Goal: Obtain resource: Obtain resource

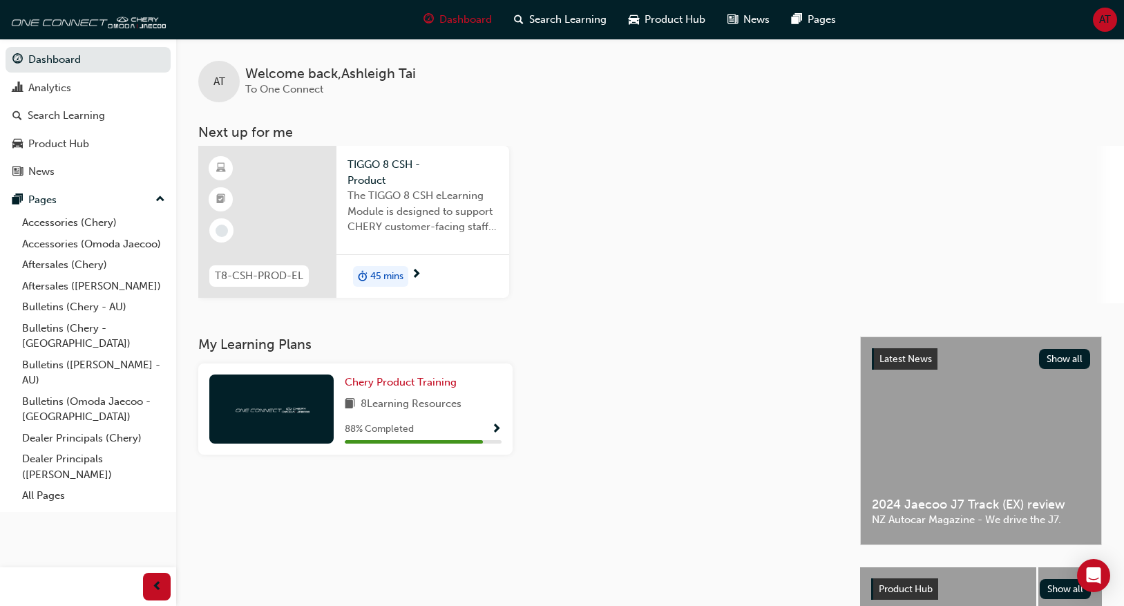
click at [843, 106] on div "AT Welcome back , Ashleigh Tai To One Connect Next up for me T8-CSH-PROD-EL TIG…" at bounding box center [650, 171] width 948 height 265
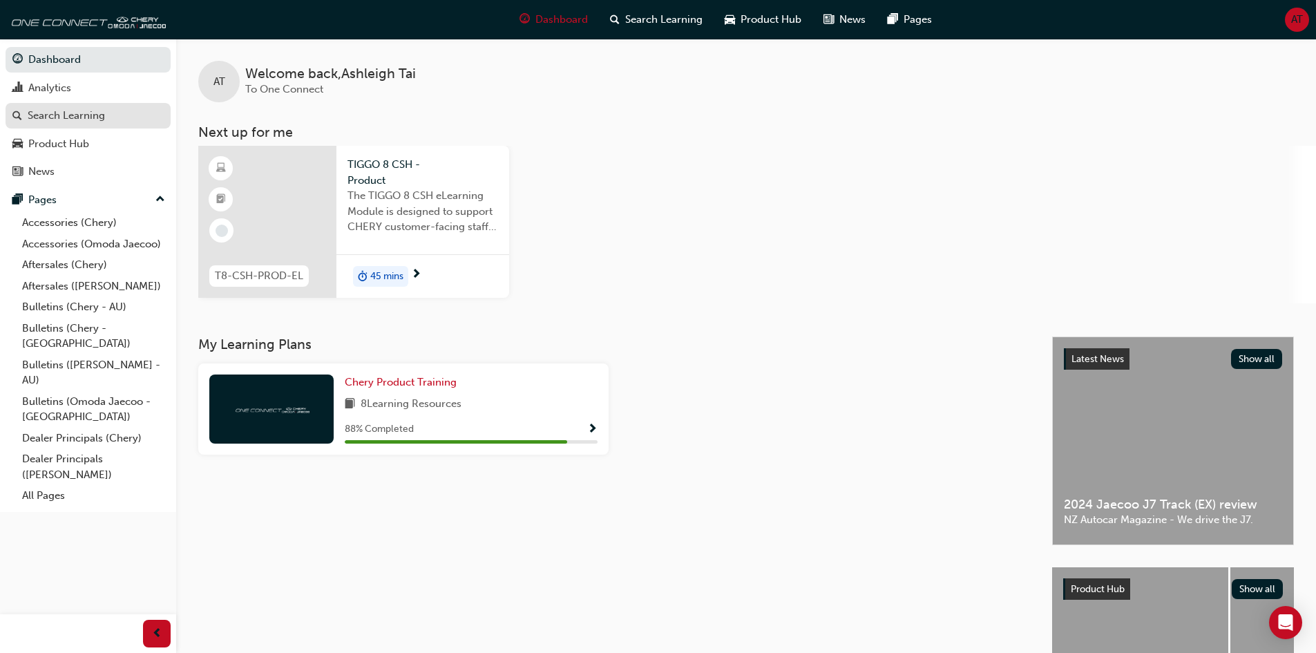
click at [52, 120] on div "Search Learning" at bounding box center [66, 116] width 77 height 16
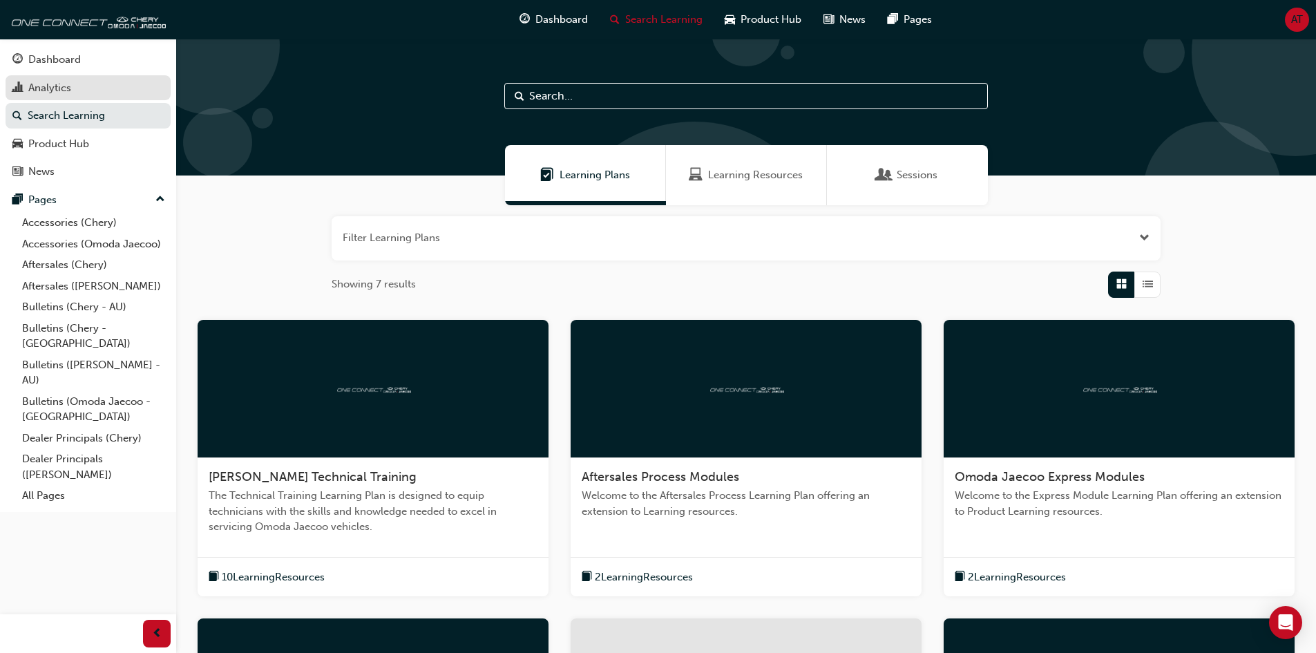
click at [64, 90] on div "Analytics" at bounding box center [49, 88] width 43 height 16
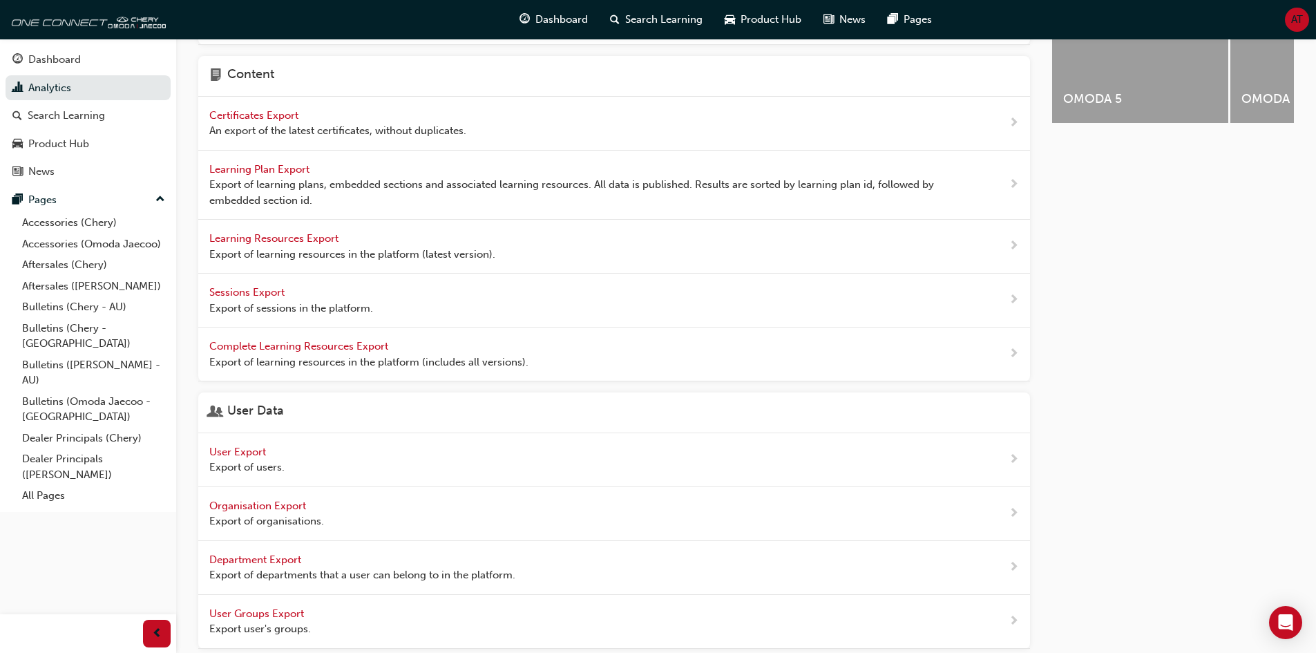
scroll to position [405, 0]
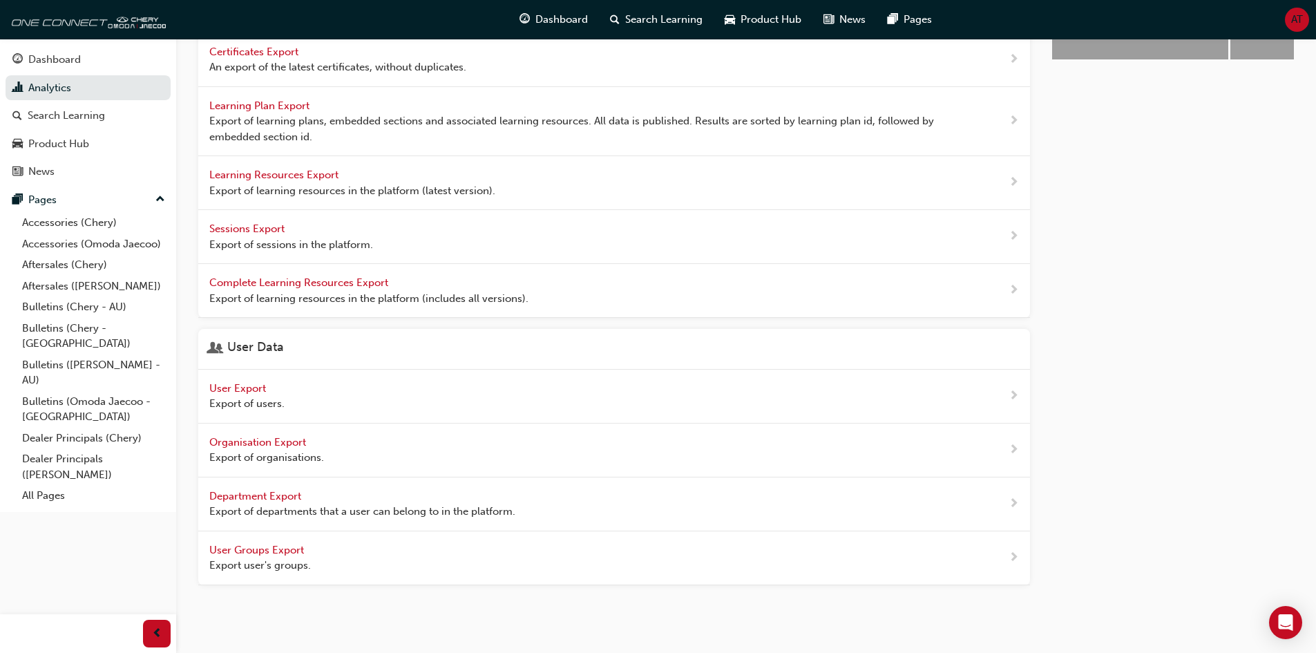
click at [249, 396] on span "Export of users." at bounding box center [246, 404] width 75 height 16
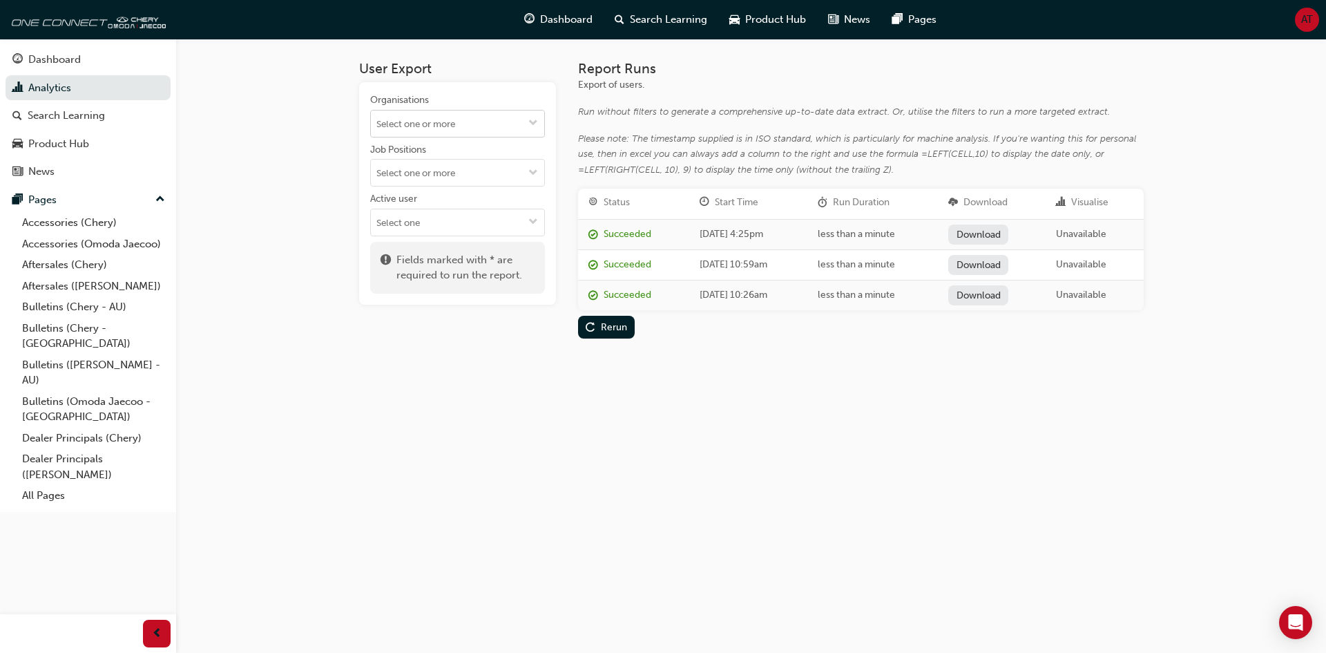
click at [486, 112] on input "Organisations" at bounding box center [457, 124] width 173 height 26
click at [955, 464] on div "User Export Organisations Alto Jaecoo Pennant Hills Beer Chery Seymour Blackwel…" at bounding box center [663, 326] width 1326 height 653
click at [478, 125] on input "Organisations" at bounding box center [457, 124] width 173 height 26
type input "b"
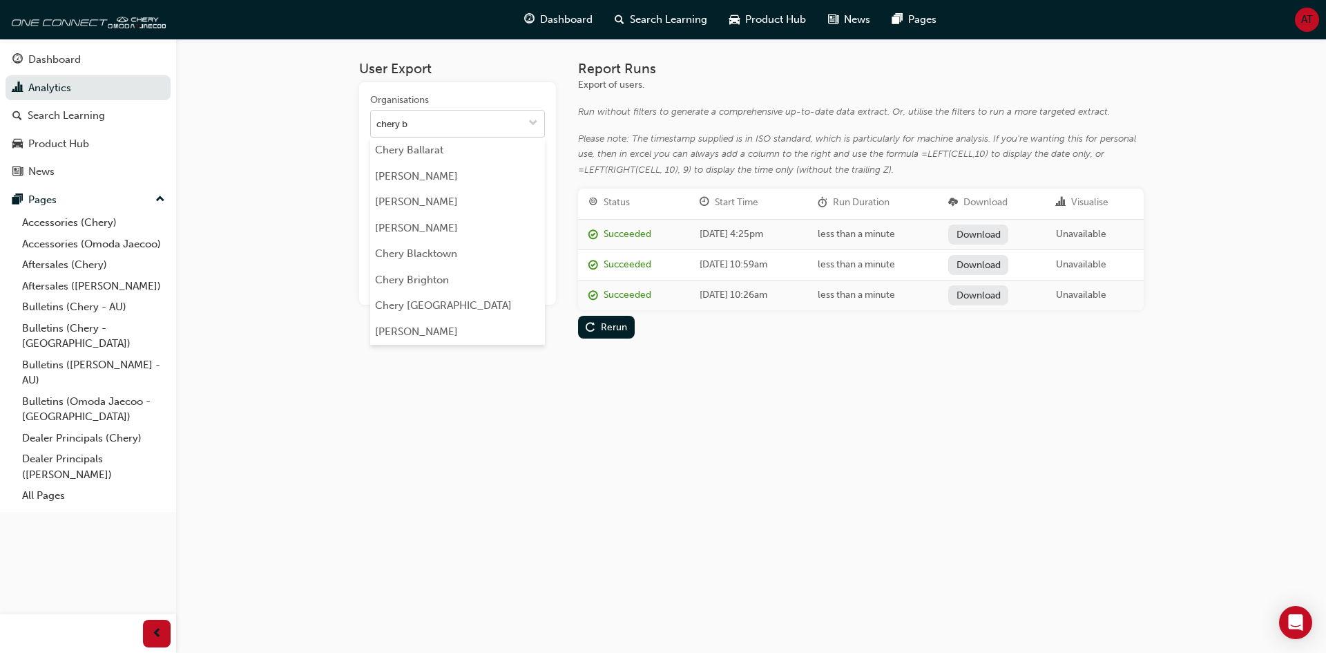
type input "chery ba"
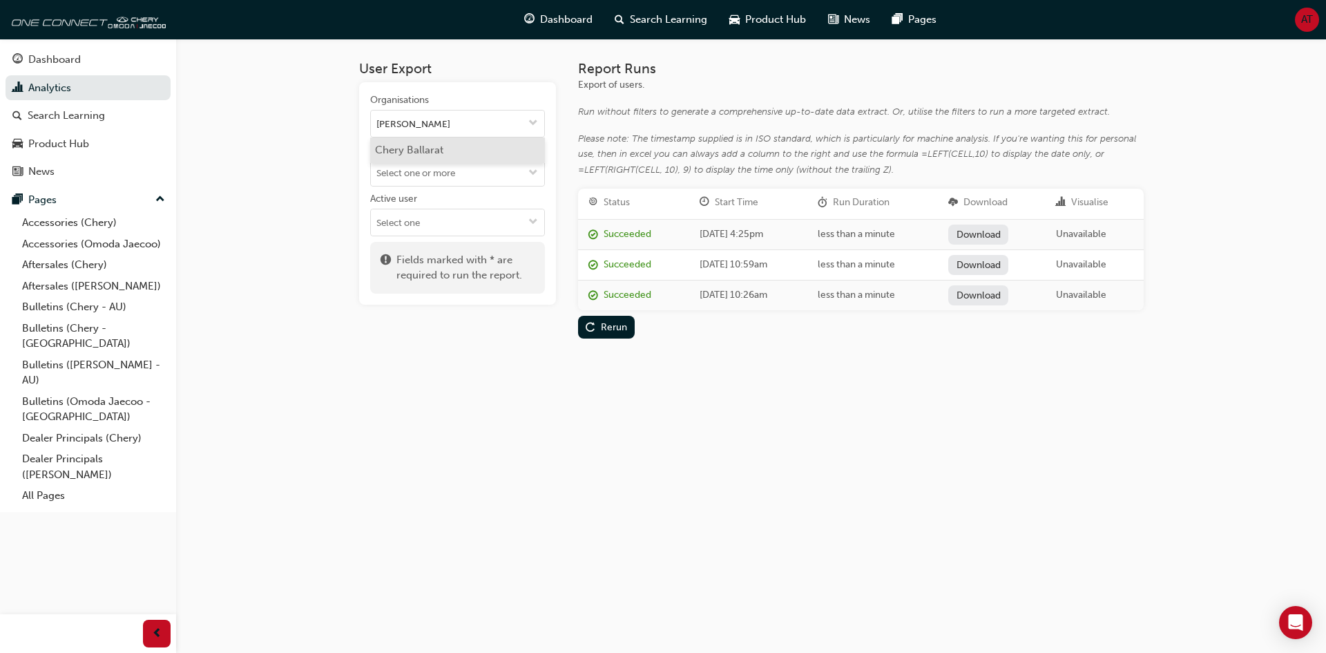
click at [490, 148] on li "Chery Ballarat" at bounding box center [457, 150] width 175 height 26
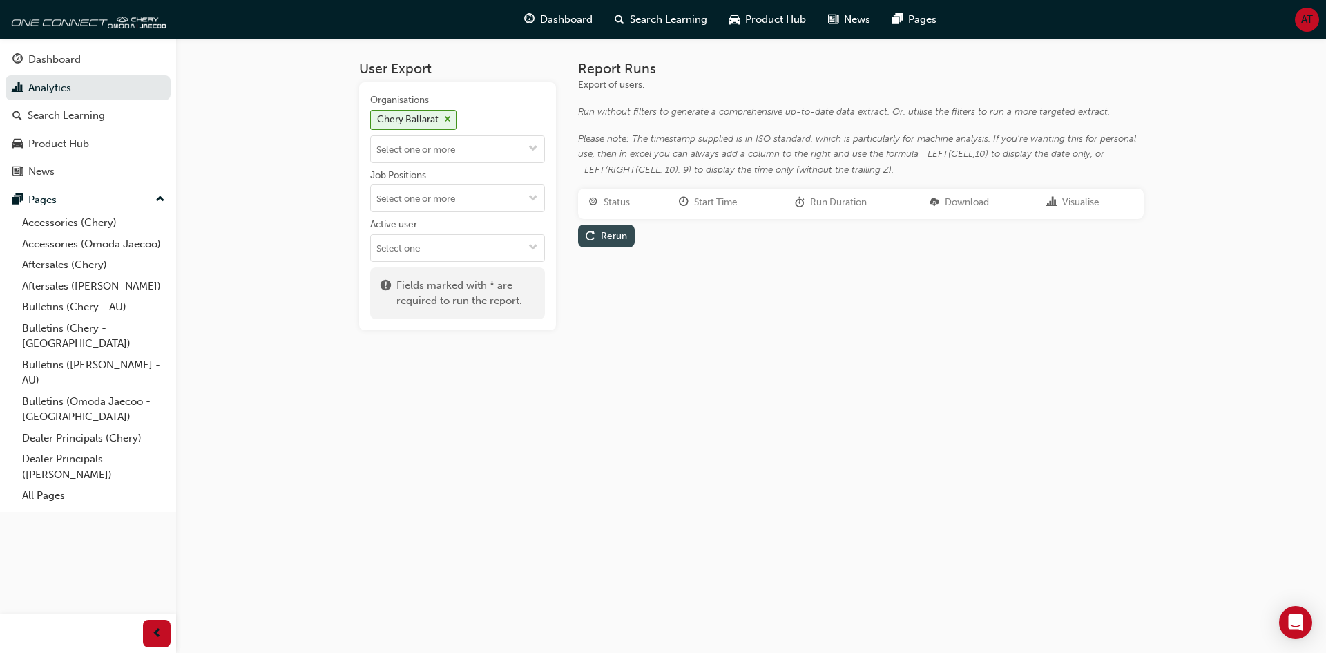
click at [612, 232] on div "Rerun" at bounding box center [614, 236] width 26 height 12
click at [488, 197] on input "Job Positions" at bounding box center [457, 198] width 173 height 26
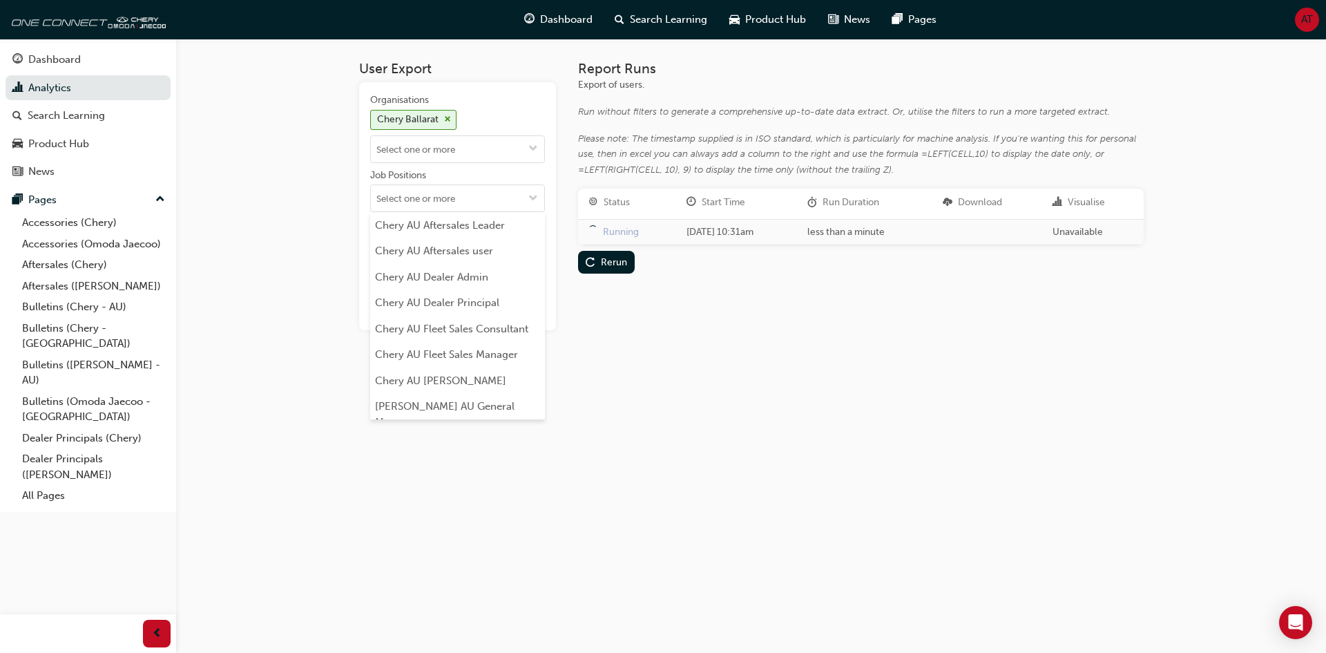
click at [833, 313] on div "Report Runs Export of users. Run without filters to generate a comprehensive up…" at bounding box center [861, 195] width 566 height 269
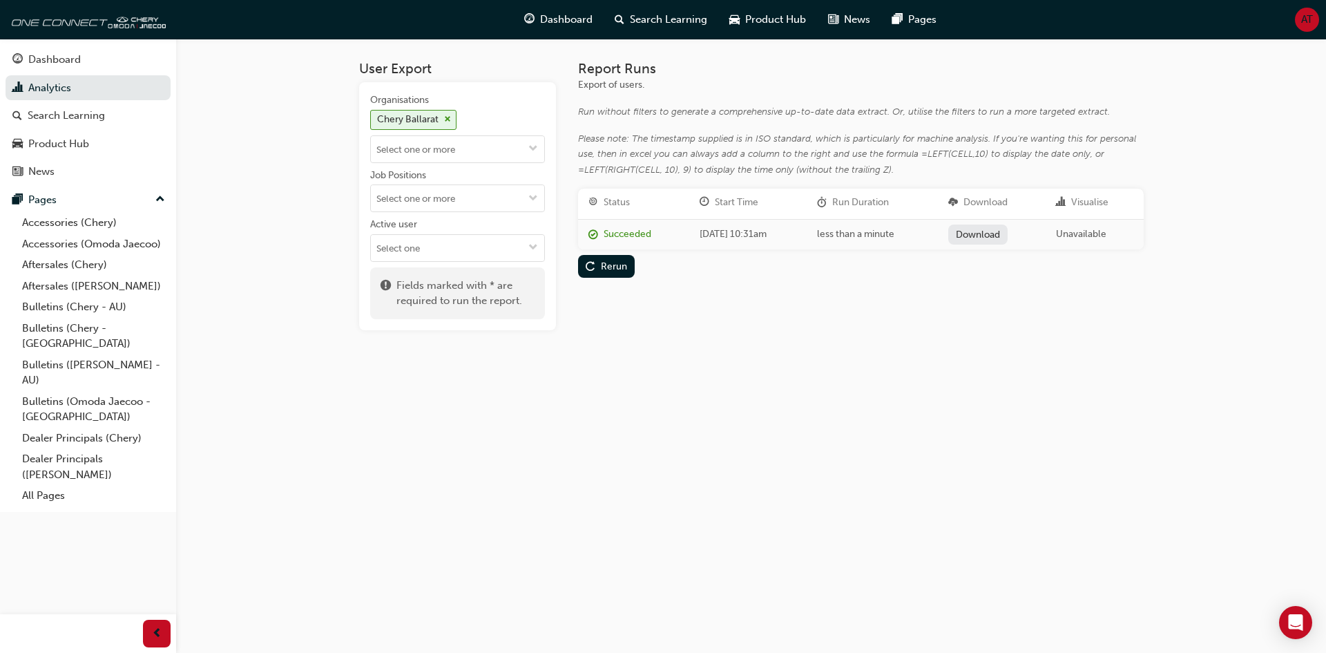
click at [999, 236] on link "Download" at bounding box center [978, 234] width 60 height 20
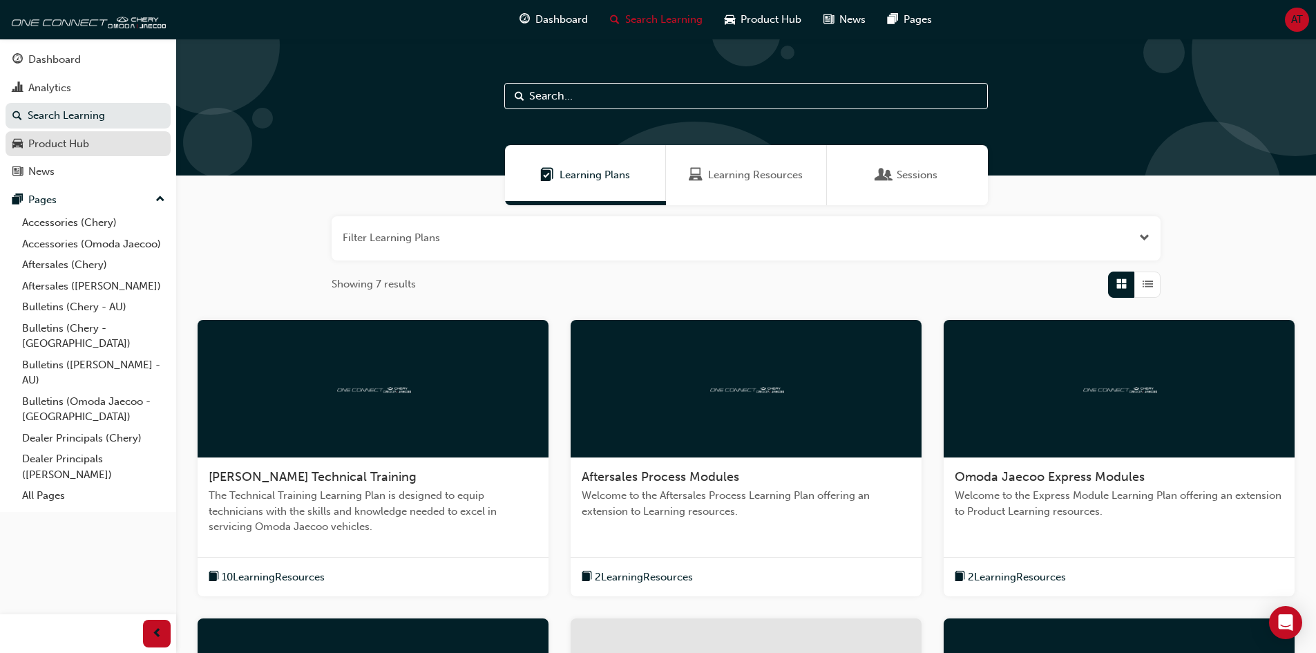
click at [70, 153] on link "Product Hub" at bounding box center [88, 144] width 165 height 26
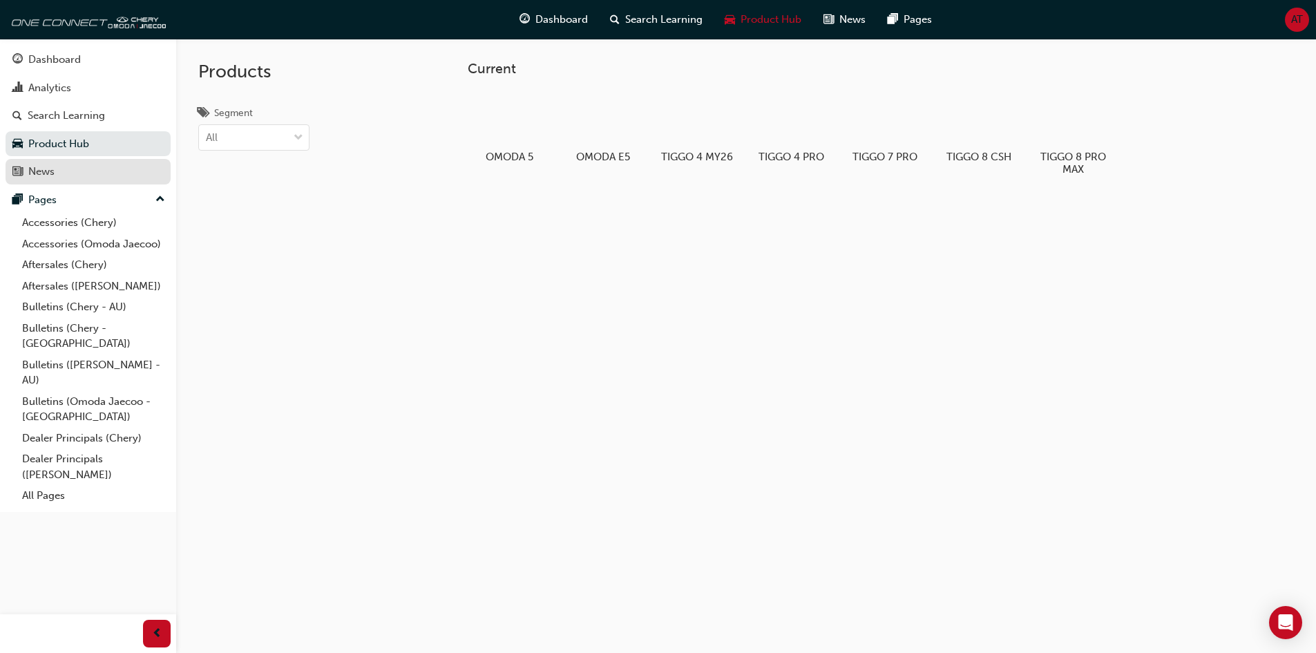
click at [116, 174] on div "News" at bounding box center [87, 171] width 151 height 17
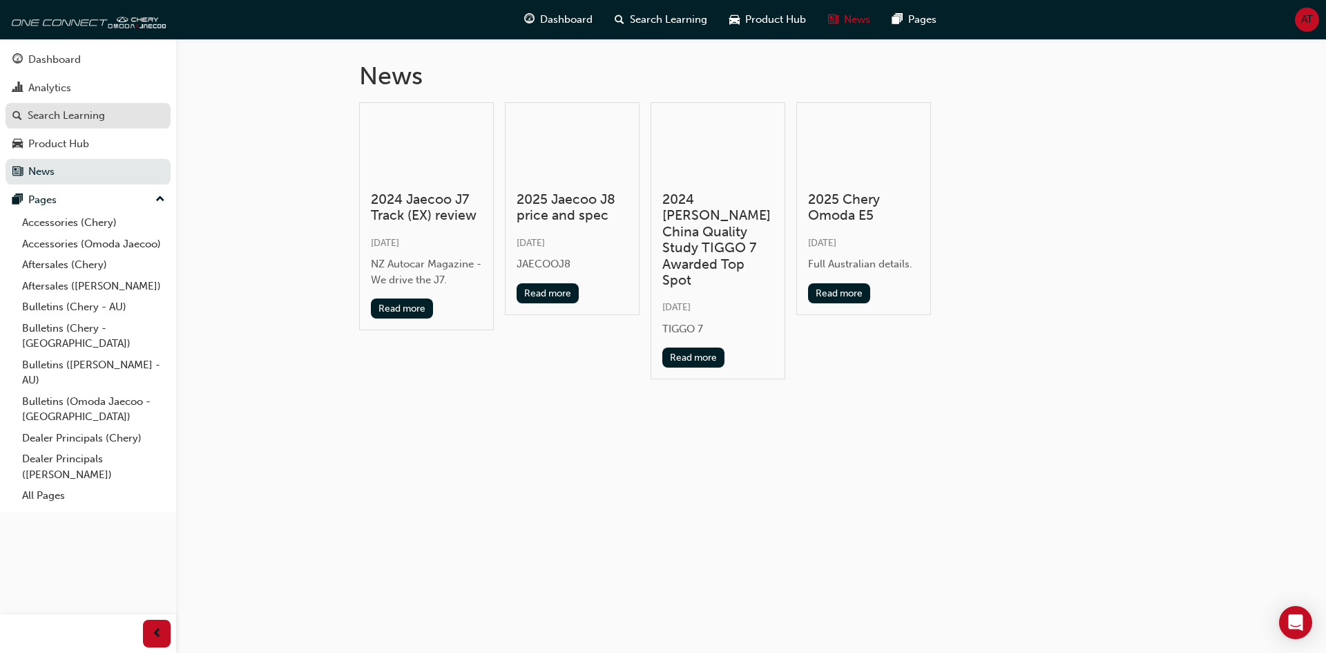
click at [104, 111] on div "Search Learning" at bounding box center [66, 116] width 77 height 16
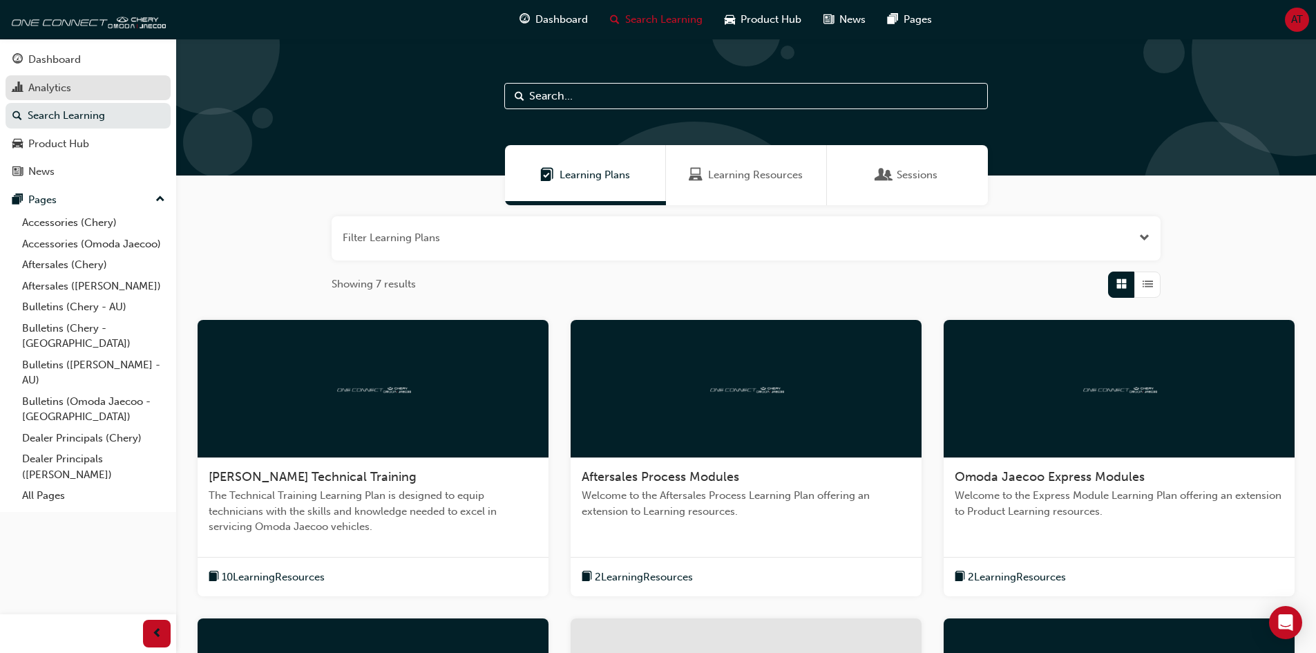
click at [103, 91] on div "Analytics" at bounding box center [87, 87] width 151 height 17
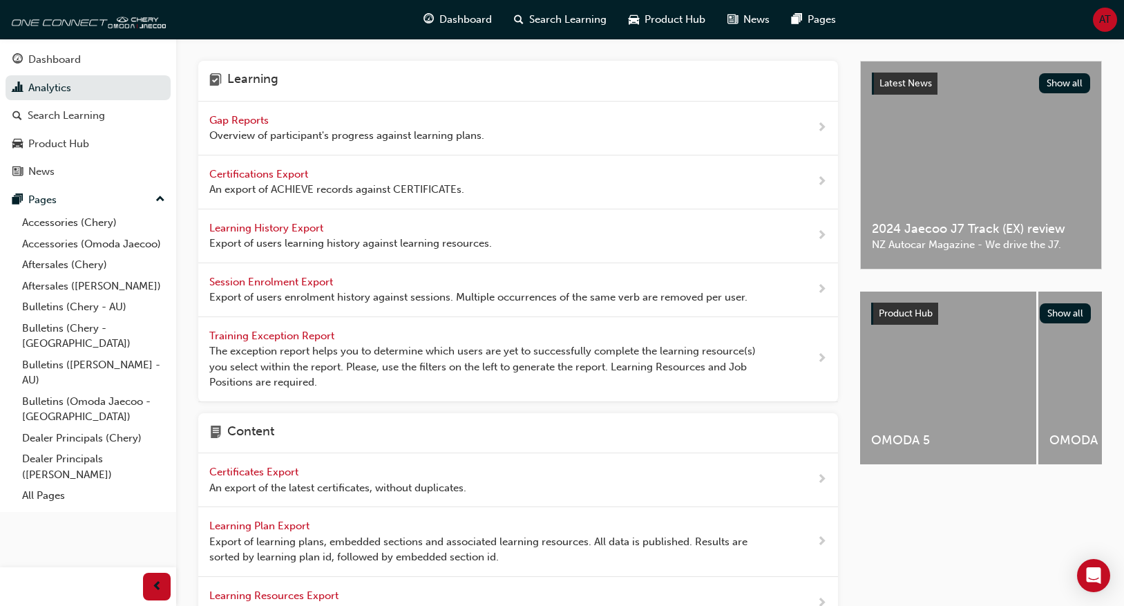
click at [375, 126] on div "Gap Reports Overview of participant's progress against learning plans." at bounding box center [346, 128] width 275 height 31
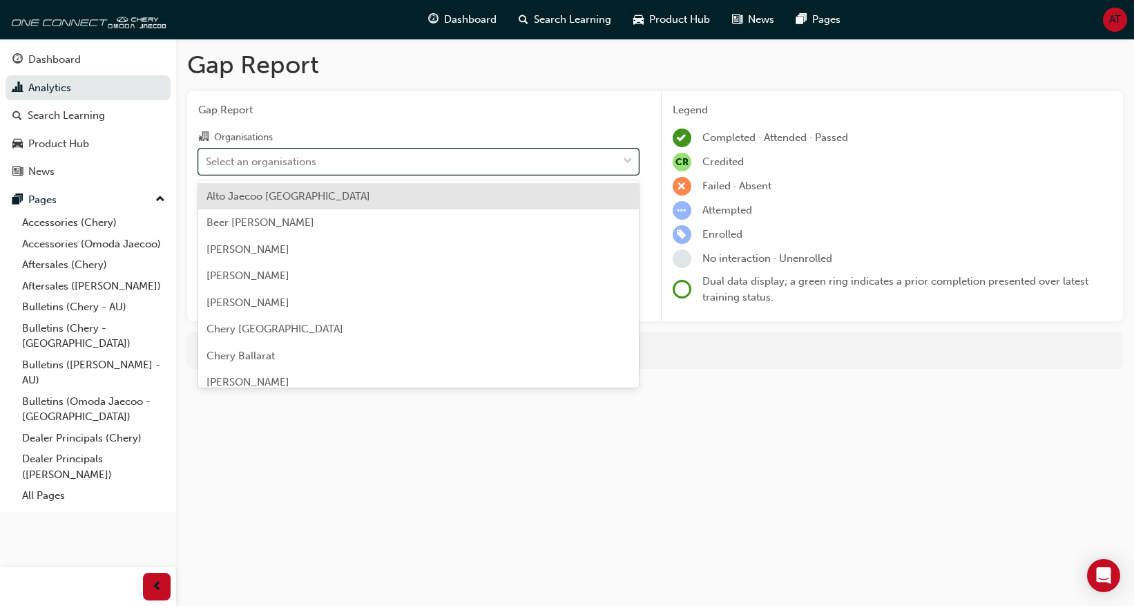
click at [377, 162] on div "Select an organisations" at bounding box center [408, 161] width 419 height 24
click at [207, 162] on input "Organisations option Alto Jaecoo Pennant Hills focused, 1 of 154. 154 results a…" at bounding box center [206, 161] width 1 height 12
click at [528, 94] on div "Gap Report Organisations option Alto Jaecoo Pennant Hills focused, 1 of 154. 15…" at bounding box center [418, 206] width 463 height 231
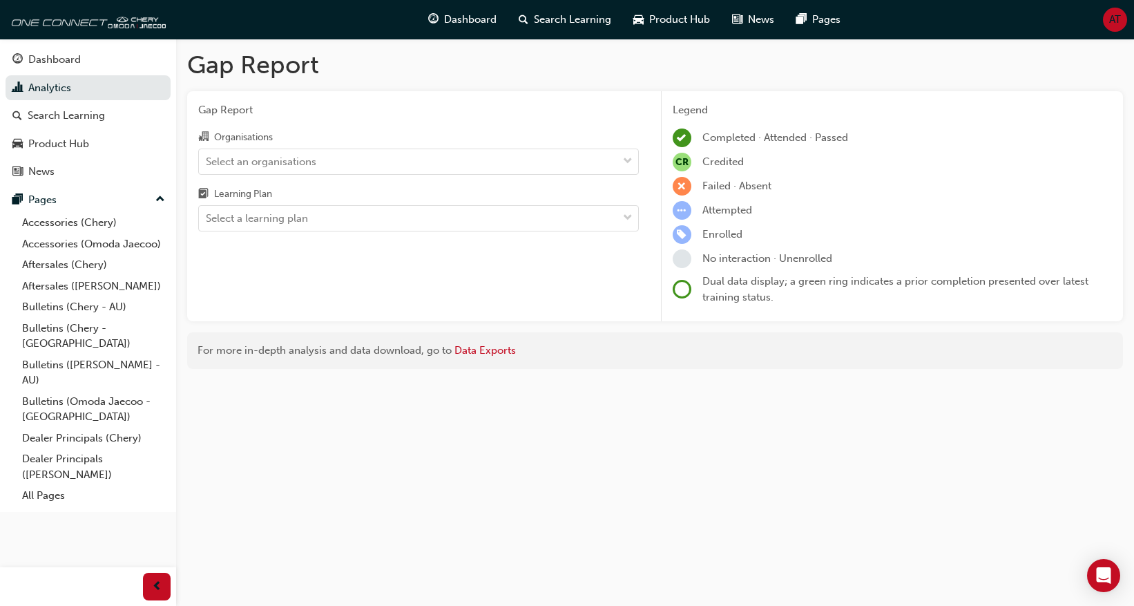
click at [399, 178] on div "Organisations Select an organisations Learning Plan Select a learning plan" at bounding box center [418, 179] width 441 height 103
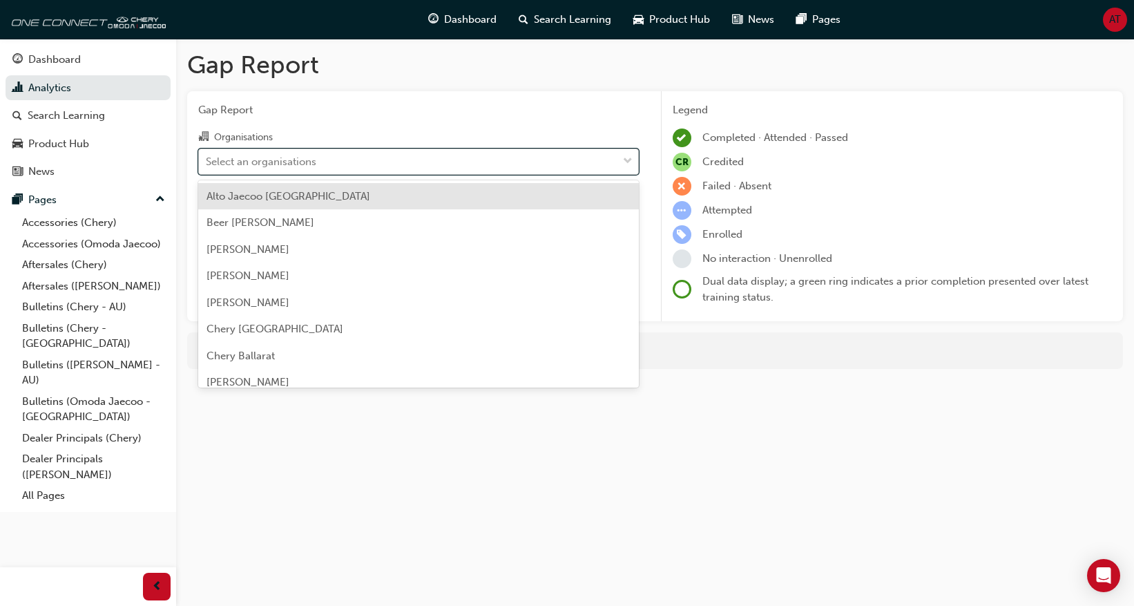
click at [410, 158] on div "Select an organisations" at bounding box center [408, 161] width 419 height 24
click at [207, 158] on input "Organisations option Alto Jaecoo Pennant Hills focused, 1 of 154. 154 results a…" at bounding box center [206, 161] width 1 height 12
type input "bal"
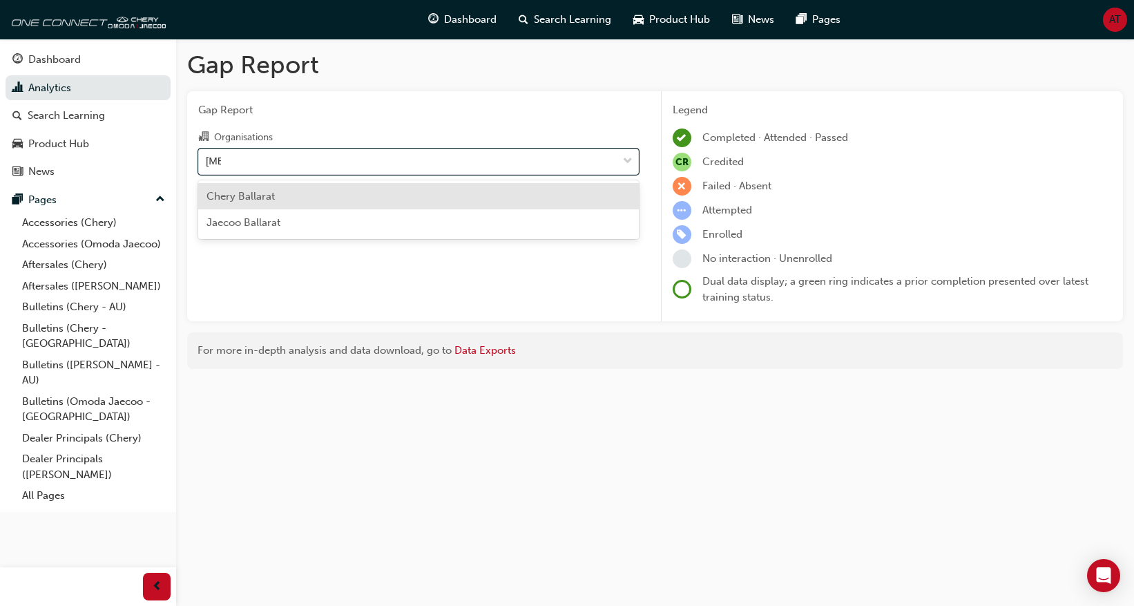
click at [358, 199] on div "Chery Ballarat" at bounding box center [418, 196] width 441 height 27
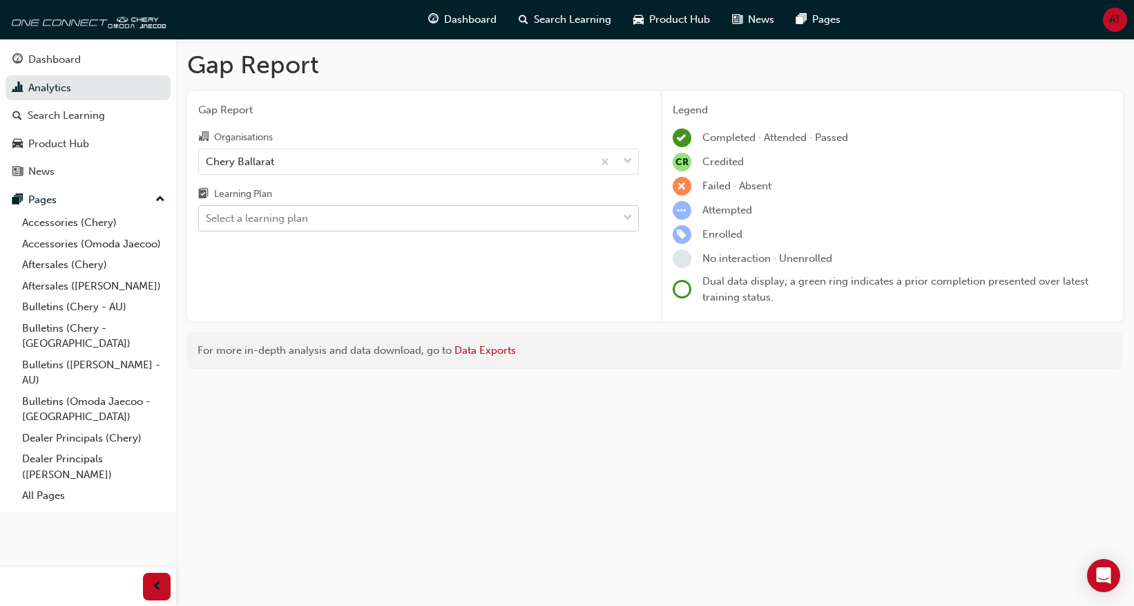
drag, startPoint x: 458, startPoint y: 234, endPoint x: 464, endPoint y: 220, distance: 15.1
click at [460, 227] on div "Gap Report Organisations Chery Ballarat Learning Plan Select a learning plan" at bounding box center [418, 206] width 463 height 231
click at [466, 218] on div "Select a learning plan" at bounding box center [408, 219] width 419 height 24
click at [207, 218] on input "Learning Plan Select a learning plan" at bounding box center [206, 218] width 1 height 12
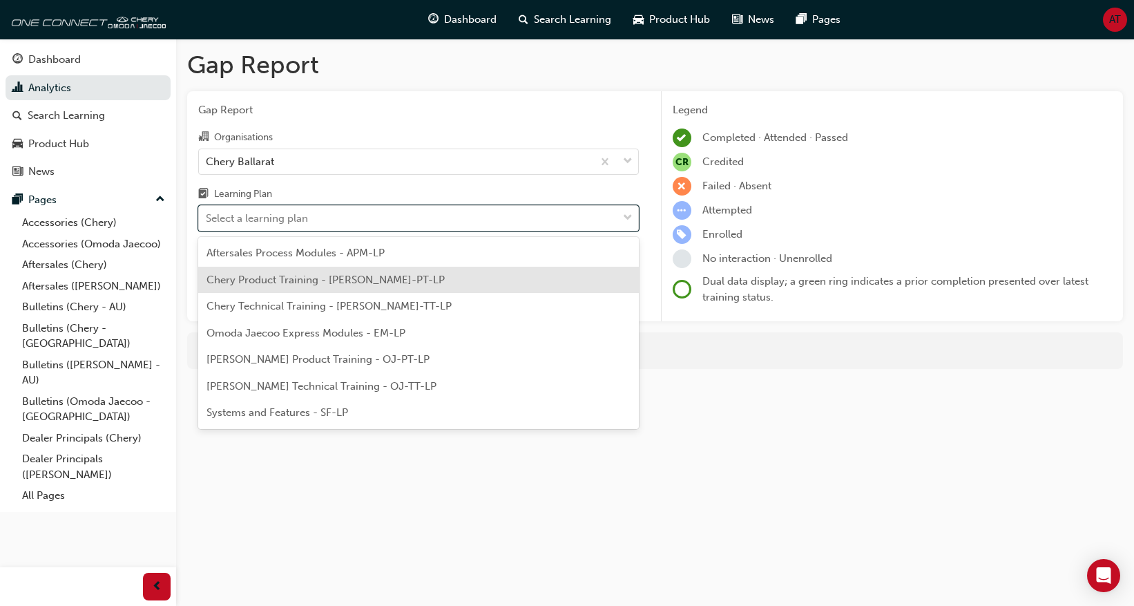
click at [783, 376] on div "Gap Report Gap Report Organisations Chery Ballarat Learning Plan option Chery P…" at bounding box center [655, 215] width 958 height 352
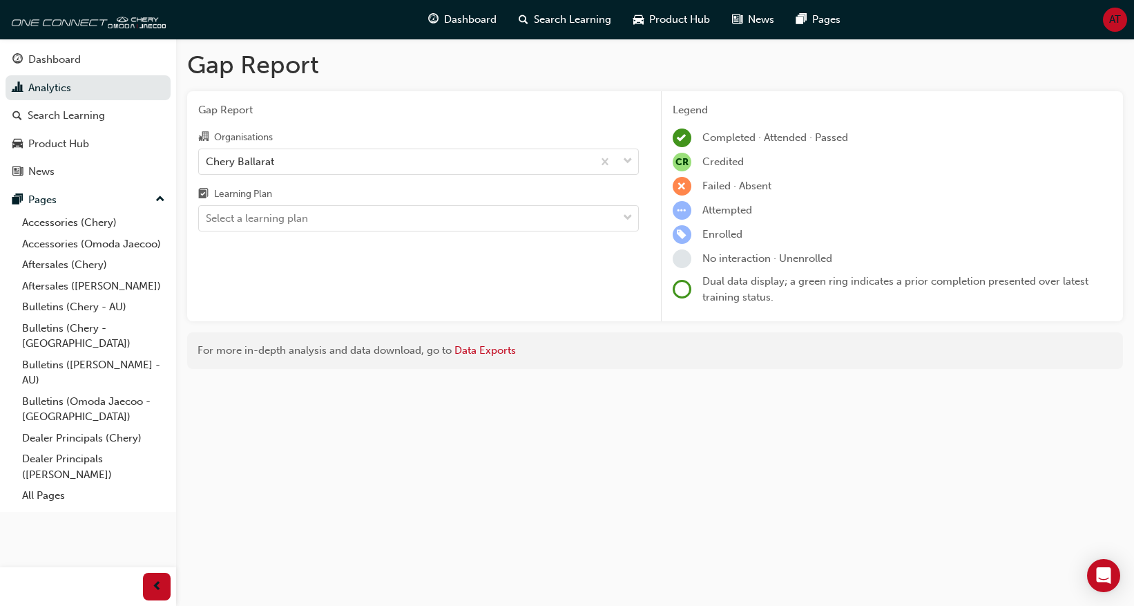
click at [381, 236] on div "Gap Report Organisations Chery Ballarat Learning Plan Select a learning plan" at bounding box center [418, 206] width 463 height 231
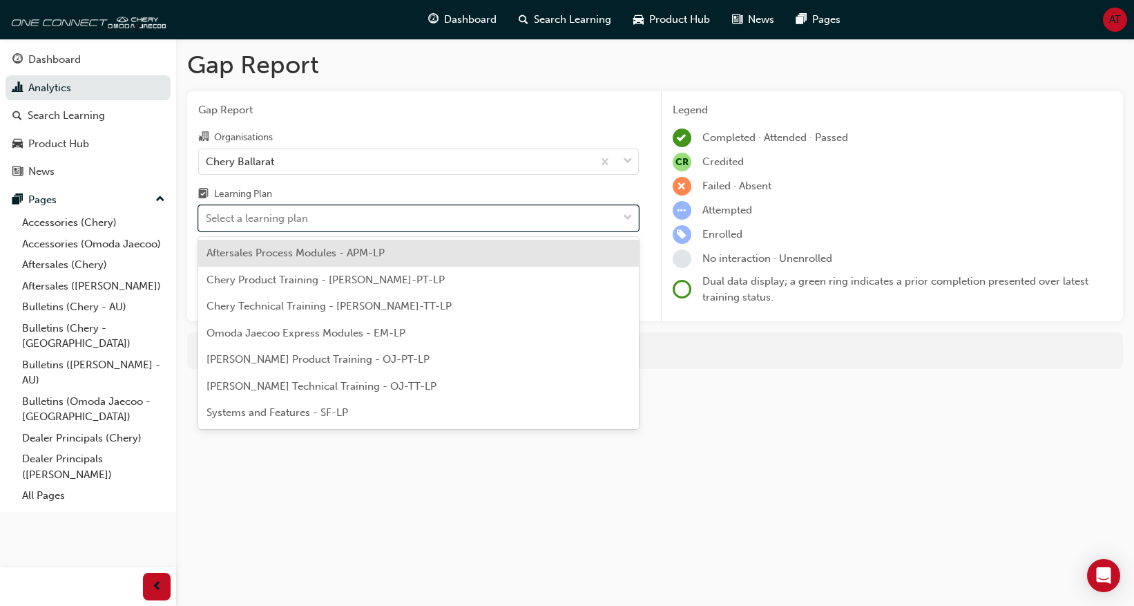
click at [385, 228] on div "Select a learning plan" at bounding box center [408, 219] width 419 height 24
click at [207, 224] on input "Learning Plan option Aftersales Process Modules - APM-LP focused, 1 of 7. 7 res…" at bounding box center [206, 218] width 1 height 12
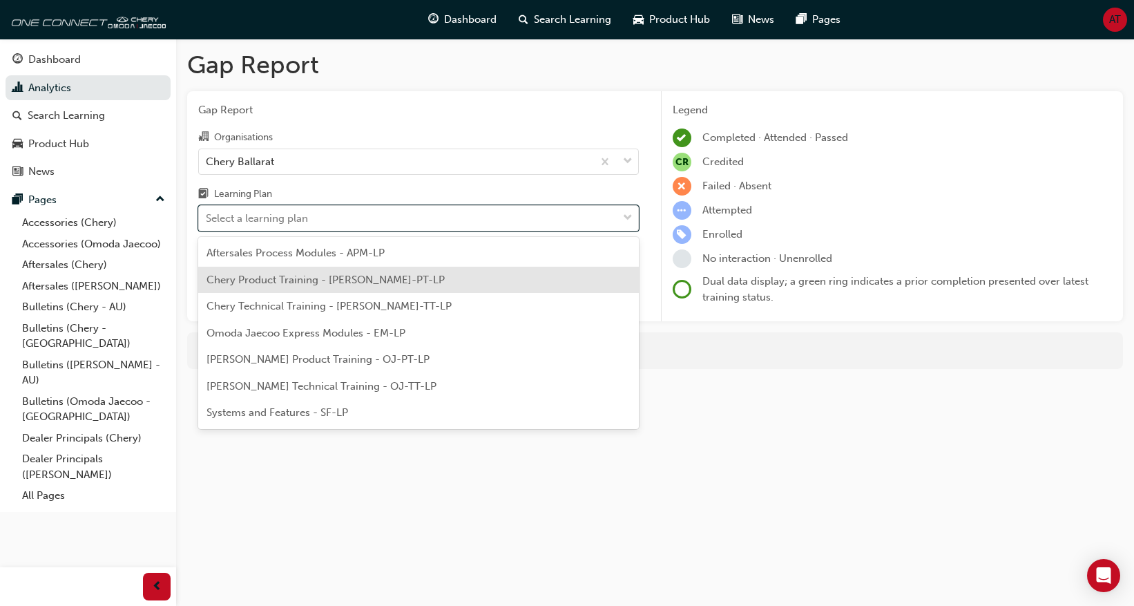
click at [406, 284] on div "Chery Product Training - [PERSON_NAME]-PT-LP" at bounding box center [418, 280] width 441 height 27
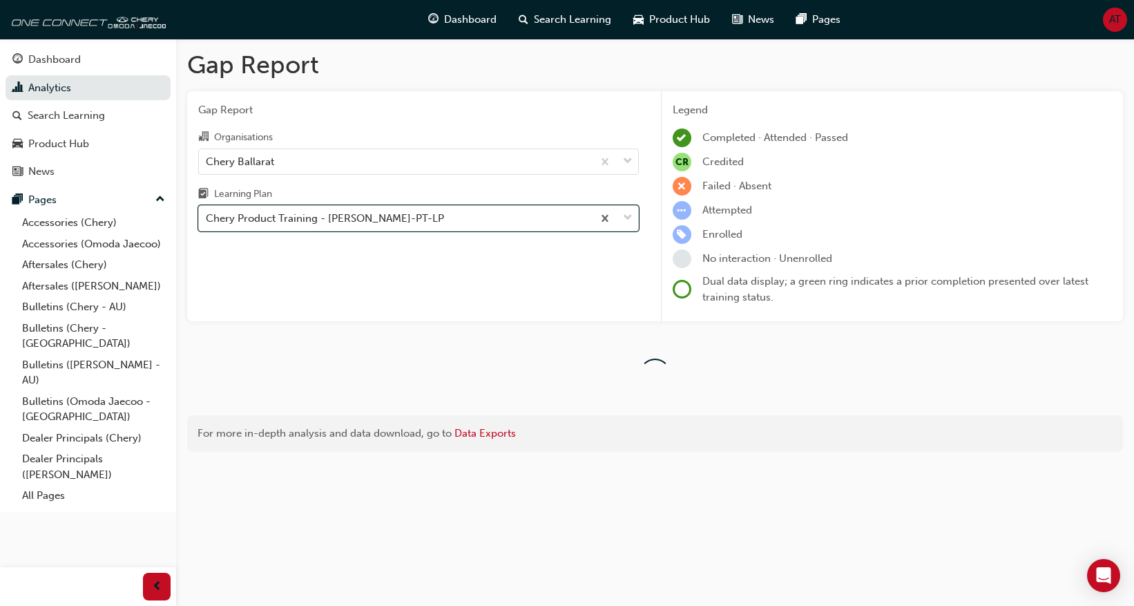
click at [518, 412] on div at bounding box center [655, 373] width 936 height 83
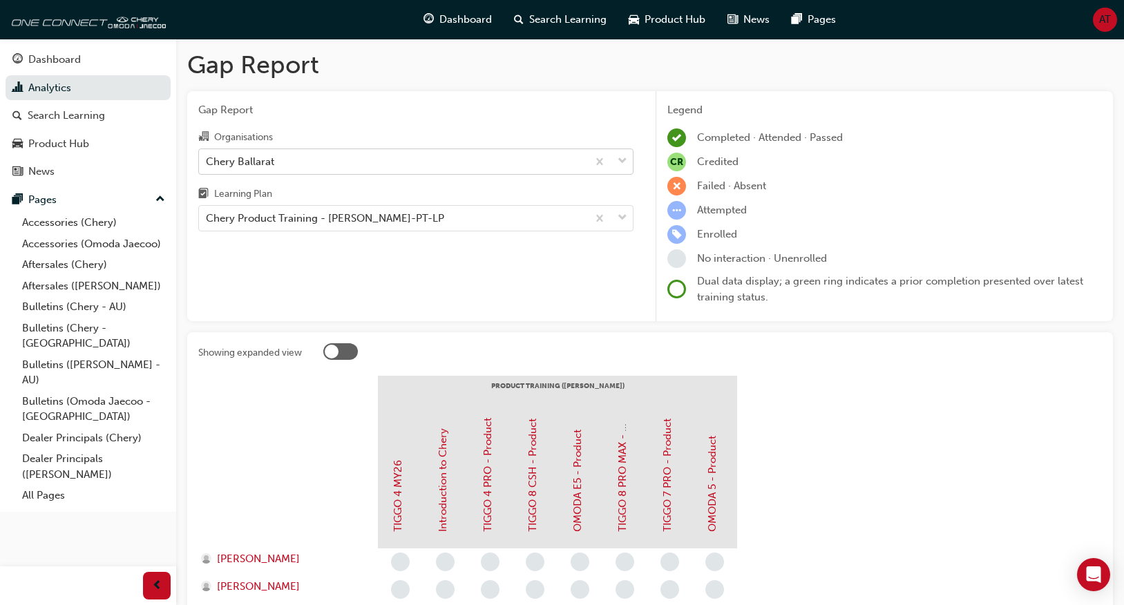
click at [352, 172] on div "Chery Ballarat" at bounding box center [393, 161] width 388 height 24
click at [207, 166] on input "Organisations Chery Ballarat" at bounding box center [206, 161] width 1 height 12
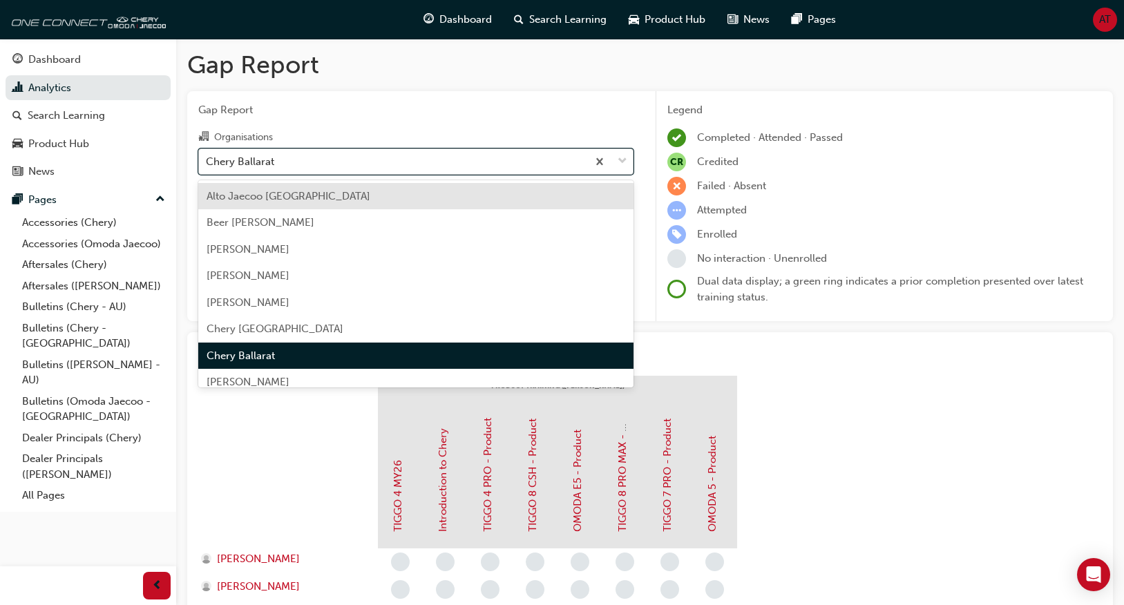
type input "e"
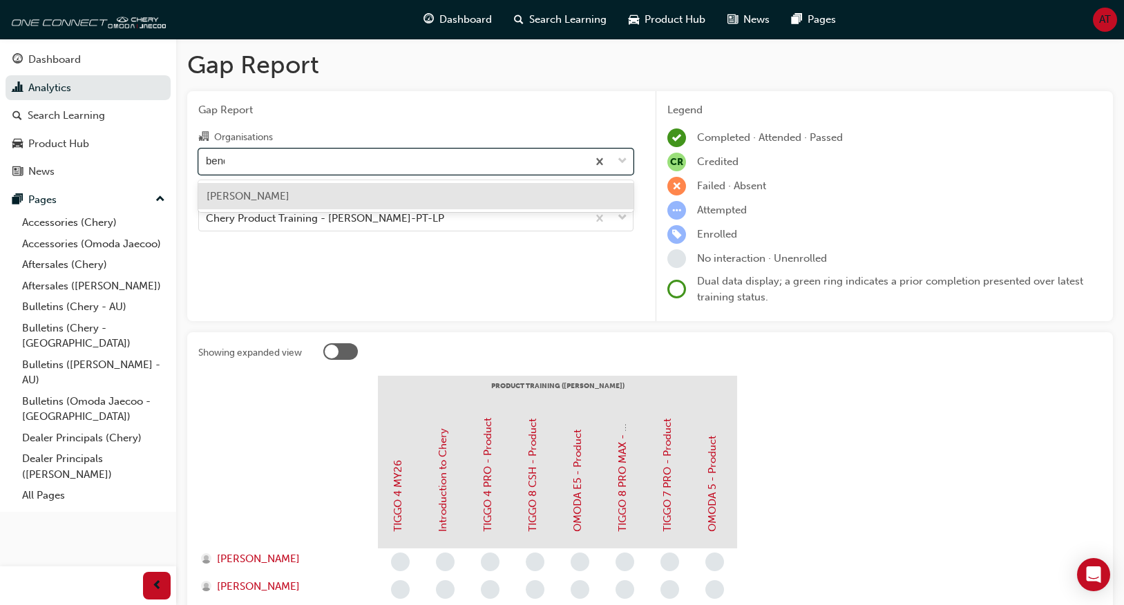
type input "bendi"
click at [341, 202] on div "[PERSON_NAME]" at bounding box center [415, 196] width 435 height 27
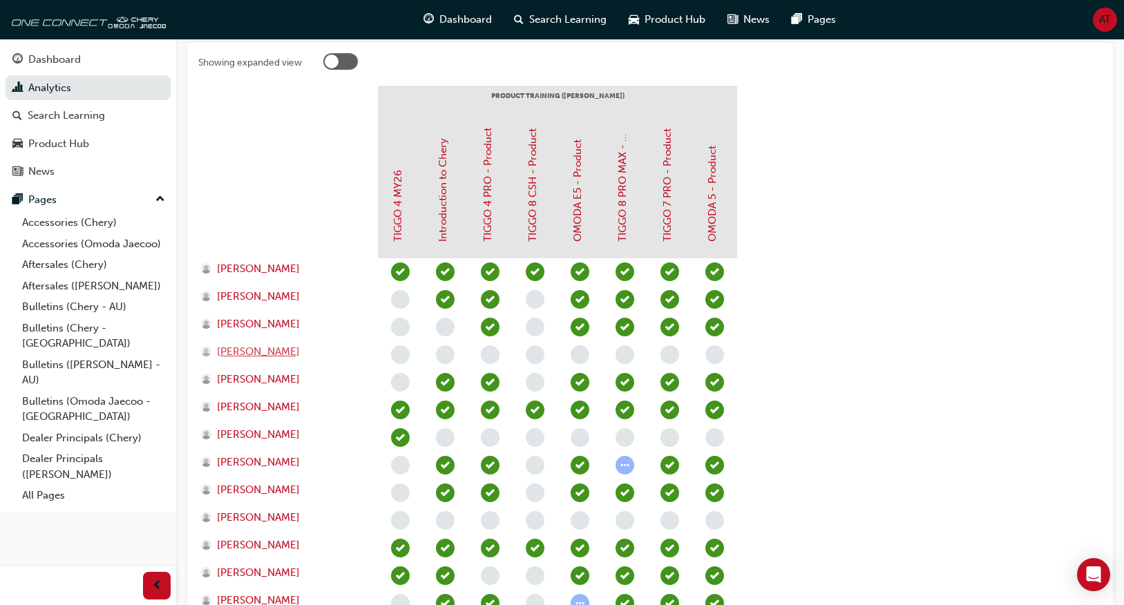
scroll to position [414, 0]
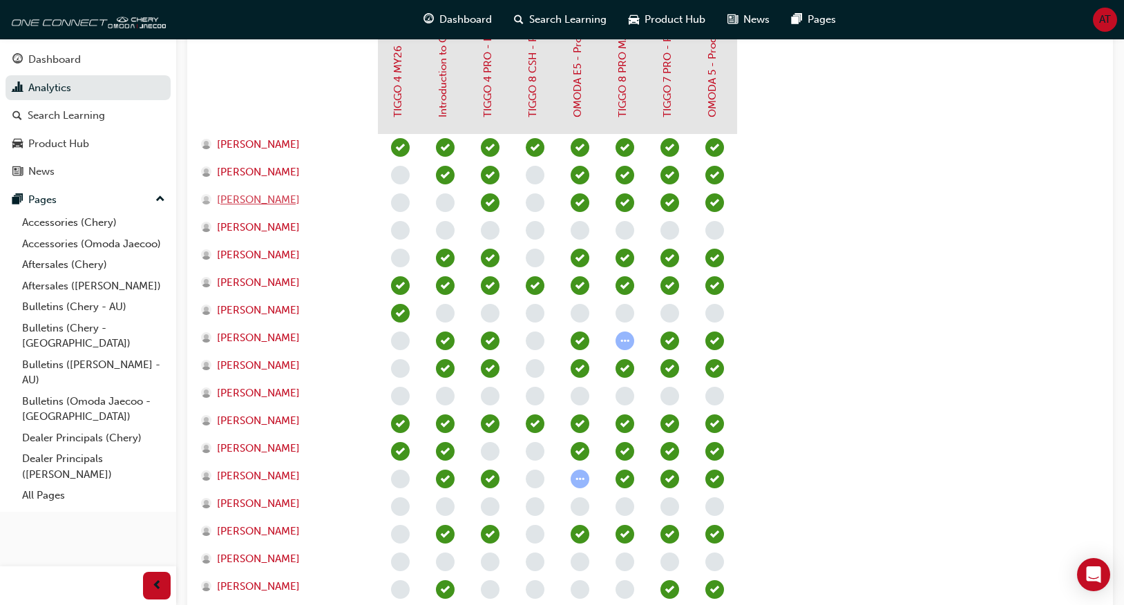
click at [275, 199] on span "Cody Bourke" at bounding box center [258, 200] width 83 height 16
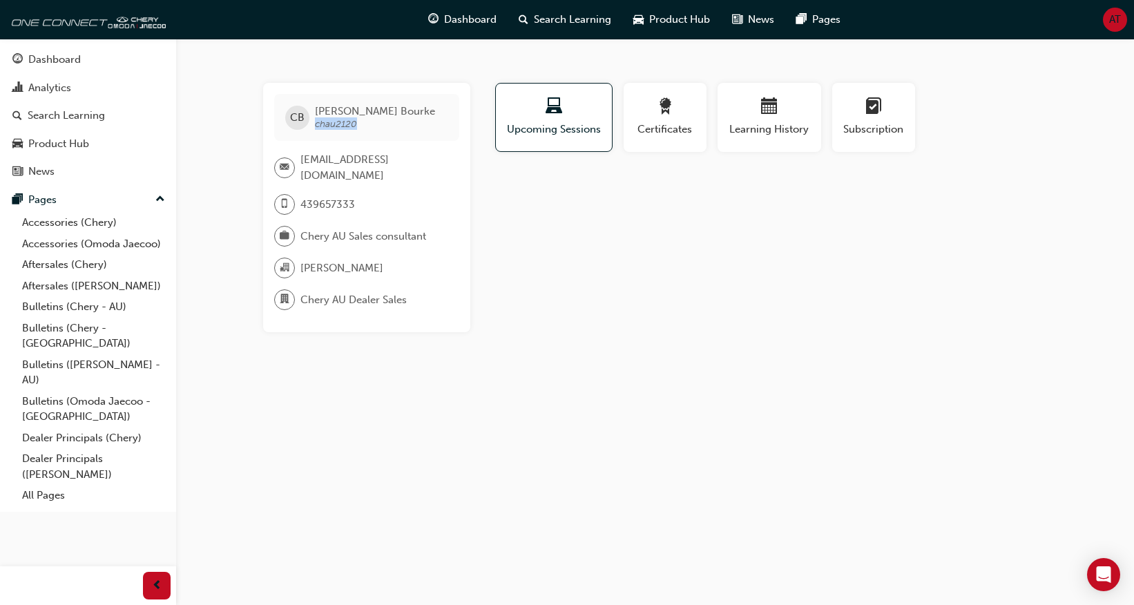
drag, startPoint x: 373, startPoint y: 126, endPoint x: 314, endPoint y: 124, distance: 58.7
click at [315, 124] on span "Cody Bourke chau2120" at bounding box center [375, 117] width 120 height 25
copy span "chau2120"
drag, startPoint x: 390, startPoint y: 108, endPoint x: 309, endPoint y: 107, distance: 81.5
click at [309, 107] on div "CB Cody Bourke chau2120" at bounding box center [366, 117] width 185 height 47
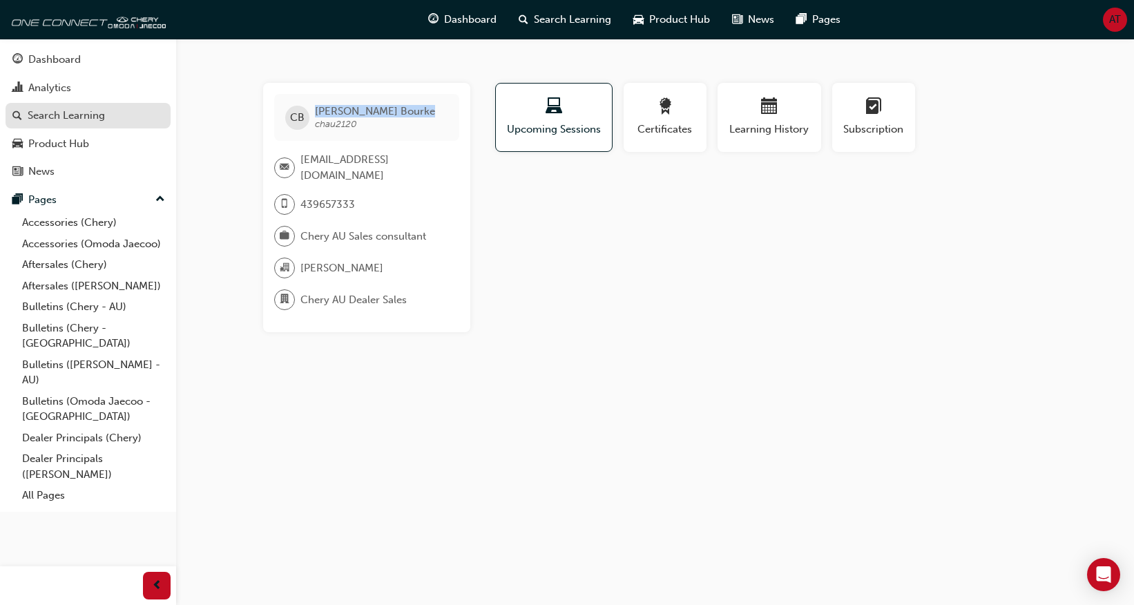
copy div "Cody Bourke"
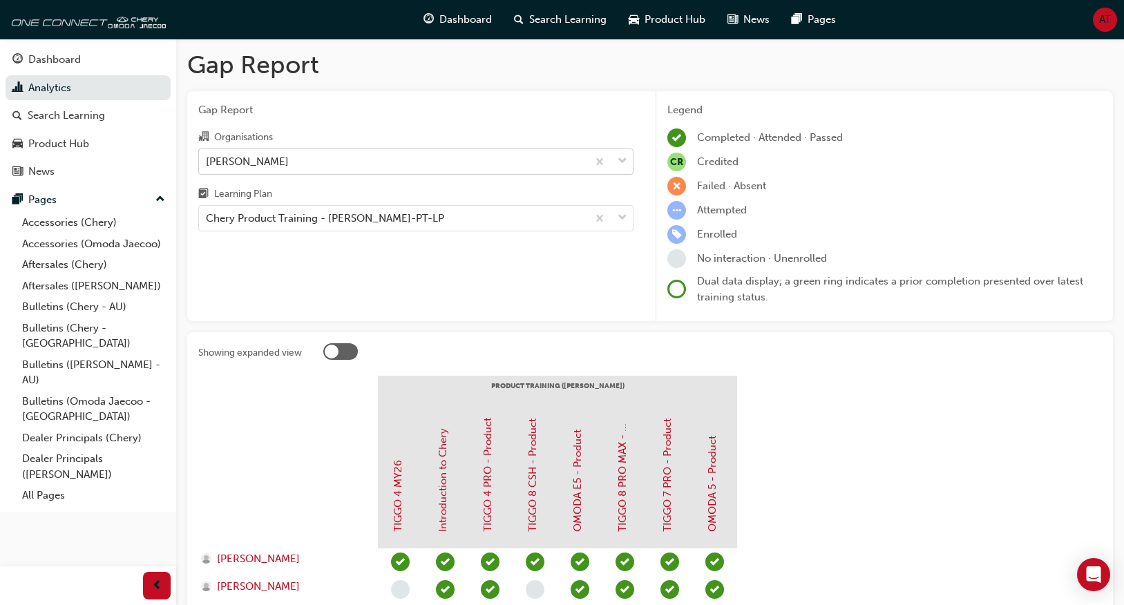
click at [318, 155] on div "[PERSON_NAME]" at bounding box center [393, 161] width 388 height 24
click at [207, 155] on input "Organisations Chery Bendigo" at bounding box center [206, 161] width 1 height 12
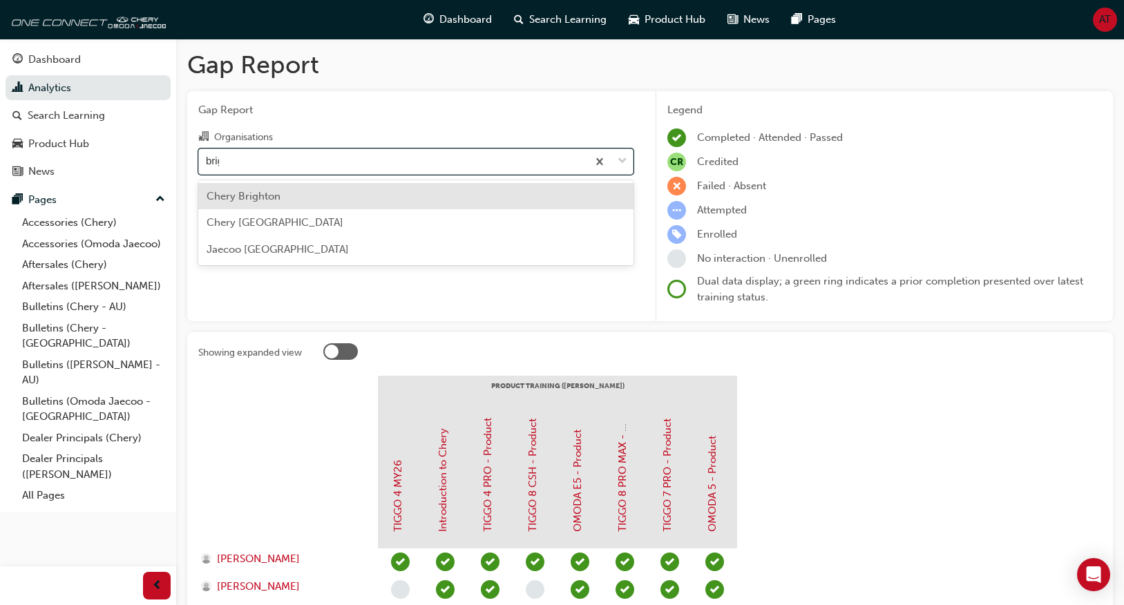
type input "brigh"
click at [297, 196] on div "Chery Brighton" at bounding box center [415, 196] width 435 height 27
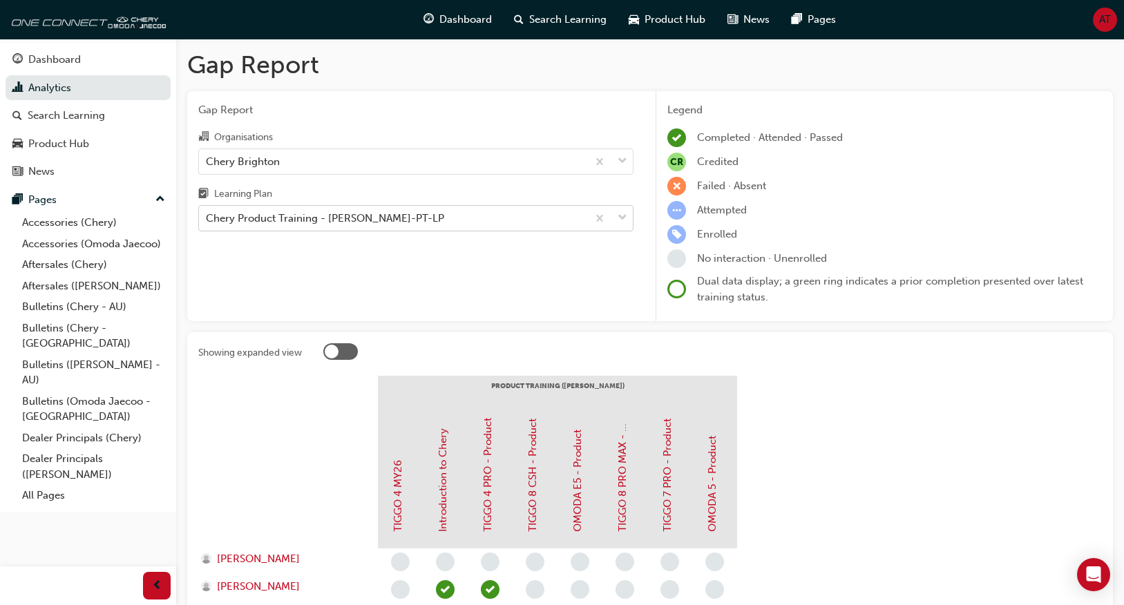
click at [503, 212] on div "Chery Product Training - [PERSON_NAME]-PT-LP" at bounding box center [393, 219] width 388 height 24
click at [207, 212] on input "Learning Plan Chery Product Training - [PERSON_NAME]-PT-LP" at bounding box center [206, 218] width 1 height 12
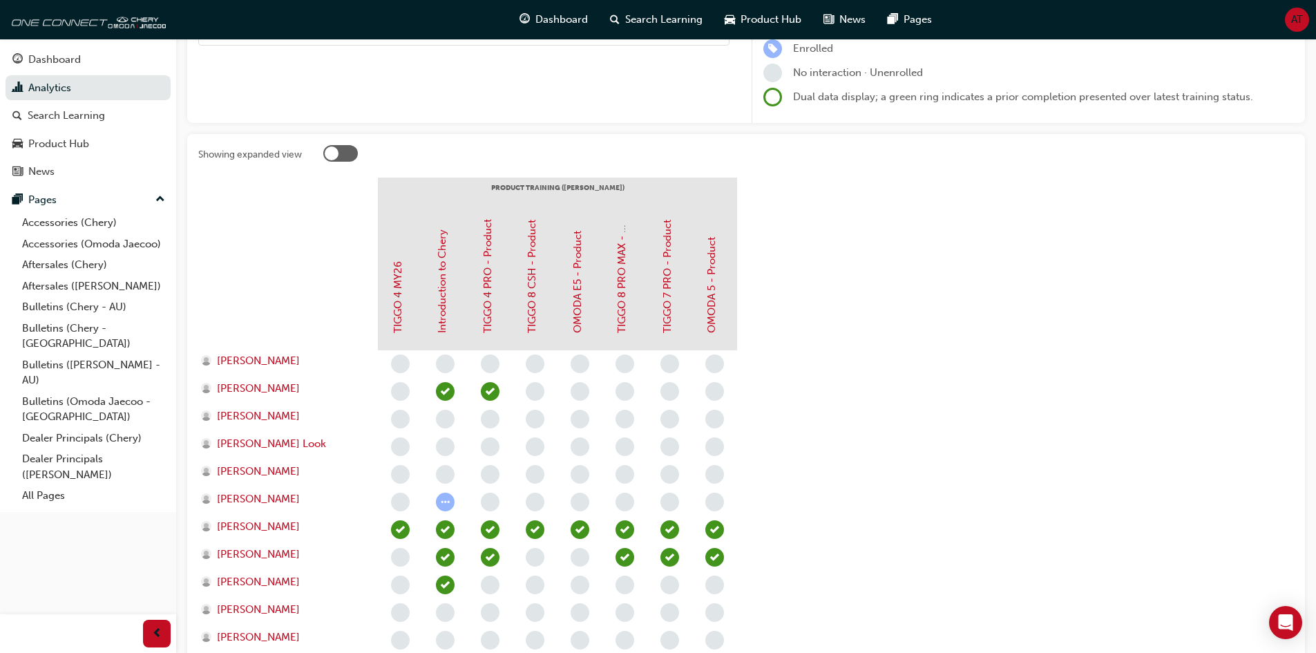
scroll to position [69, 0]
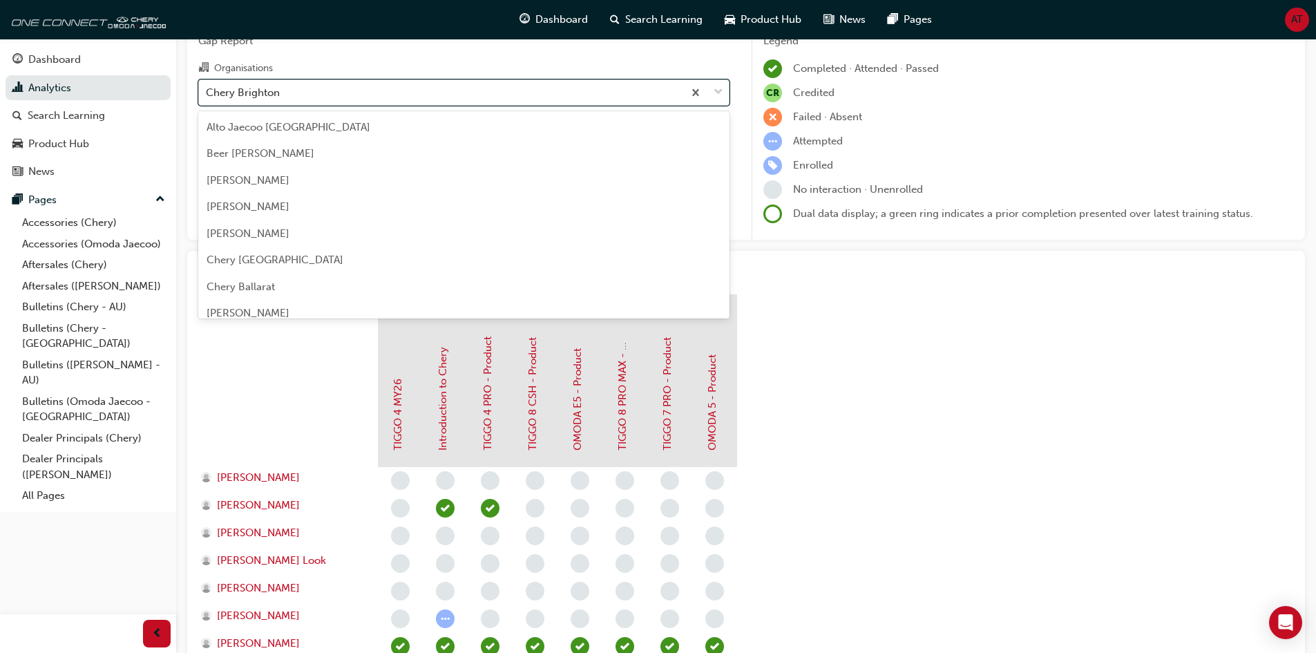
click at [498, 90] on div "Chery Brighton" at bounding box center [441, 92] width 484 height 24
click at [207, 90] on input "Organisations option Chery Brighton, selected. option Chery Brighton focused, 1…" at bounding box center [206, 92] width 1 height 12
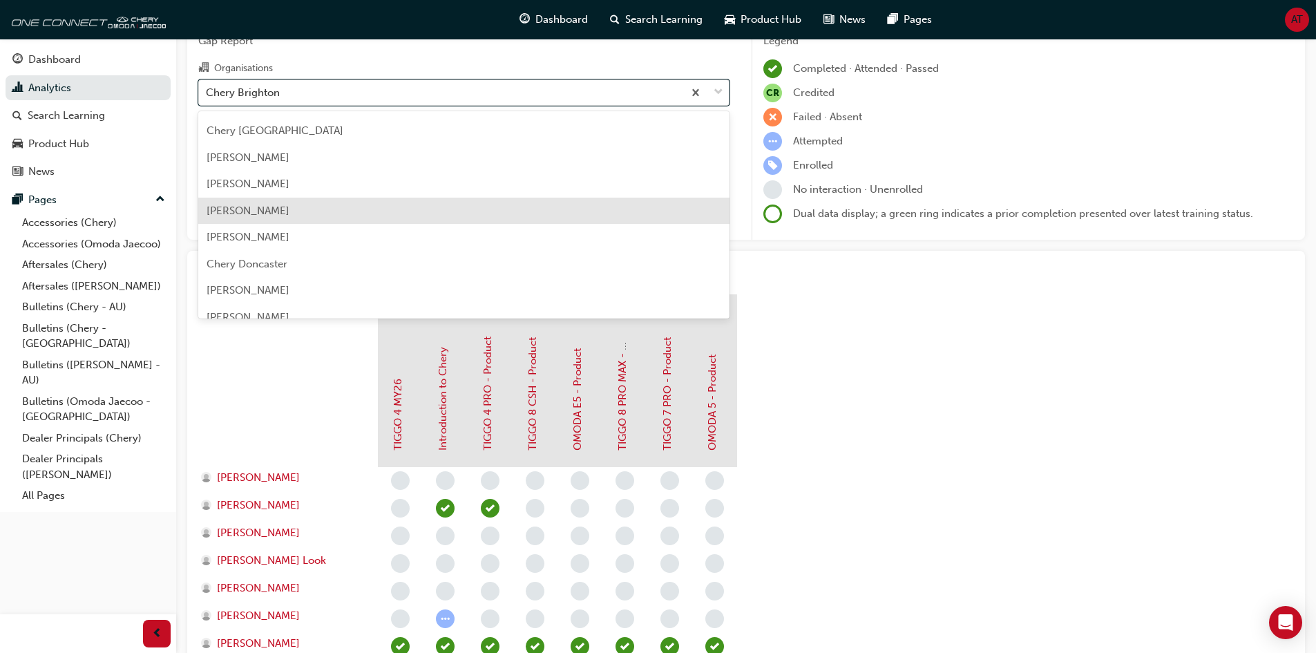
scroll to position [677, 0]
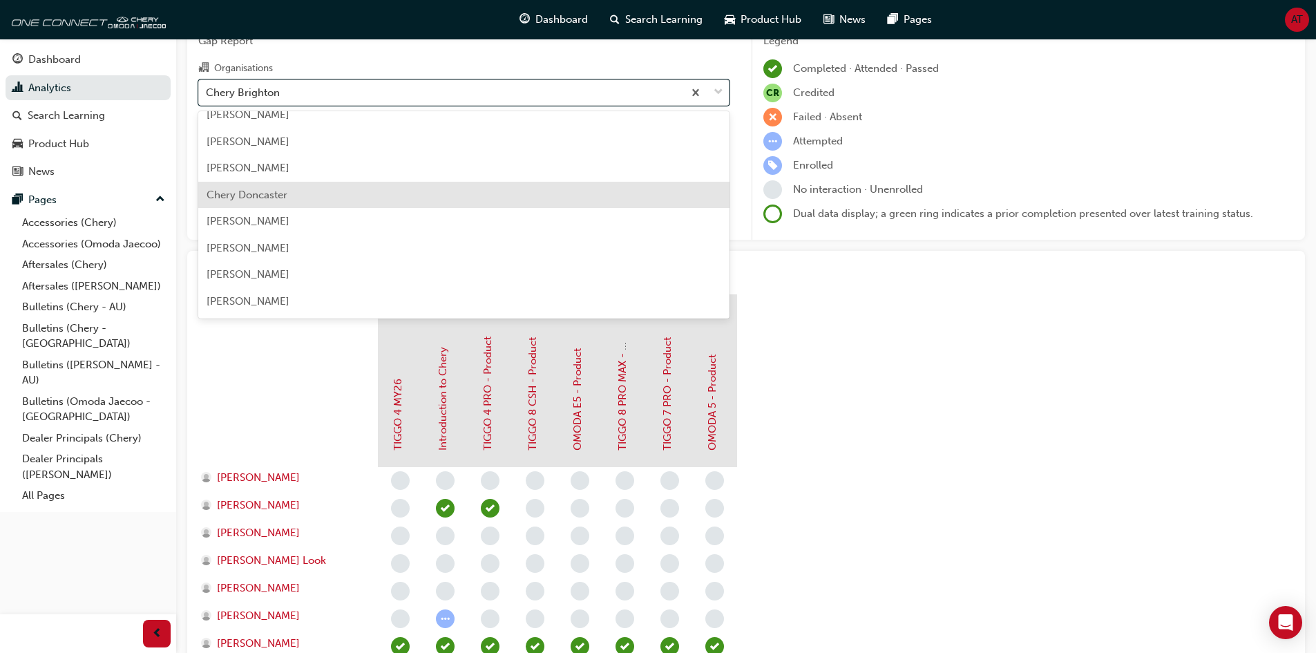
click at [419, 198] on div "Chery Doncaster" at bounding box center [463, 195] width 531 height 27
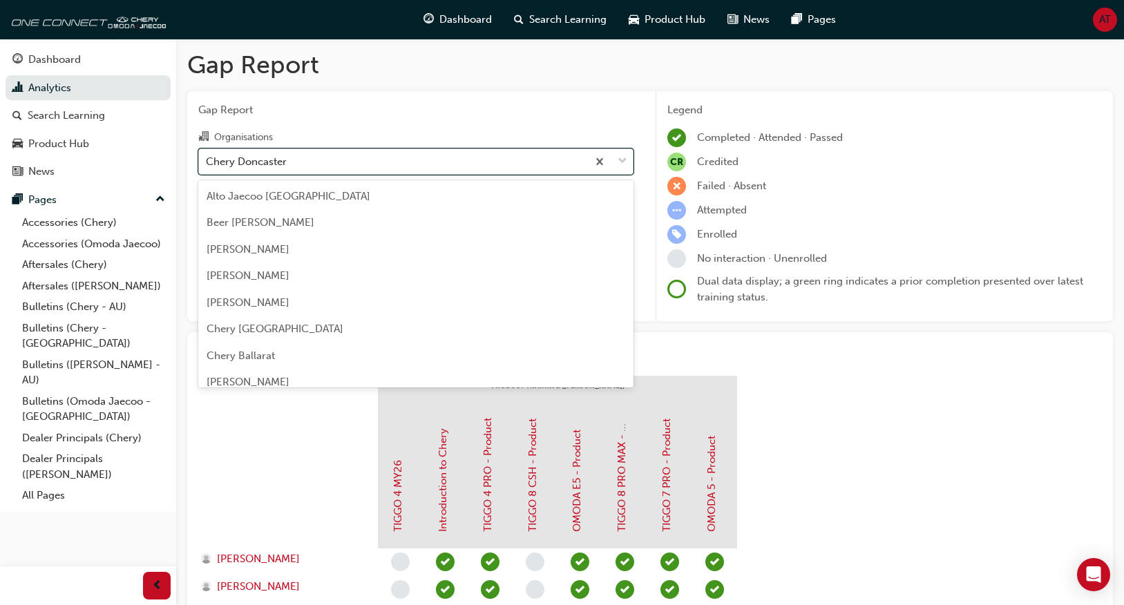
click at [371, 166] on div "Chery Doncaster" at bounding box center [393, 161] width 388 height 24
click at [207, 166] on input "Organisations option Chery Doncaster, selected. option Chery Doncaster focused,…" at bounding box center [206, 161] width 1 height 12
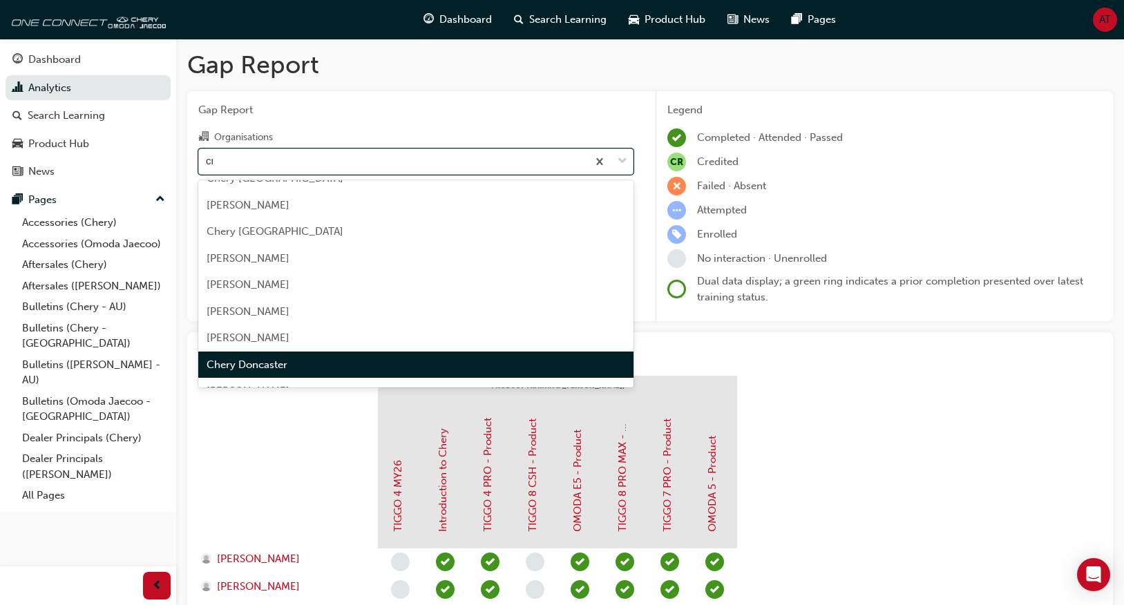
type input "cran"
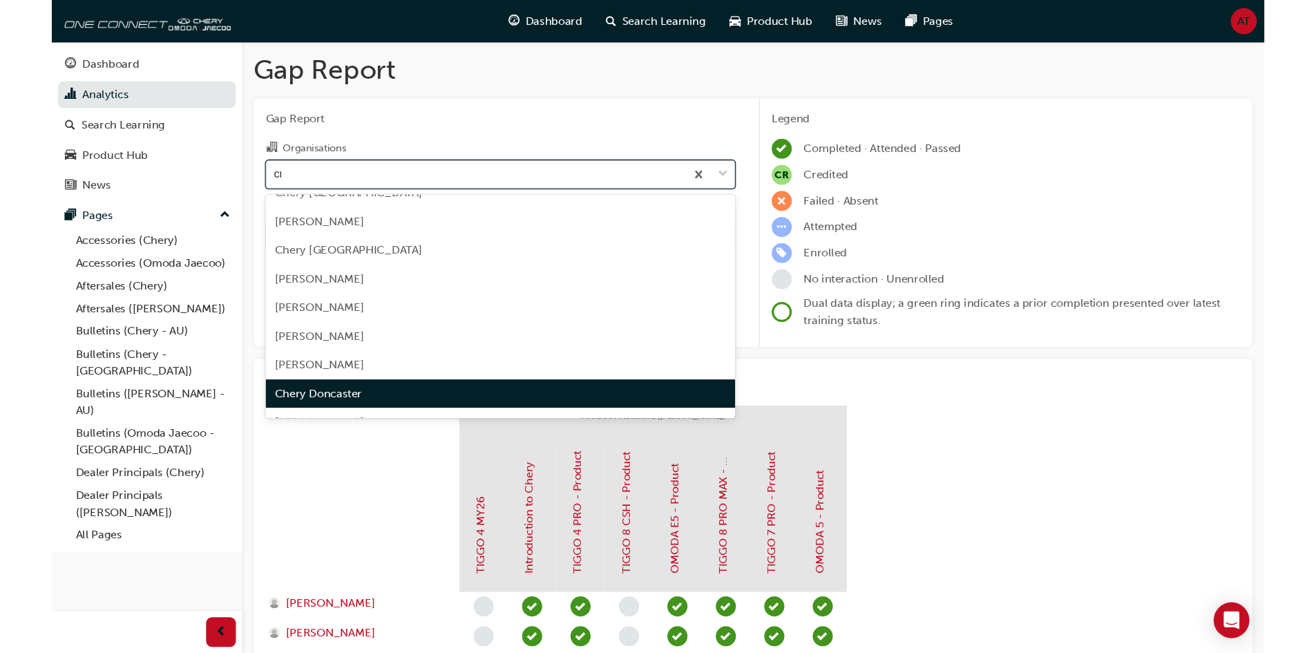
scroll to position [0, 0]
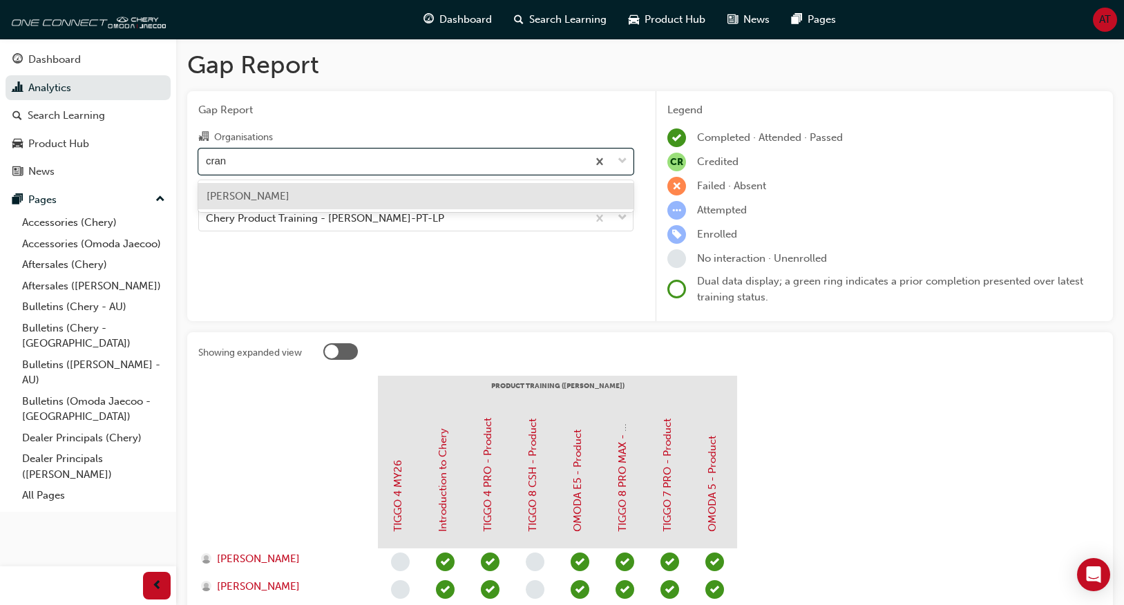
click at [362, 190] on div "[PERSON_NAME]" at bounding box center [415, 196] width 435 height 27
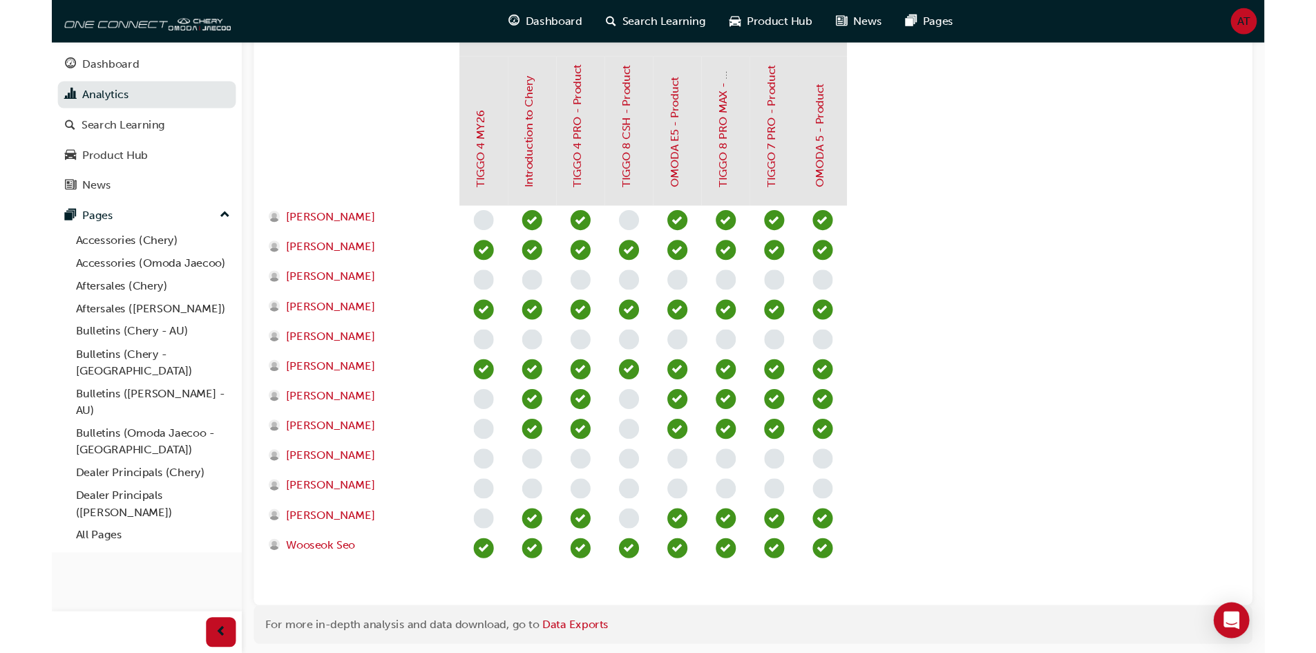
scroll to position [345, 0]
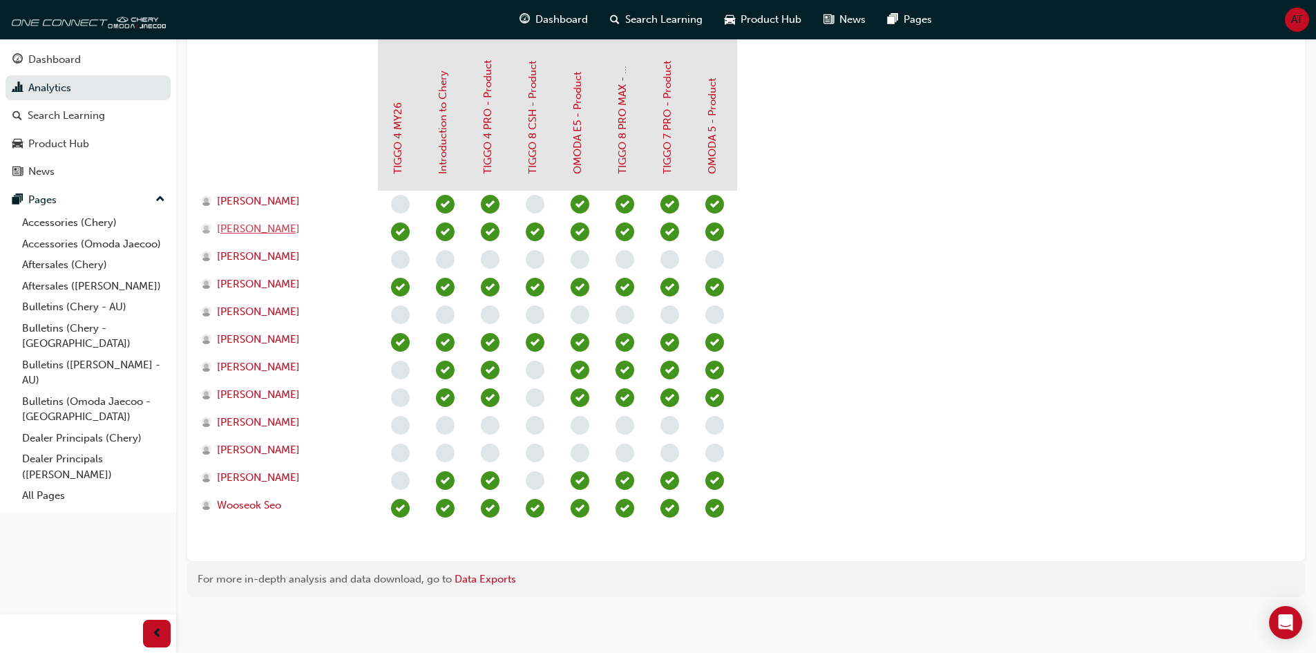
click at [300, 224] on span "George Andrikopoulos" at bounding box center [258, 229] width 83 height 16
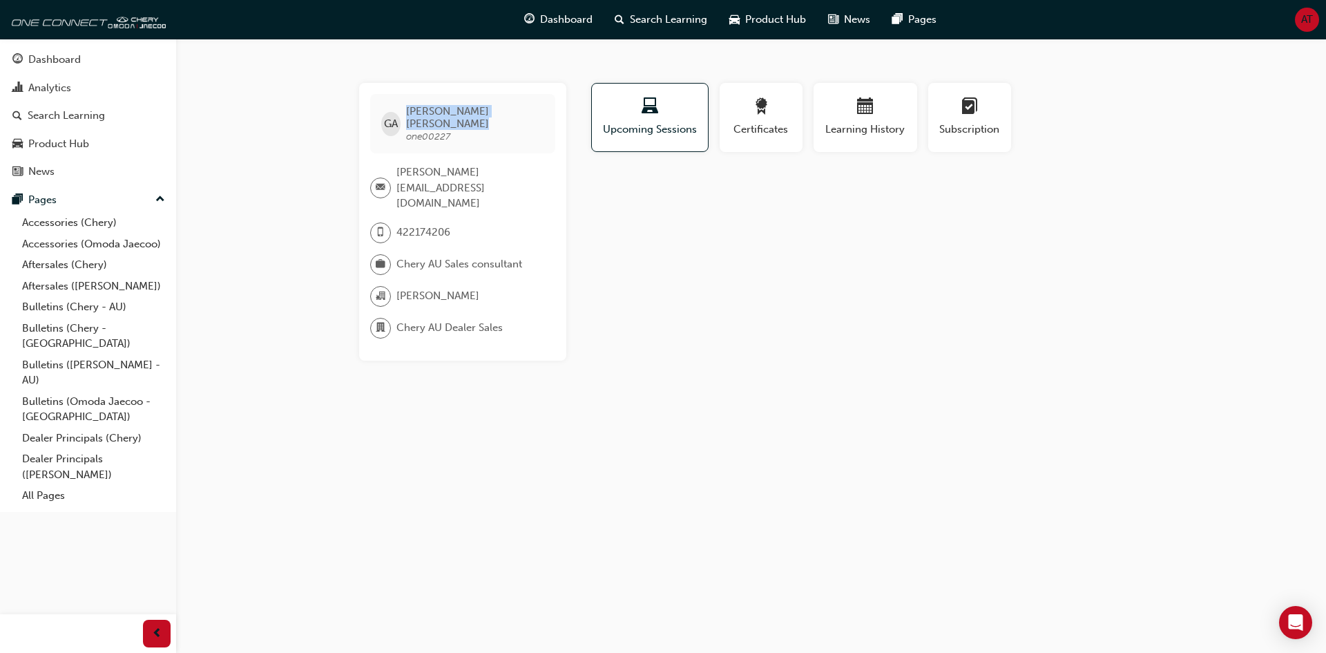
drag, startPoint x: 504, startPoint y: 108, endPoint x: 410, endPoint y: 109, distance: 93.2
click at [410, 109] on div "GA George Andrikopoulos one00227" at bounding box center [462, 123] width 185 height 59
copy span "George Andrikopoulos"
click at [487, 126] on span "George Andrikopoulos one00227" at bounding box center [474, 123] width 137 height 37
drag, startPoint x: 469, startPoint y: 127, endPoint x: 411, endPoint y: 127, distance: 58.0
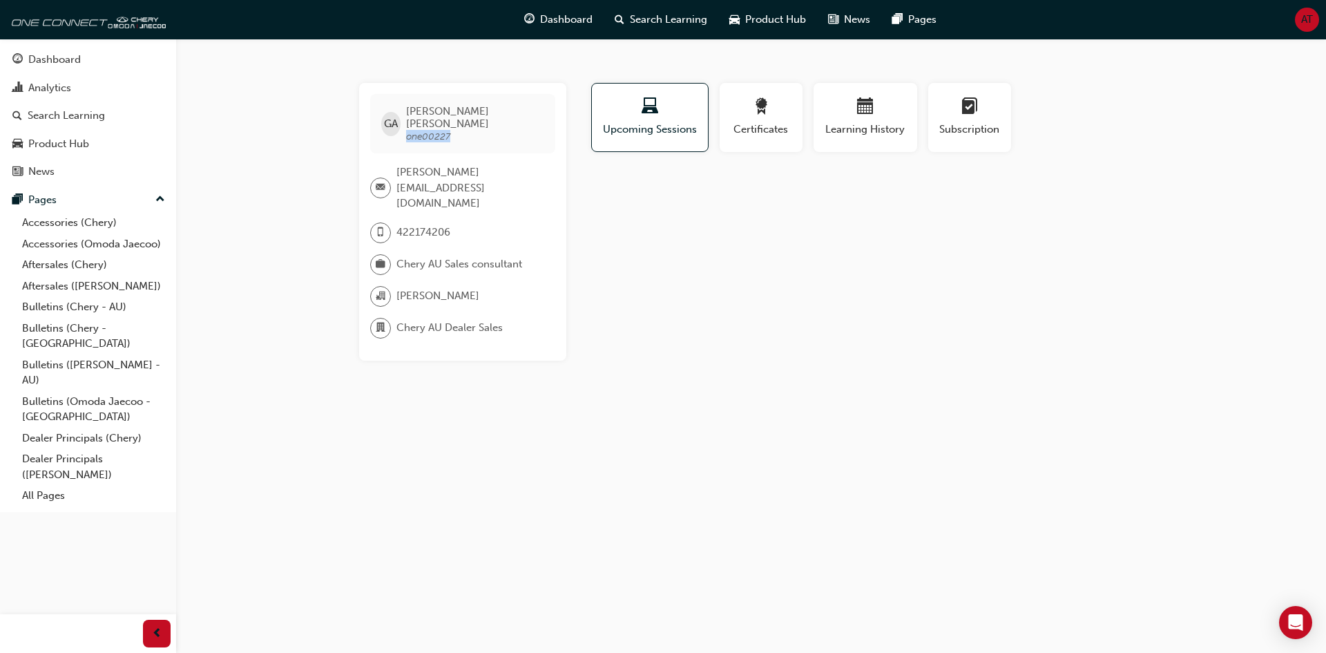
click at [411, 127] on span "George Andrikopoulos one00227" at bounding box center [474, 123] width 137 height 37
copy span "one00227"
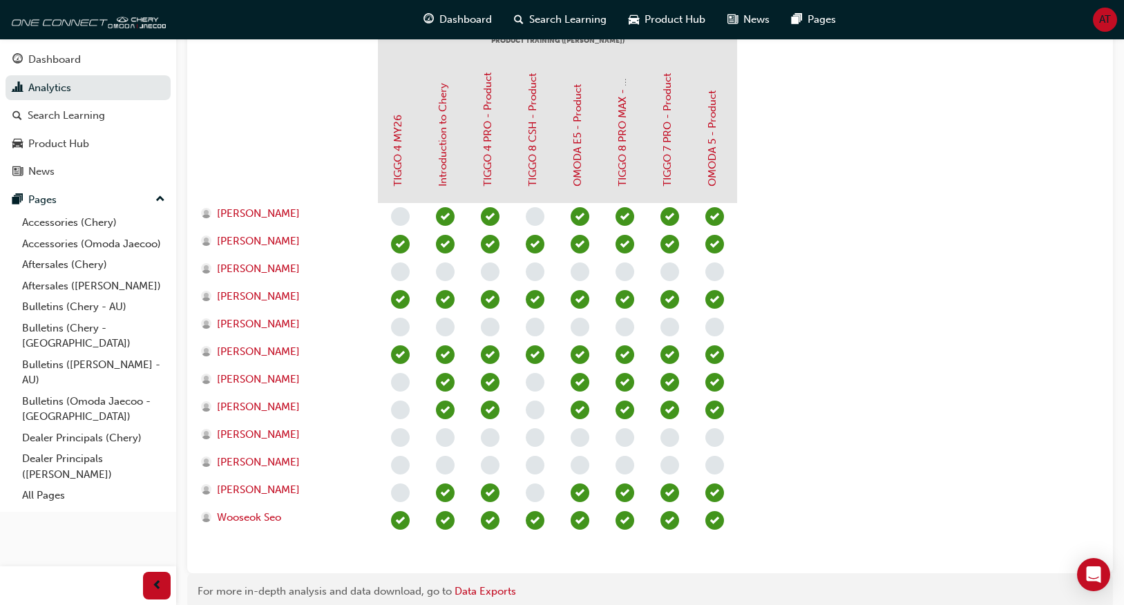
scroll to position [406, 0]
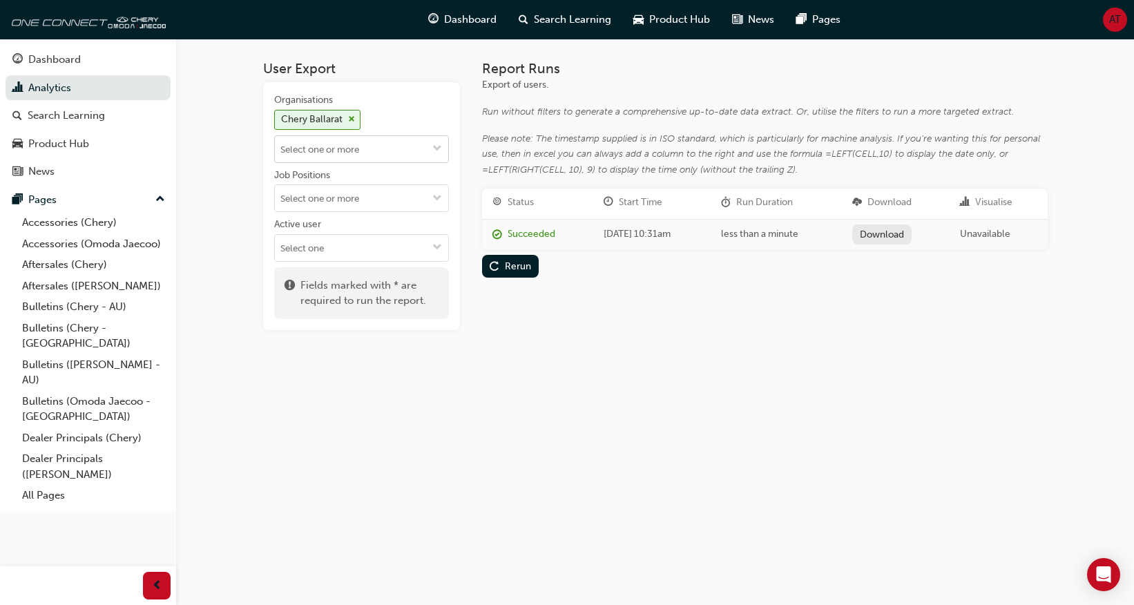
click at [348, 119] on span "cross-icon" at bounding box center [351, 119] width 7 height 8
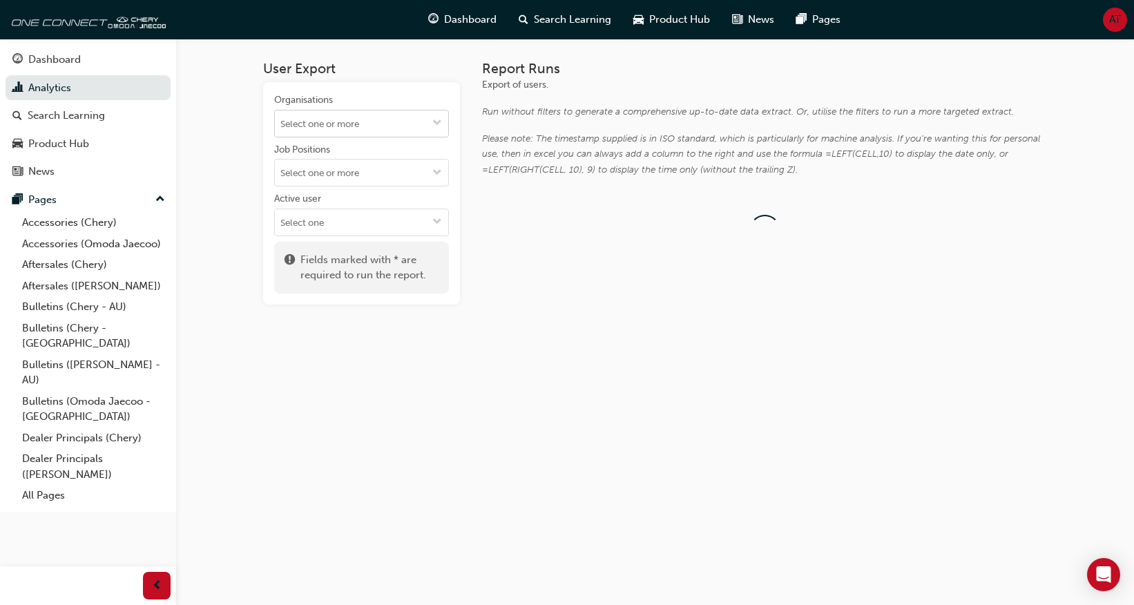
click at [340, 135] on input "Organisations" at bounding box center [361, 124] width 173 height 26
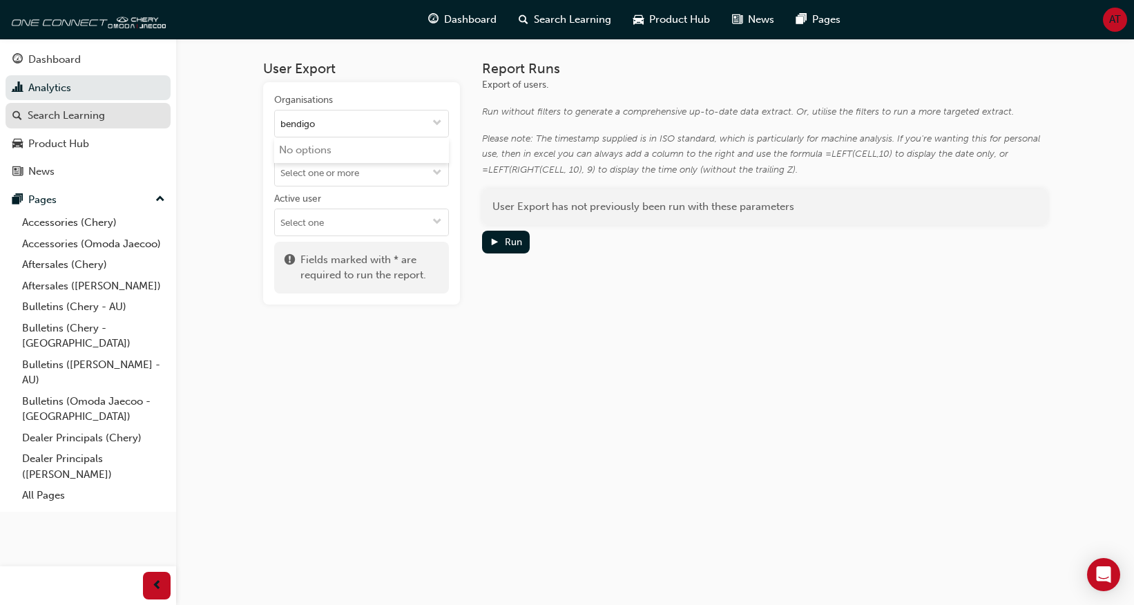
drag, startPoint x: 380, startPoint y: 128, endPoint x: 99, endPoint y: 119, distance: 280.6
click at [130, 120] on div "Dashboard Analytics Search Learning Product Hub News Pages Pages Accessories (C…" at bounding box center [567, 302] width 1134 height 605
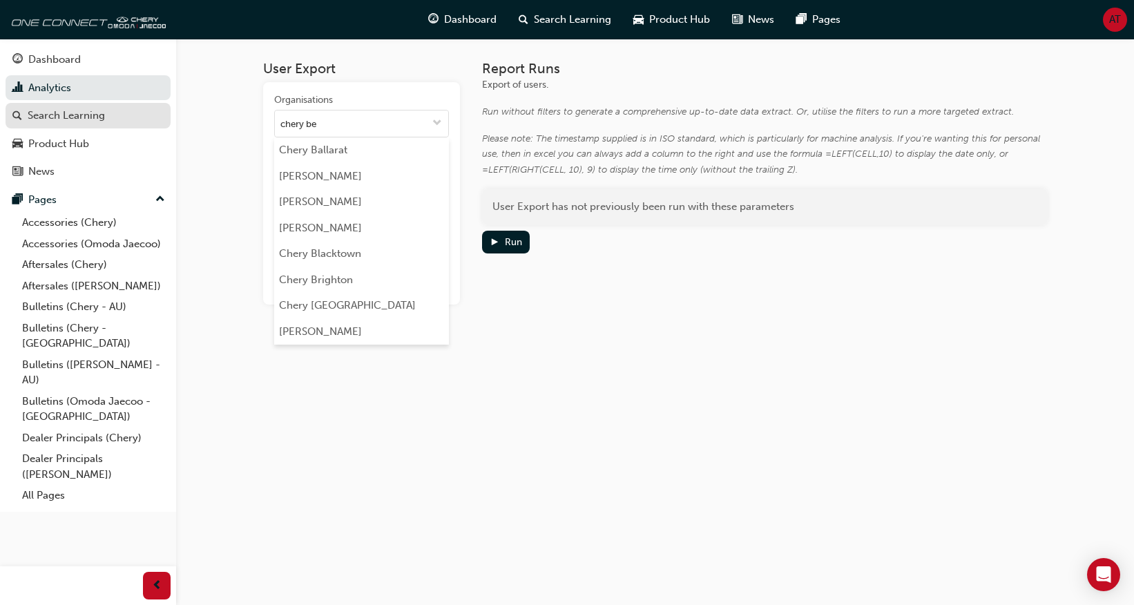
type input "chery ben"
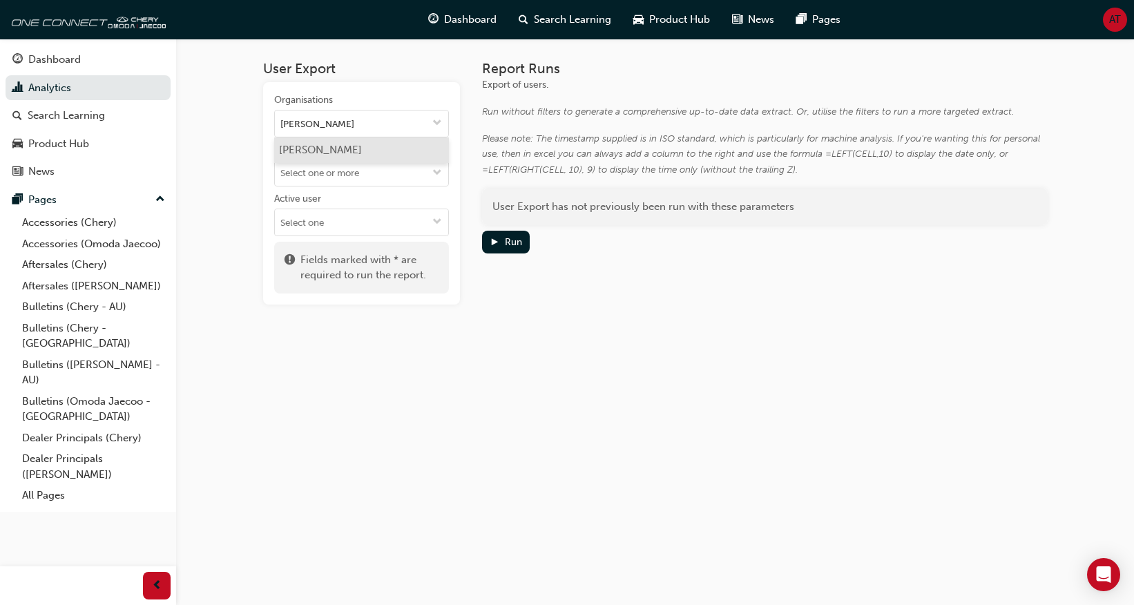
click at [320, 148] on li "[PERSON_NAME]" at bounding box center [361, 150] width 175 height 26
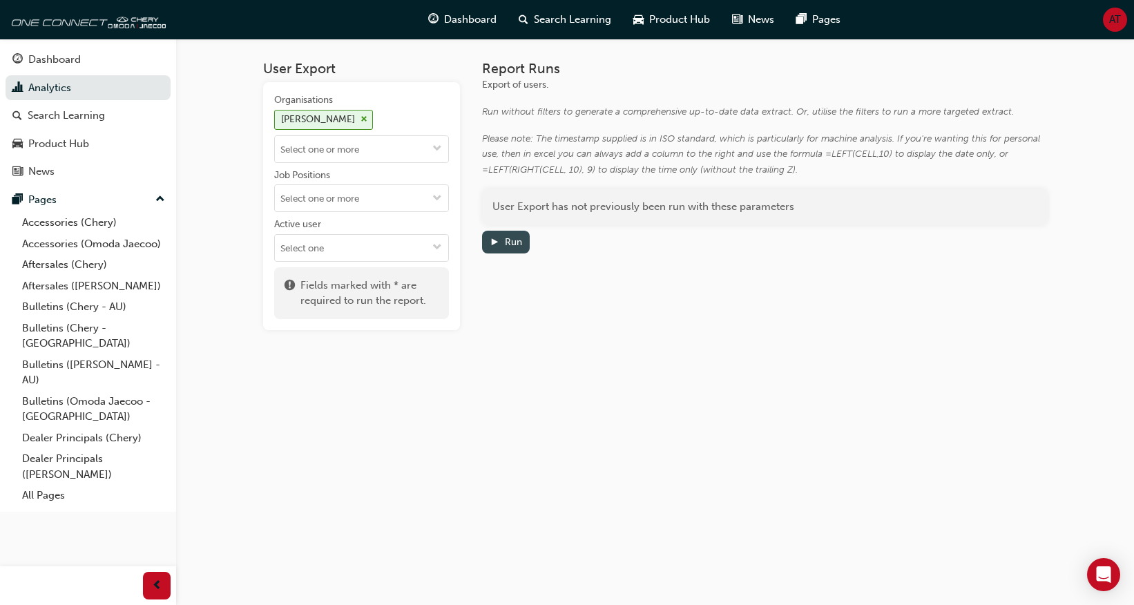
click at [487, 233] on button "Run" at bounding box center [506, 242] width 48 height 23
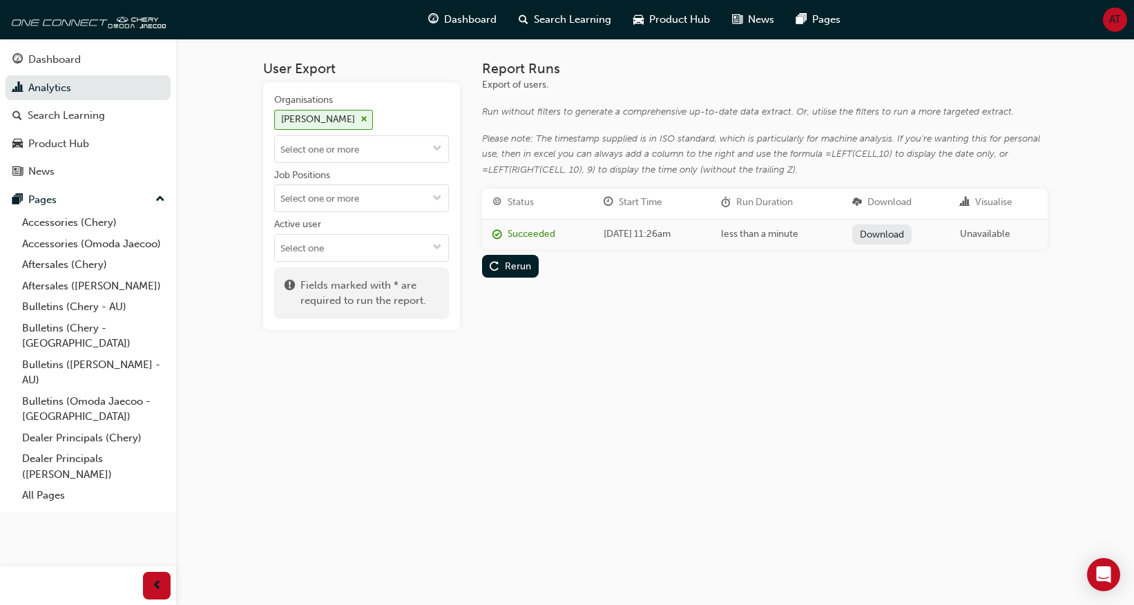
click at [912, 232] on link "Download" at bounding box center [882, 234] width 60 height 20
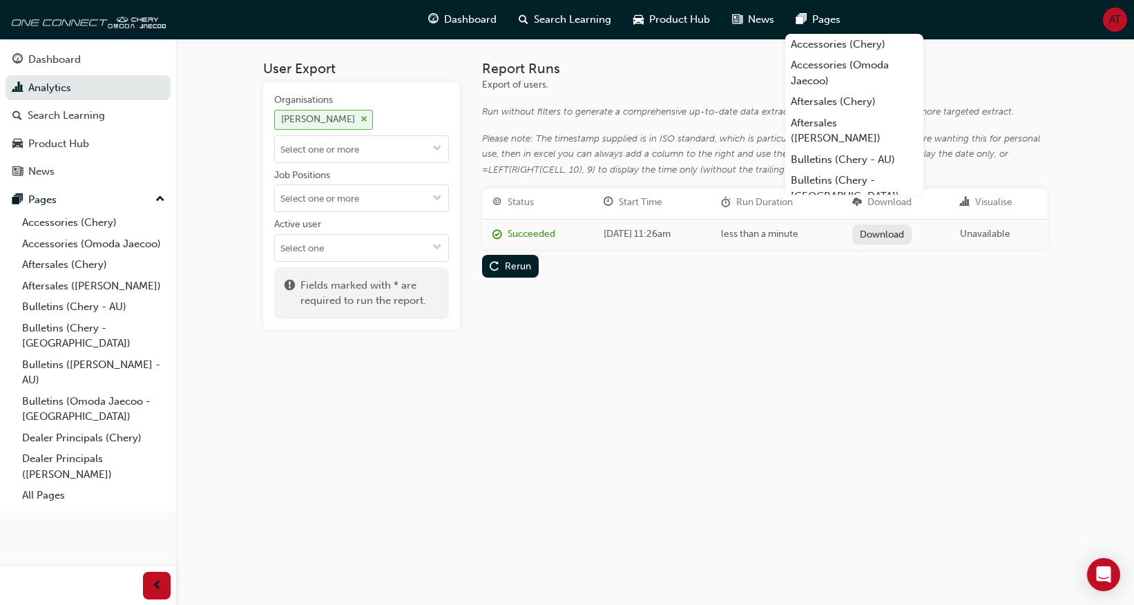
click at [349, 118] on div "[PERSON_NAME]" at bounding box center [323, 120] width 99 height 20
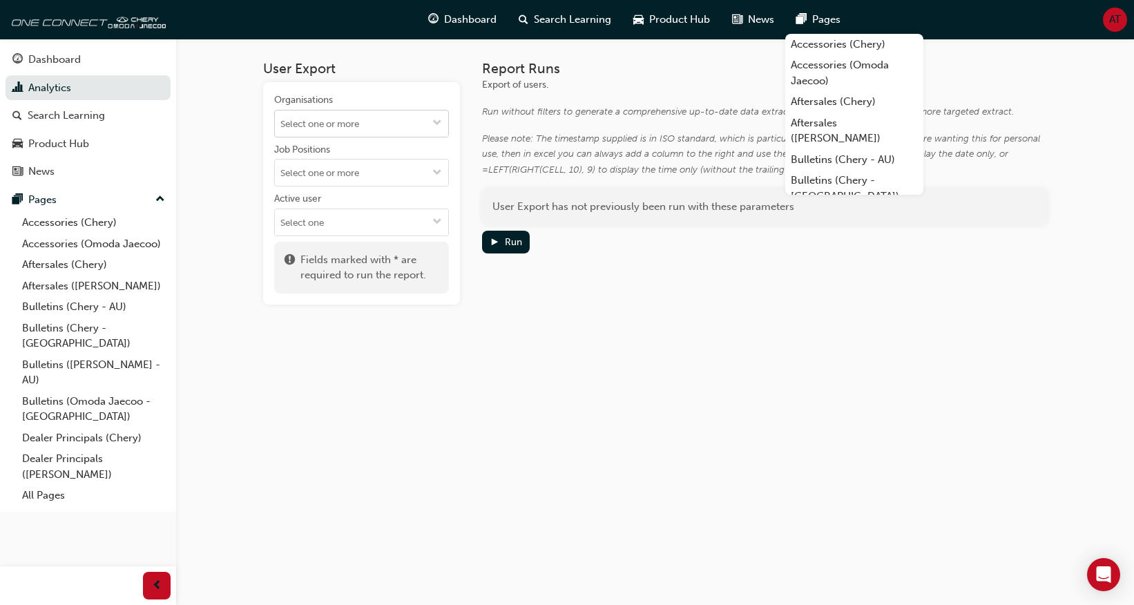
click at [378, 124] on input "Organisations" at bounding box center [361, 124] width 173 height 26
click at [642, 305] on div "User Export Organisations Chery Bendigo Job Positions Active user Fields marked…" at bounding box center [655, 194] width 829 height 310
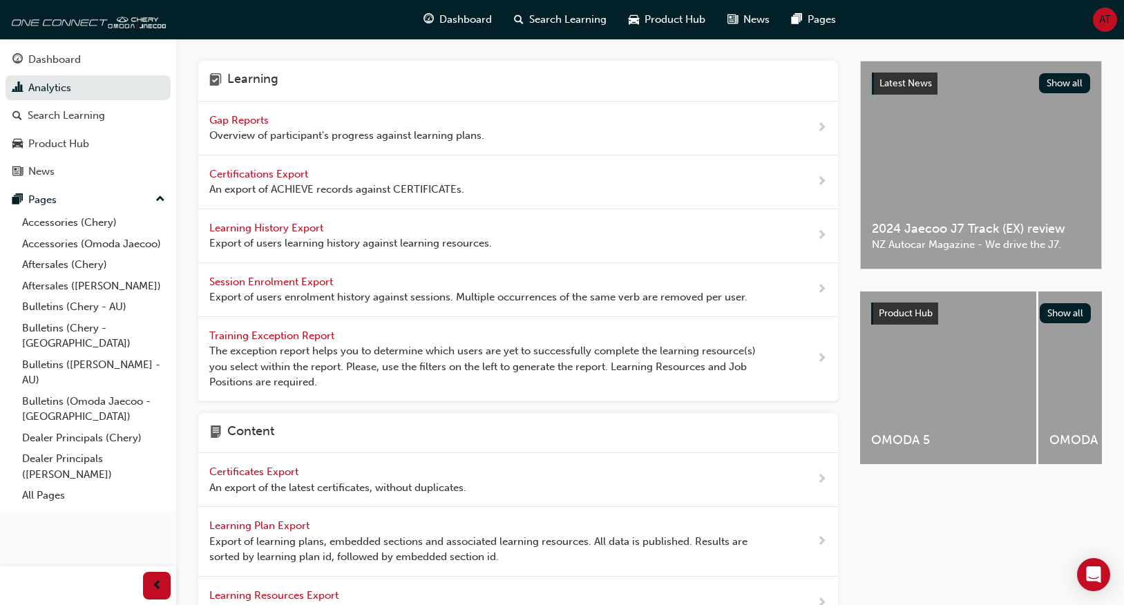
click at [343, 128] on span "Overview of participant's progress against learning plans." at bounding box center [346, 136] width 275 height 16
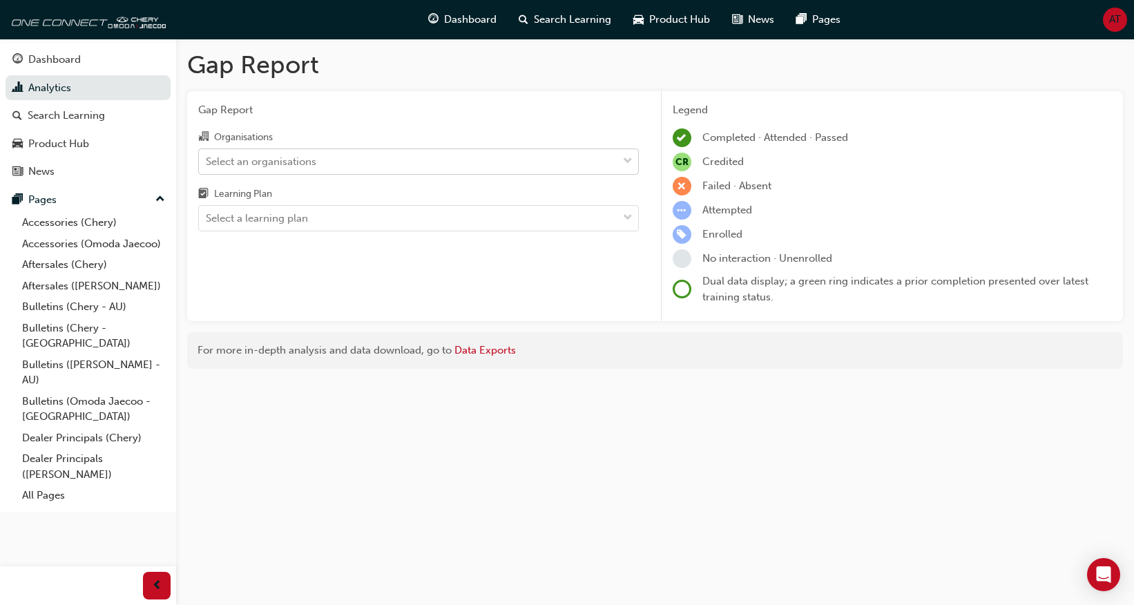
click at [318, 160] on div "Select an organisations" at bounding box center [408, 161] width 419 height 24
click at [207, 160] on input "Organisations Select an organisations" at bounding box center [206, 161] width 1 height 12
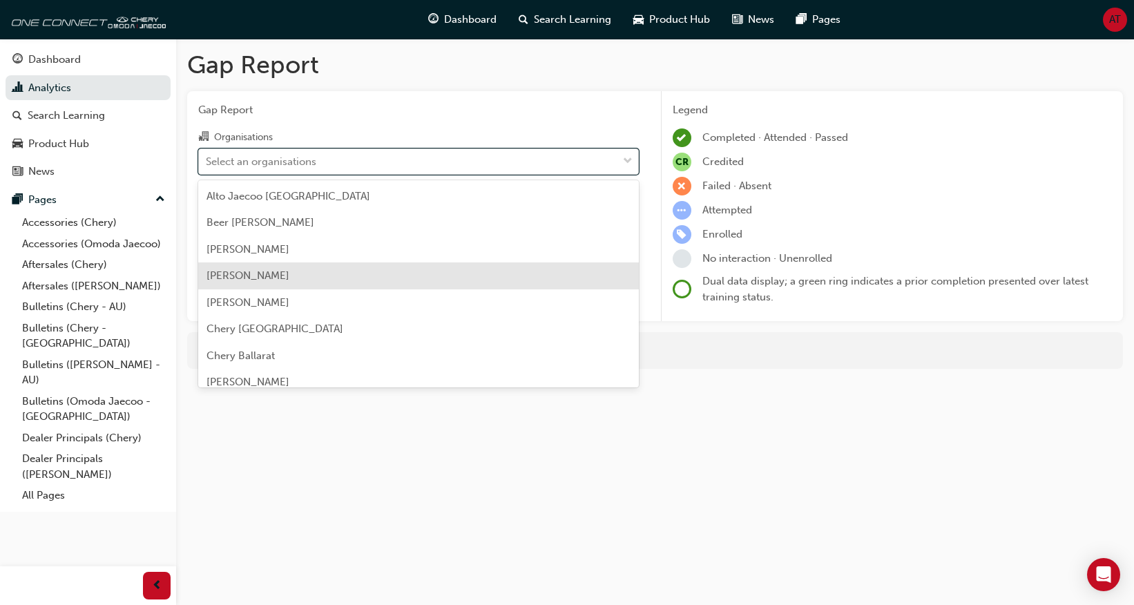
click at [926, 487] on div "Gap Report Gap Report Organisations option Brendan Foot focused, 4 of 154. 154 …" at bounding box center [567, 302] width 1134 height 605
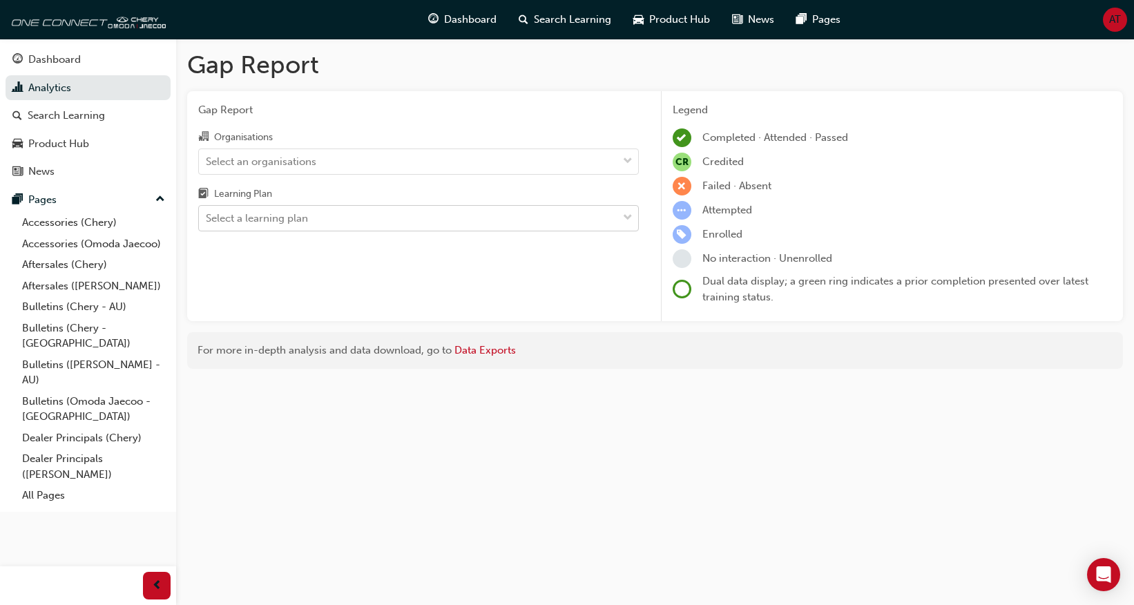
click at [367, 211] on div "Select a learning plan" at bounding box center [408, 219] width 419 height 24
click at [207, 212] on input "Learning Plan Select a learning plan" at bounding box center [206, 218] width 1 height 12
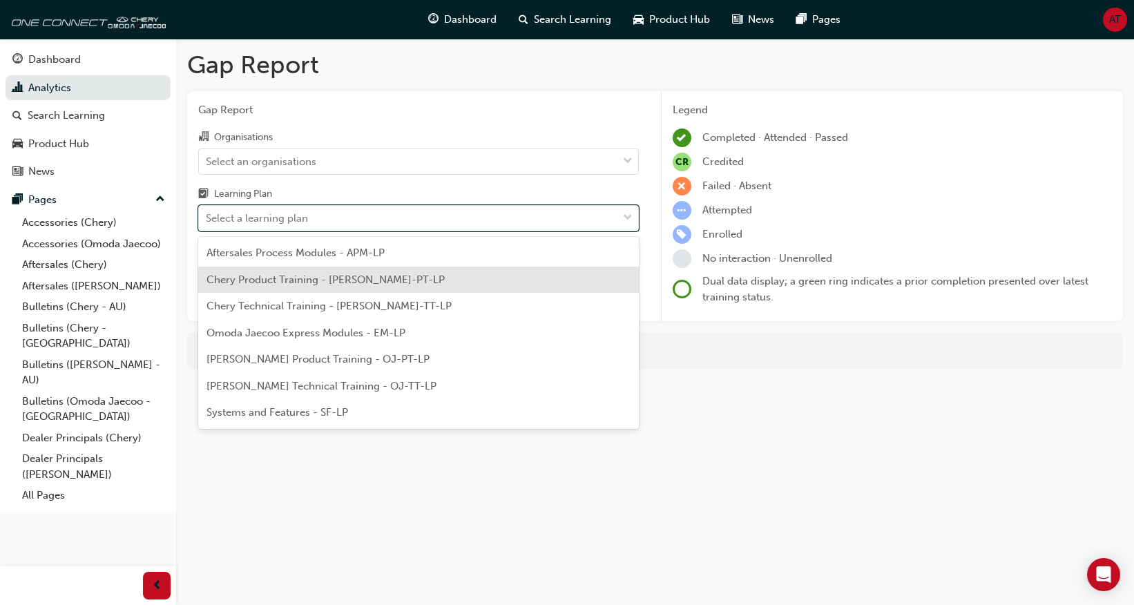
click at [374, 282] on span "Chery Product Training - CHAU-PT-LP" at bounding box center [326, 280] width 238 height 12
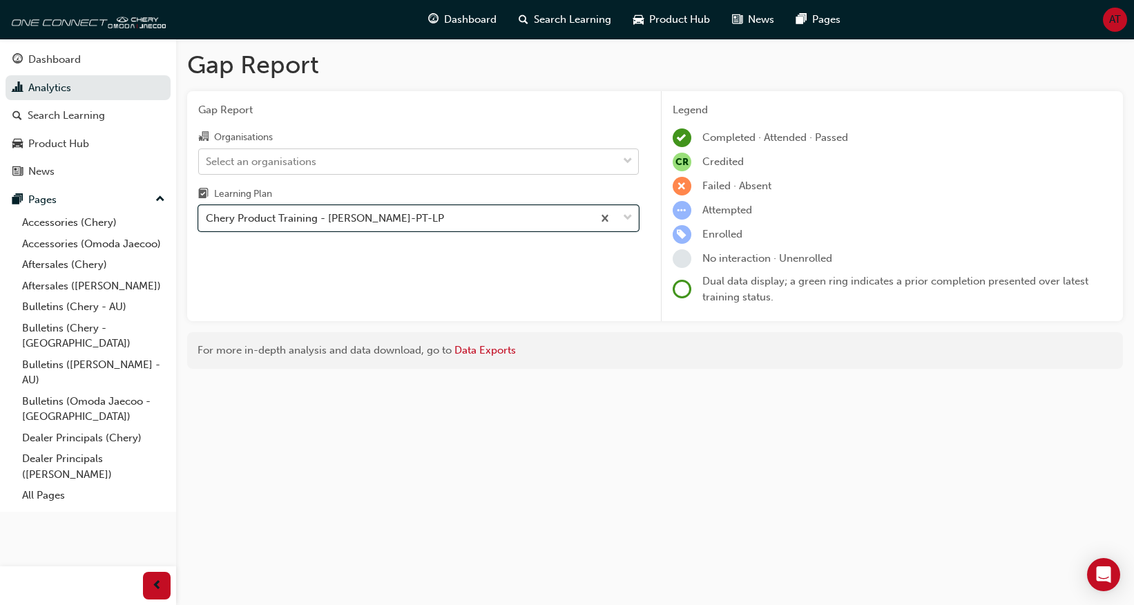
click at [338, 163] on div "Select an organisations" at bounding box center [408, 161] width 419 height 24
click at [207, 163] on input "Organisations Select an organisations" at bounding box center [206, 161] width 1 height 12
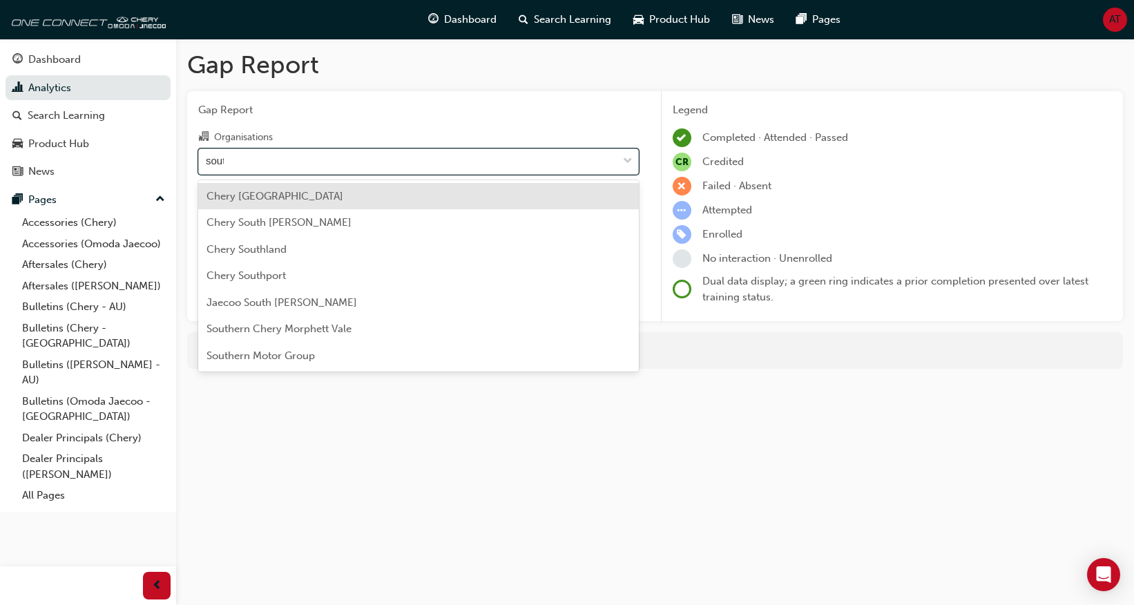
type input "south"
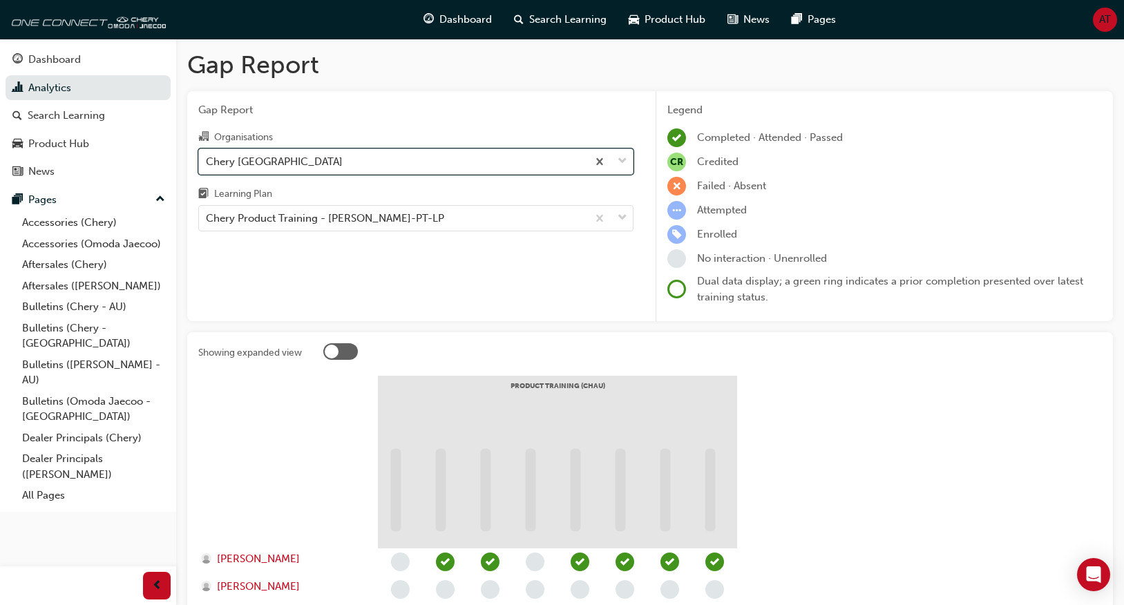
click at [338, 163] on div "Chery [GEOGRAPHIC_DATA]" at bounding box center [393, 161] width 388 height 24
click at [207, 163] on input "Organisations option Chery Newcastle South, selected. 0 results available. Sele…" at bounding box center [206, 161] width 1 height 12
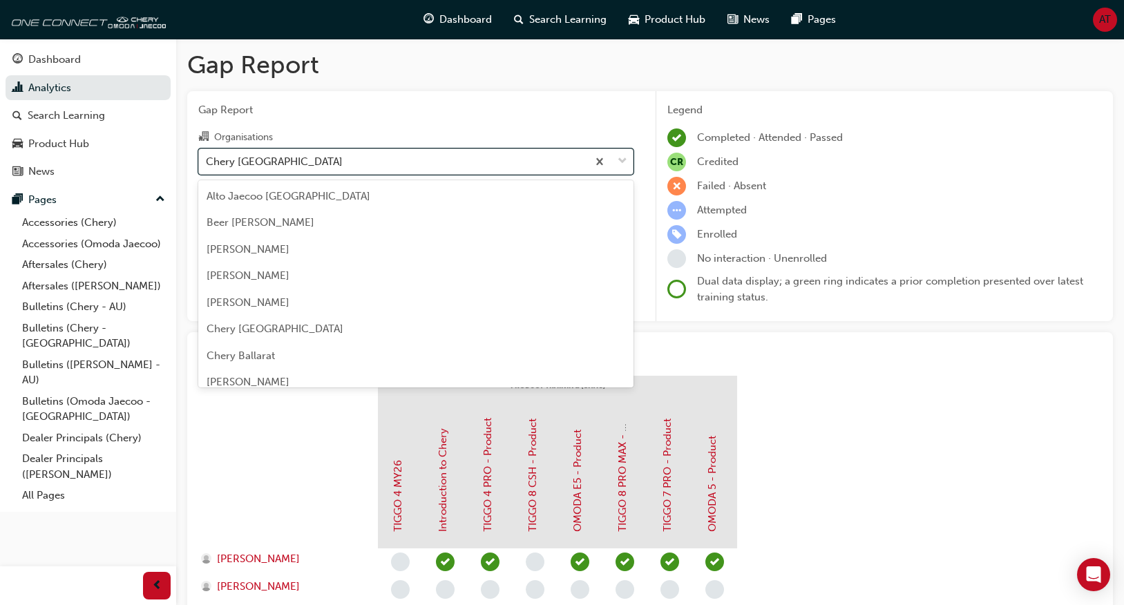
scroll to position [1507, 0]
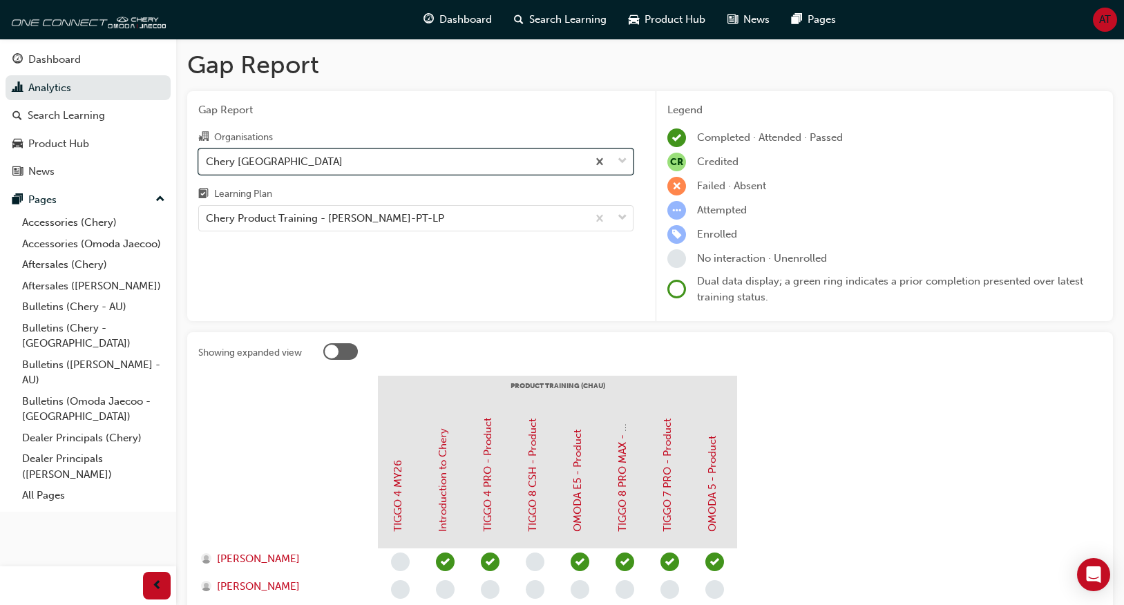
click at [338, 163] on div "Chery [GEOGRAPHIC_DATA]" at bounding box center [393, 161] width 388 height 24
click at [207, 163] on input "Organisations option Chery Newcastle South, selected. 0 results available. Sele…" at bounding box center [206, 161] width 1 height 12
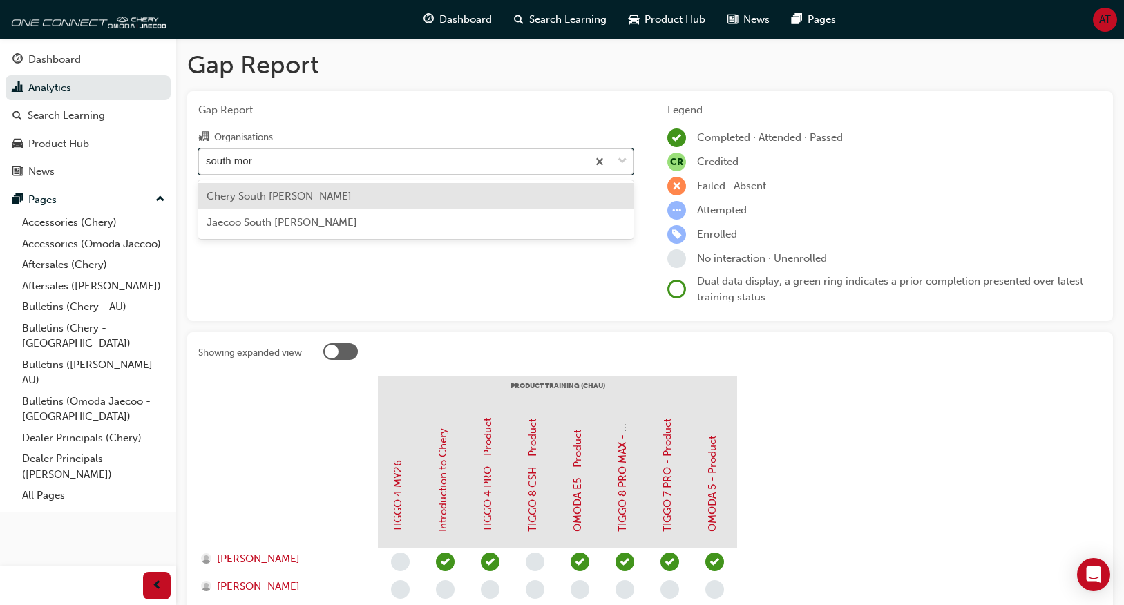
type input "south mora"
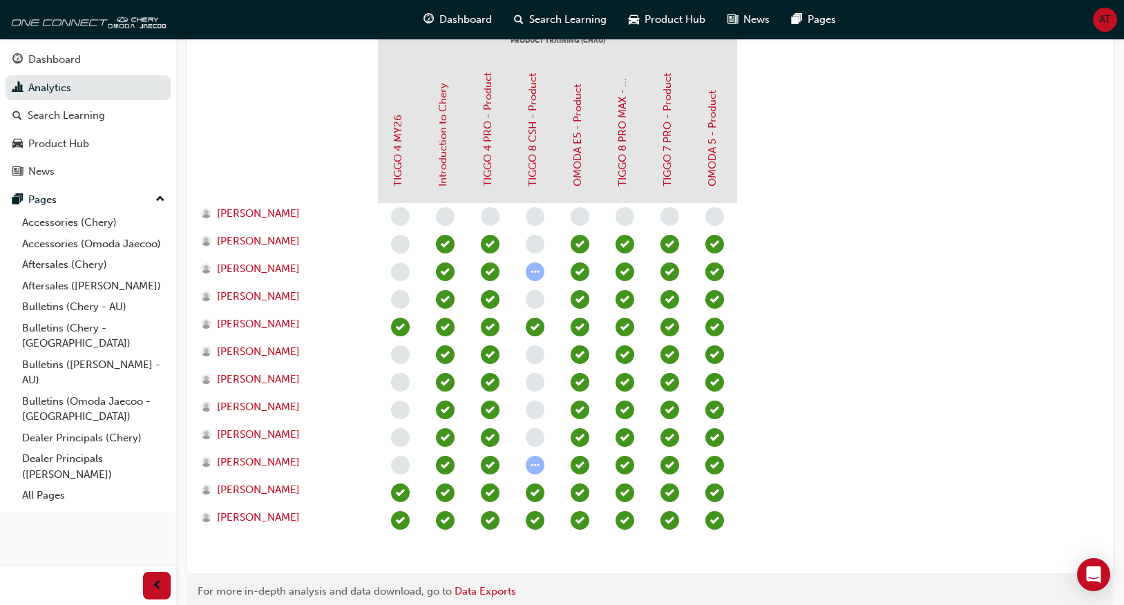
scroll to position [406, 0]
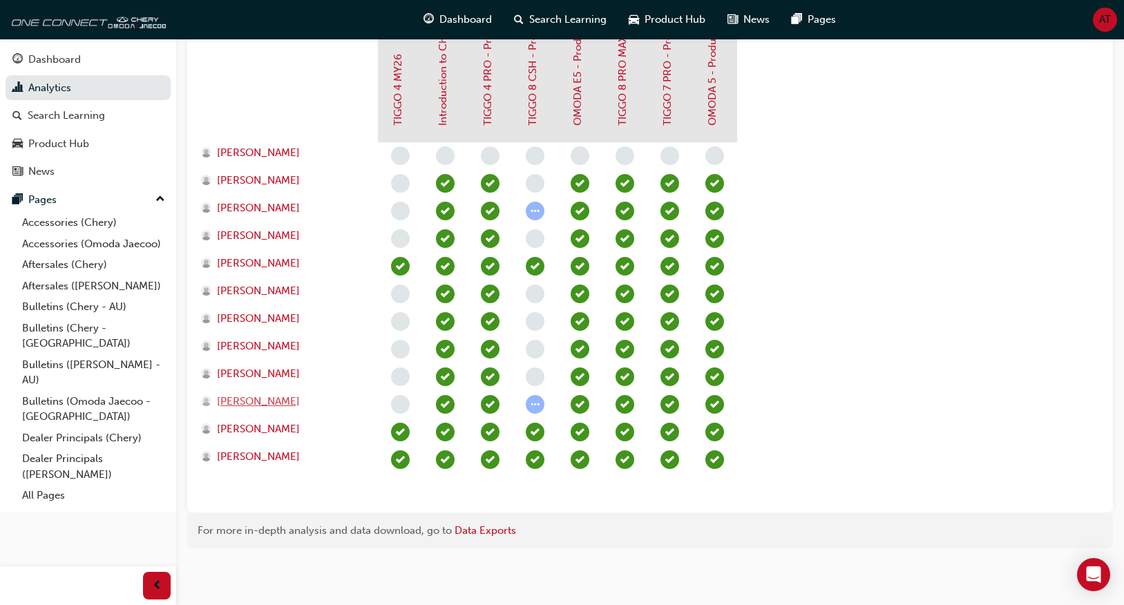
click at [282, 400] on span "Riley Bowtell-Kleps" at bounding box center [258, 402] width 83 height 16
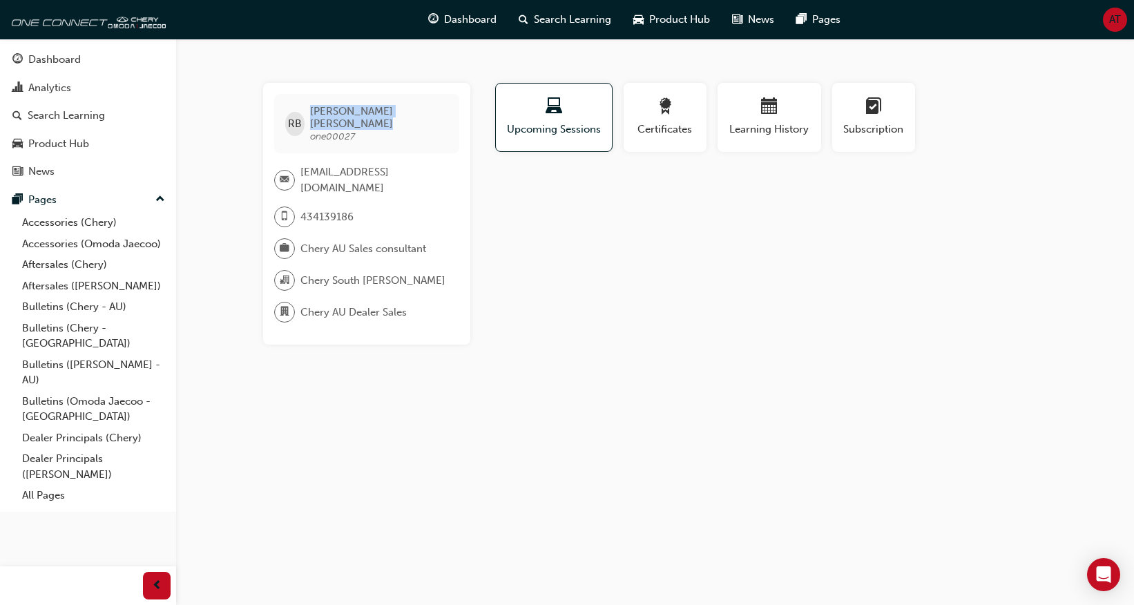
drag, startPoint x: 413, startPoint y: 108, endPoint x: 314, endPoint y: 111, distance: 99.5
click at [314, 111] on div "RB Riley Bowtell-Kleps one00027" at bounding box center [366, 123] width 185 height 59
copy span "Riley Bowtell-Kleps"
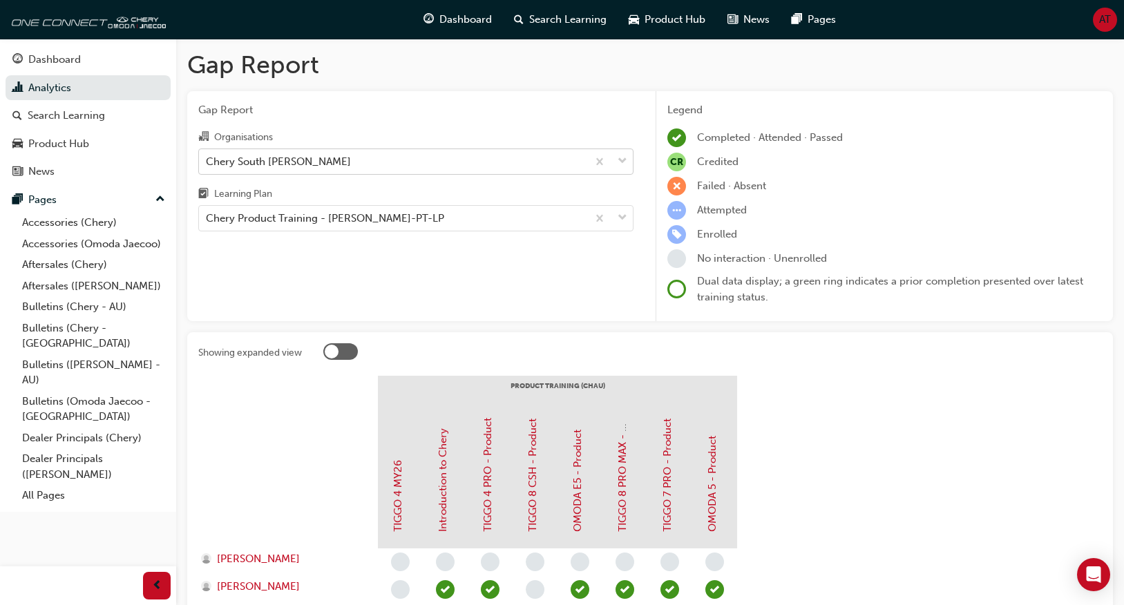
click at [295, 163] on div "Chery South [PERSON_NAME]" at bounding box center [278, 161] width 145 height 16
click at [207, 163] on input "Organisations Chery South Morang" at bounding box center [206, 161] width 1 height 12
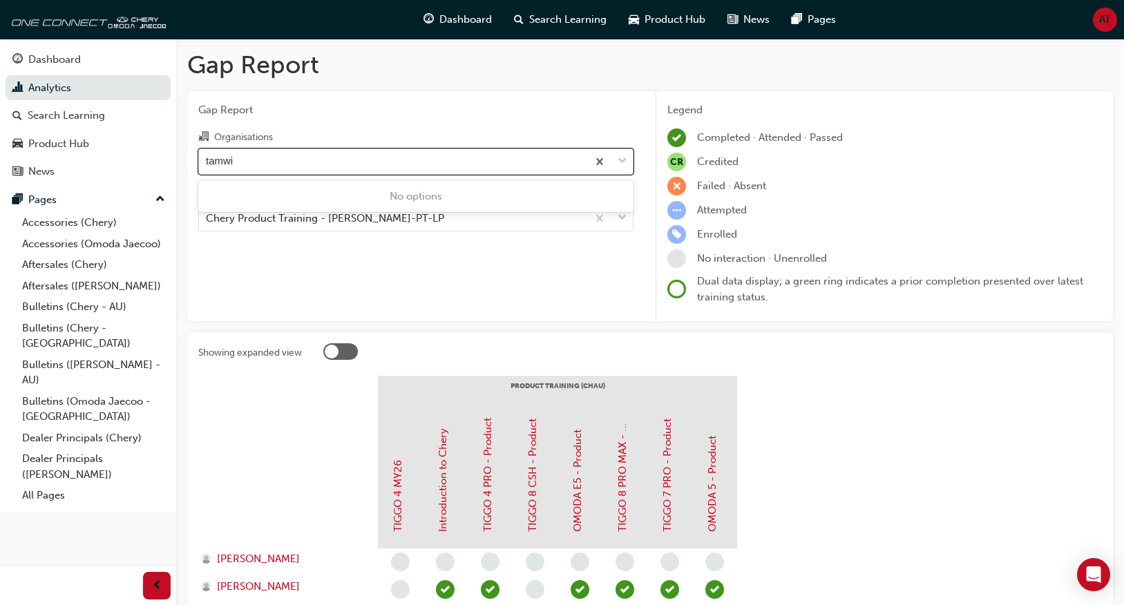
type input "tamw"
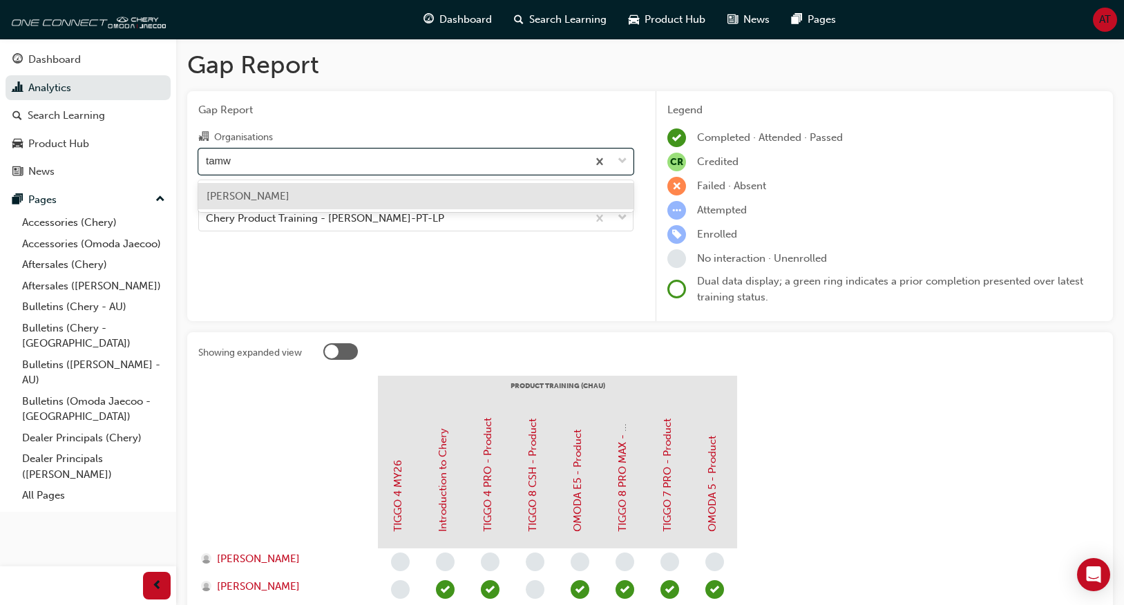
click at [285, 187] on div "[PERSON_NAME]" at bounding box center [415, 196] width 435 height 27
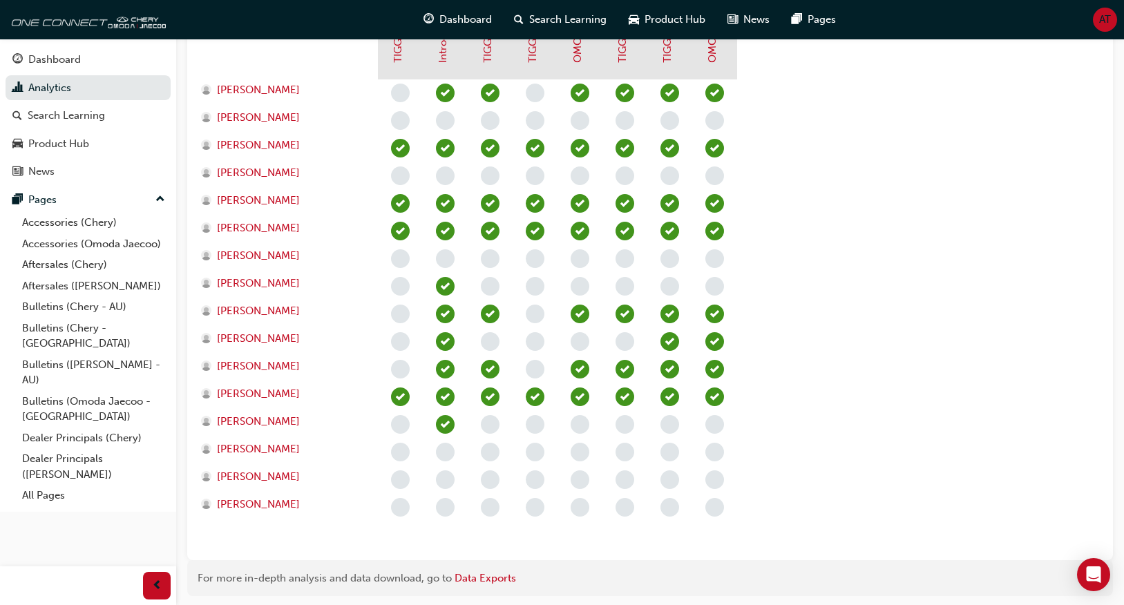
scroll to position [448, 0]
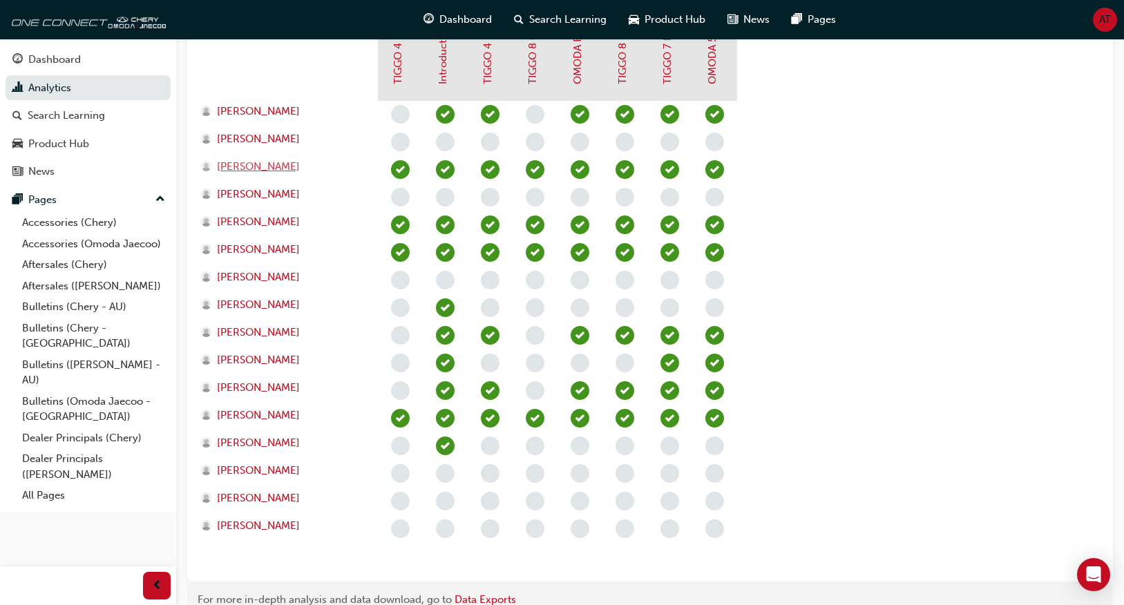
click at [253, 166] on span "[PERSON_NAME]" at bounding box center [258, 167] width 83 height 16
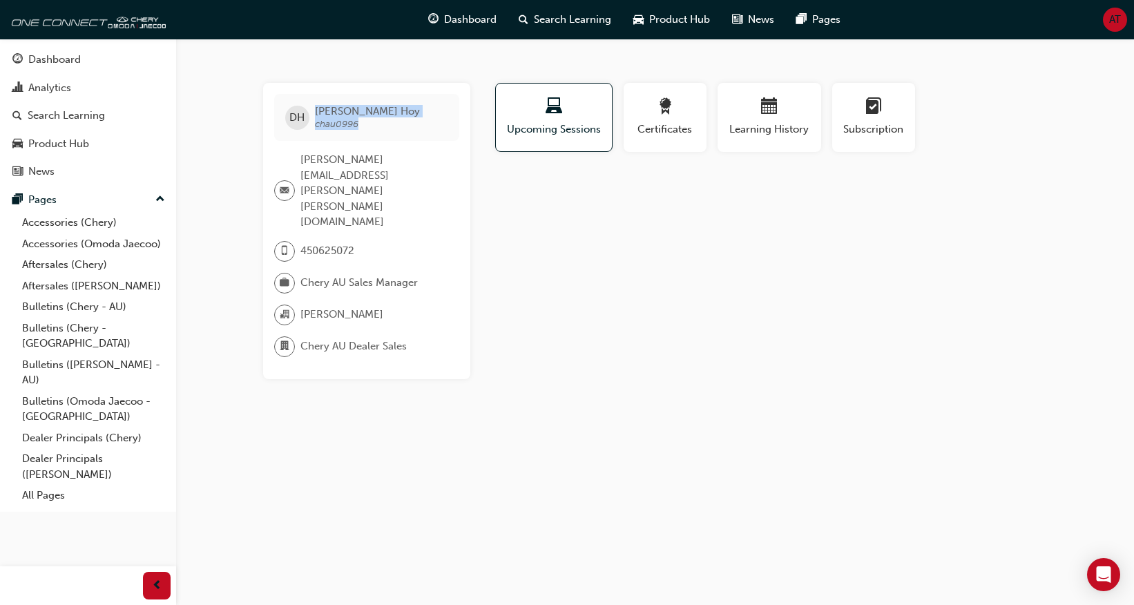
drag, startPoint x: 368, startPoint y: 123, endPoint x: 307, endPoint y: 127, distance: 60.9
click at [307, 127] on div "DH Derek Hoy chau0996" at bounding box center [366, 117] width 185 height 47
click at [351, 130] on span "Derek Hoy chau0996" at bounding box center [367, 117] width 105 height 25
drag, startPoint x: 361, startPoint y: 124, endPoint x: 314, endPoint y: 124, distance: 47.7
click at [314, 124] on div "DH Derek Hoy chau0996" at bounding box center [366, 117] width 185 height 47
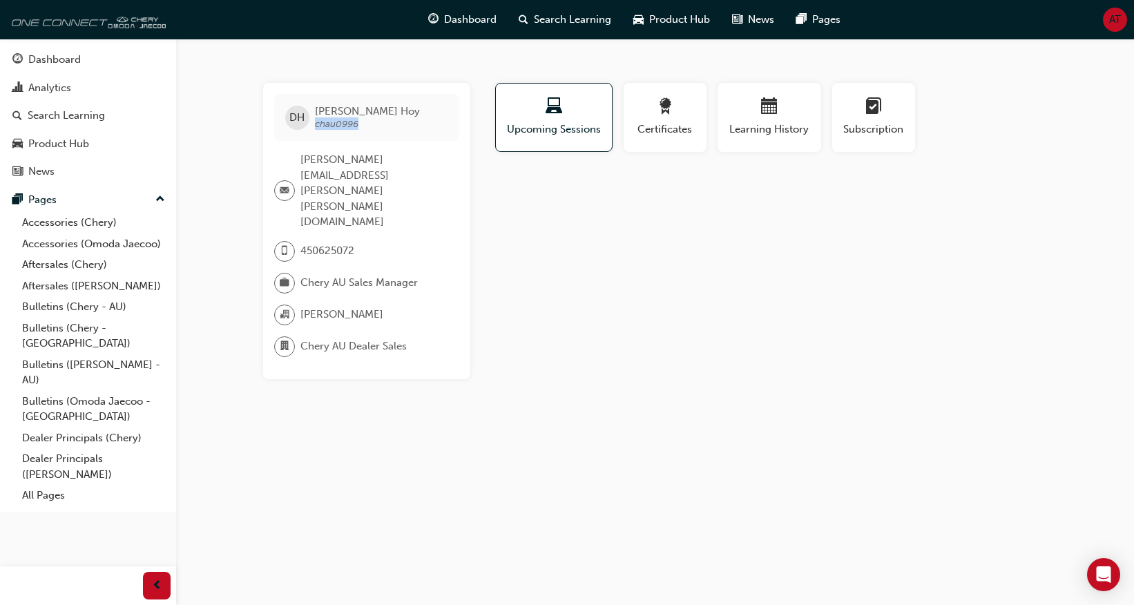
copy span "chau0996"
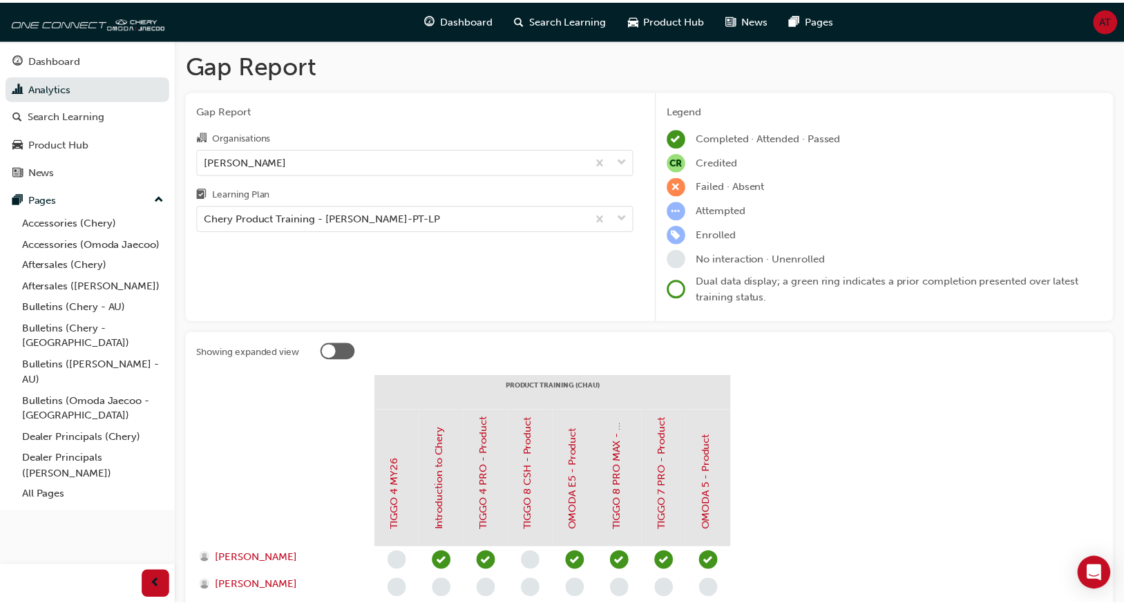
scroll to position [448, 0]
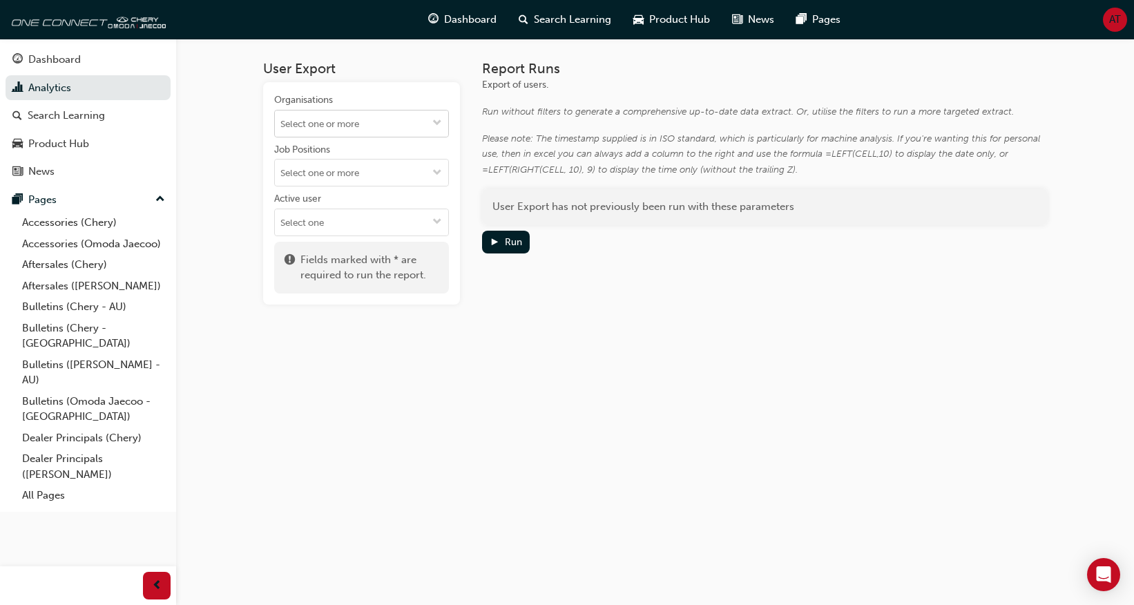
click at [395, 119] on input "Organisations" at bounding box center [361, 124] width 173 height 26
type input "p"
type input "s"
type input "p"
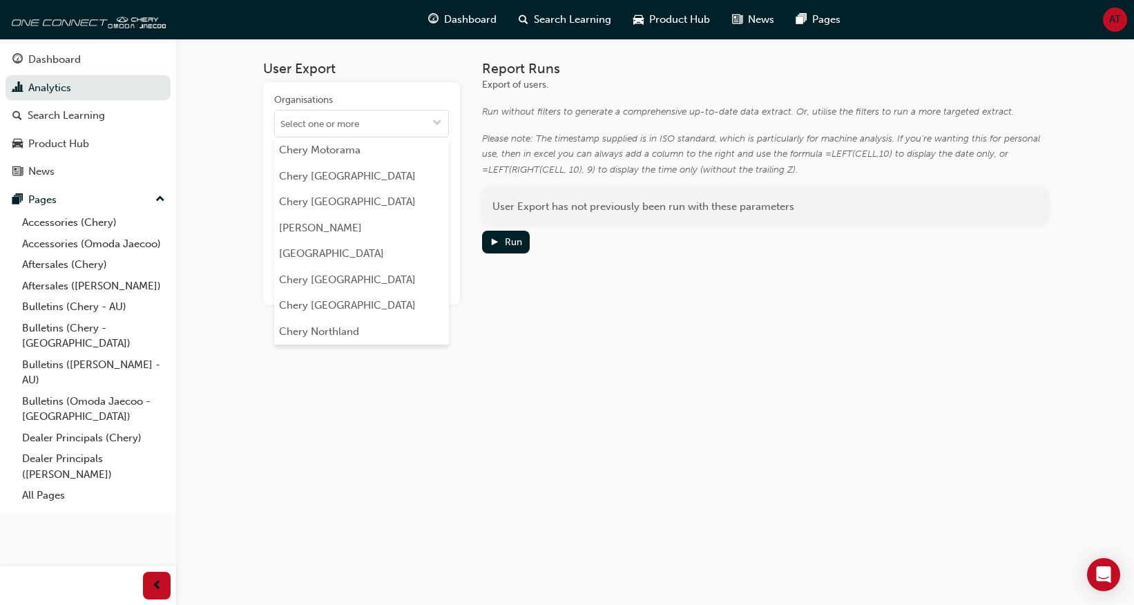
scroll to position [1727, 0]
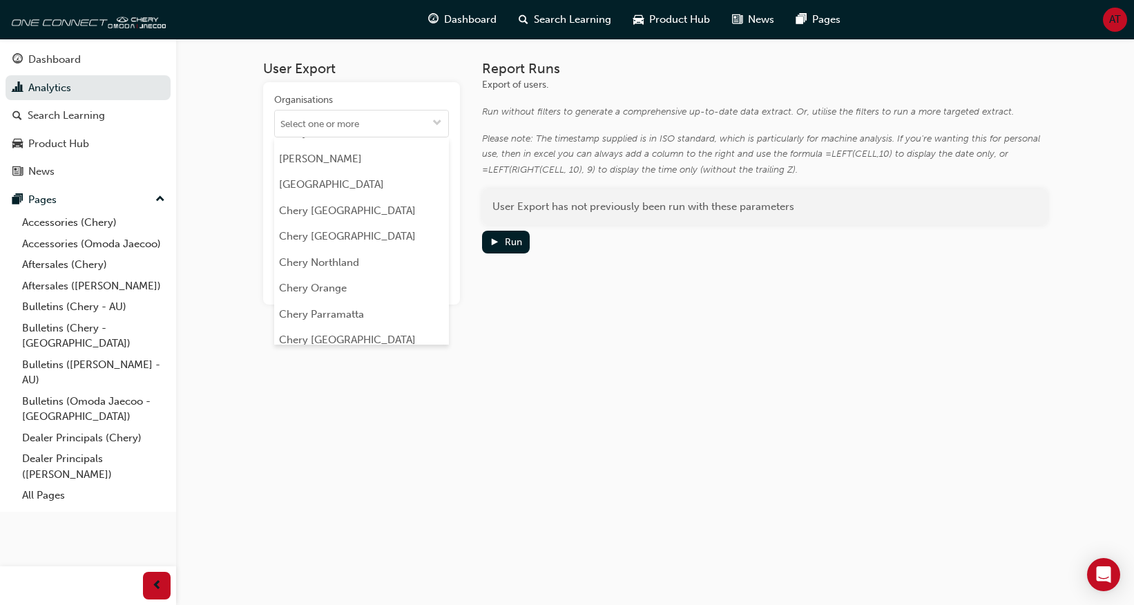
click at [345, 353] on li "[PERSON_NAME]" at bounding box center [361, 366] width 175 height 26
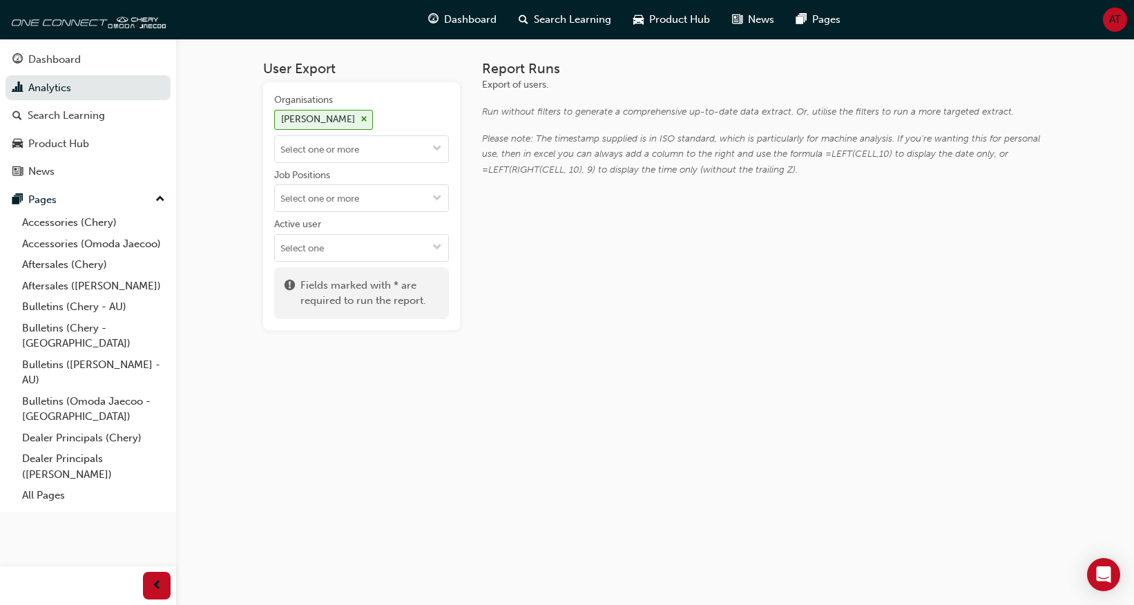
scroll to position [0, 0]
click at [523, 271] on div "Rerun" at bounding box center [518, 266] width 26 height 12
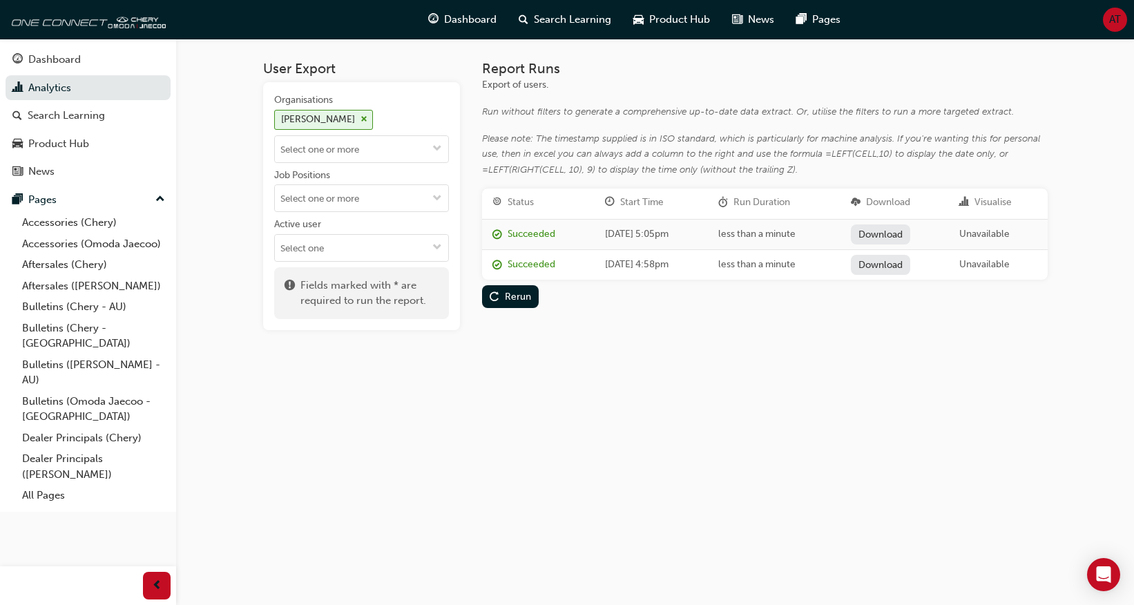
click at [894, 227] on link "Download" at bounding box center [881, 234] width 60 height 20
click at [361, 117] on span "cross-icon" at bounding box center [364, 119] width 7 height 8
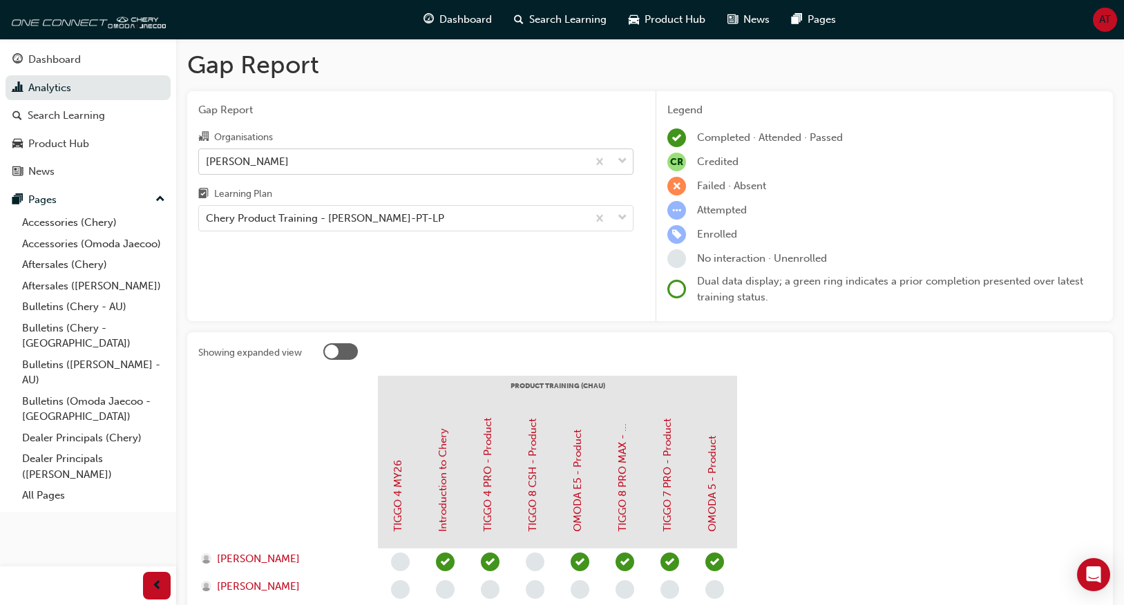
click at [312, 165] on div "[PERSON_NAME]" at bounding box center [393, 161] width 388 height 24
click at [207, 165] on input "Organisations [PERSON_NAME]" at bounding box center [206, 161] width 1 height 12
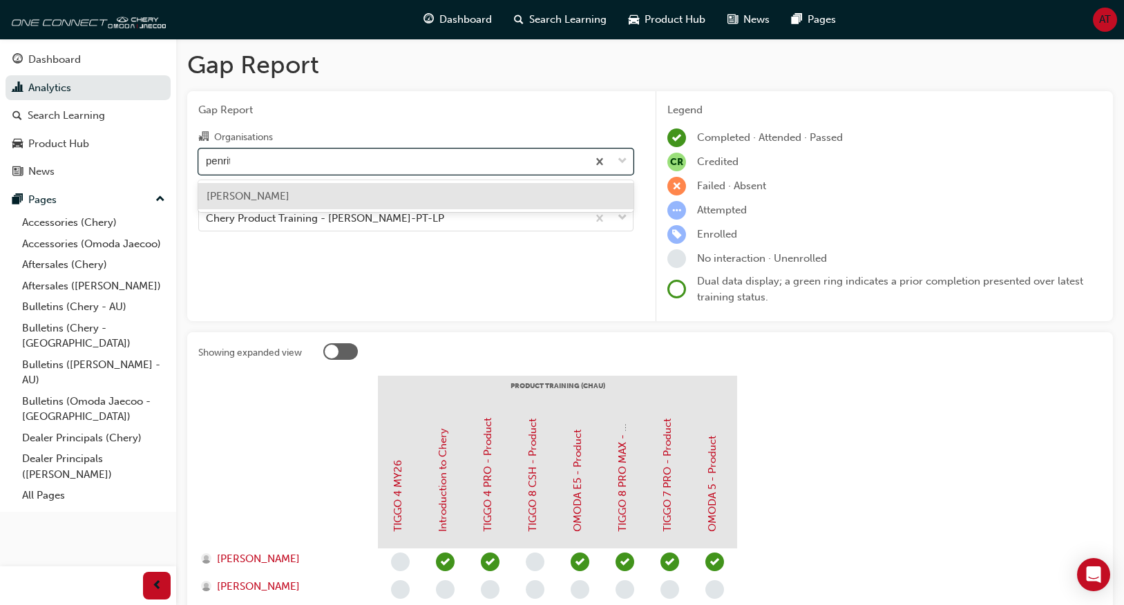
type input "penrith"
click at [401, 191] on div "[PERSON_NAME]" at bounding box center [415, 196] width 435 height 27
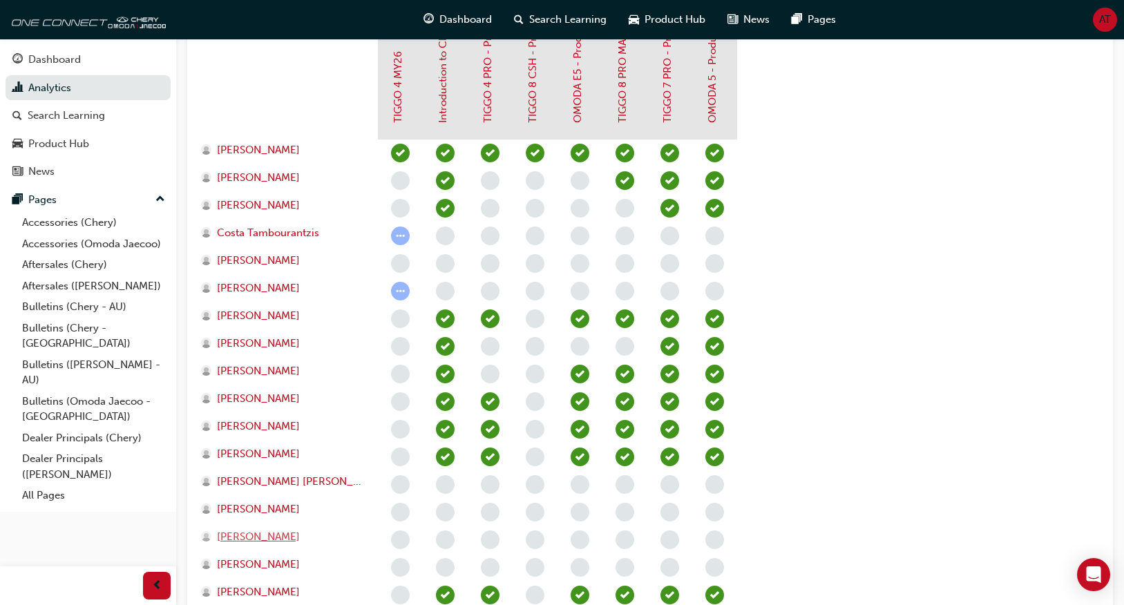
scroll to position [406, 0]
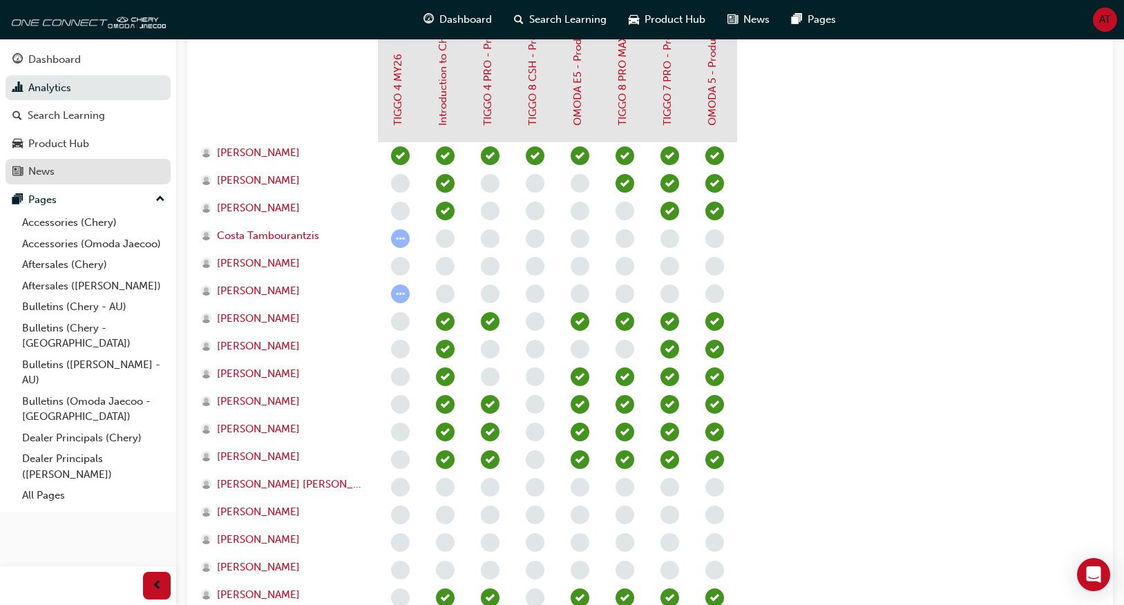
click at [18, 173] on span "news-icon" at bounding box center [17, 172] width 10 height 12
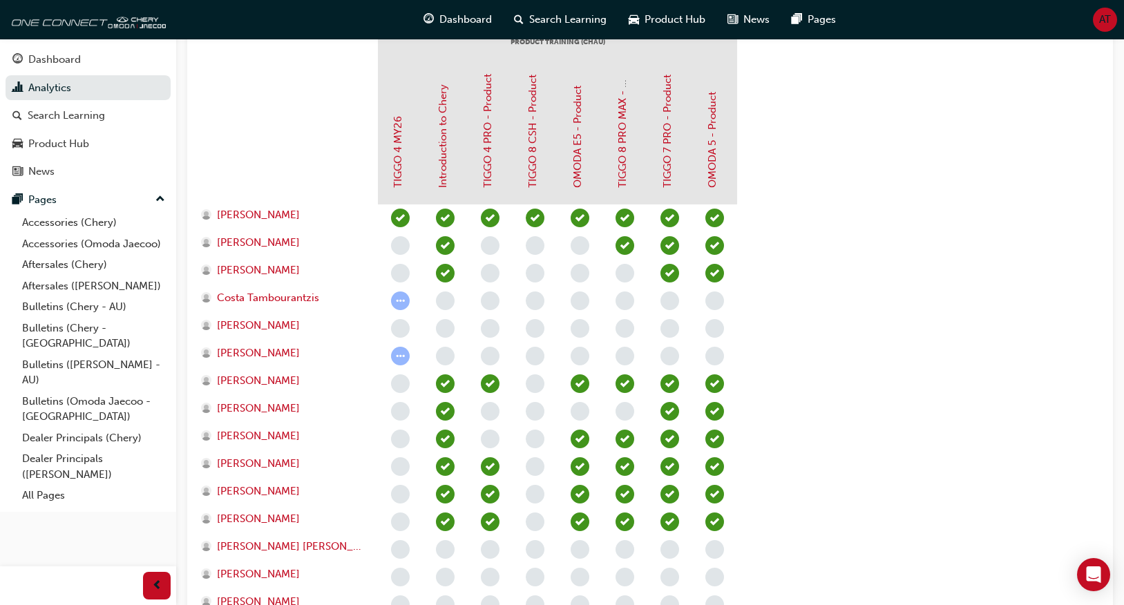
scroll to position [337, 0]
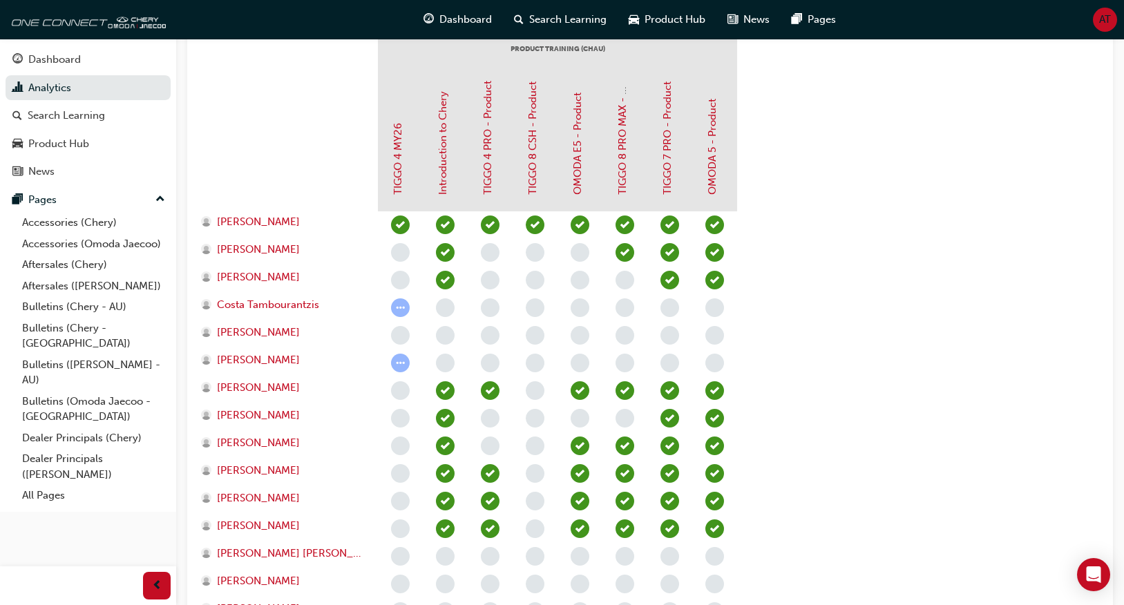
click at [310, 145] on div at bounding box center [288, 142] width 180 height 138
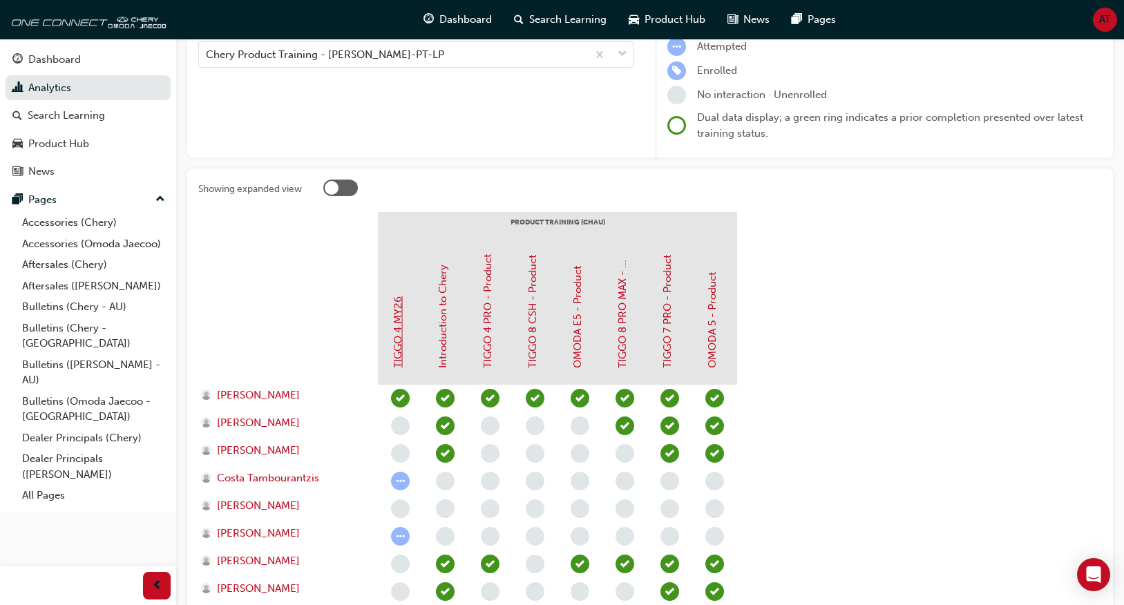
scroll to position [0, 0]
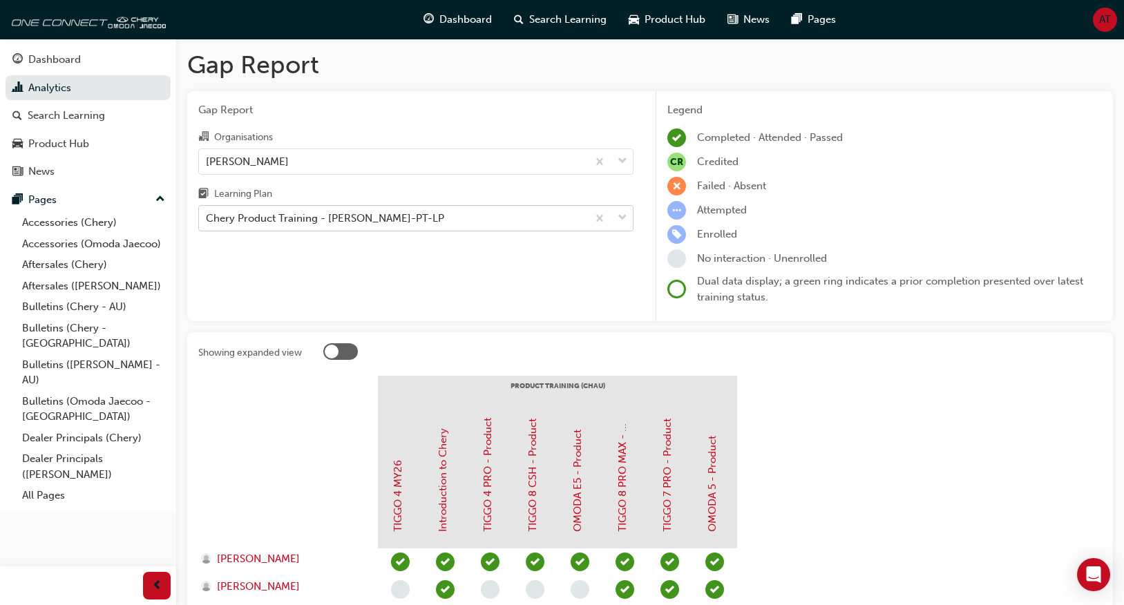
click at [564, 226] on div "Chery Product Training - [PERSON_NAME]-PT-LP" at bounding box center [393, 219] width 388 height 24
click at [207, 224] on input "Learning Plan Chery Product Training - [PERSON_NAME]-PT-LP" at bounding box center [206, 218] width 1 height 12
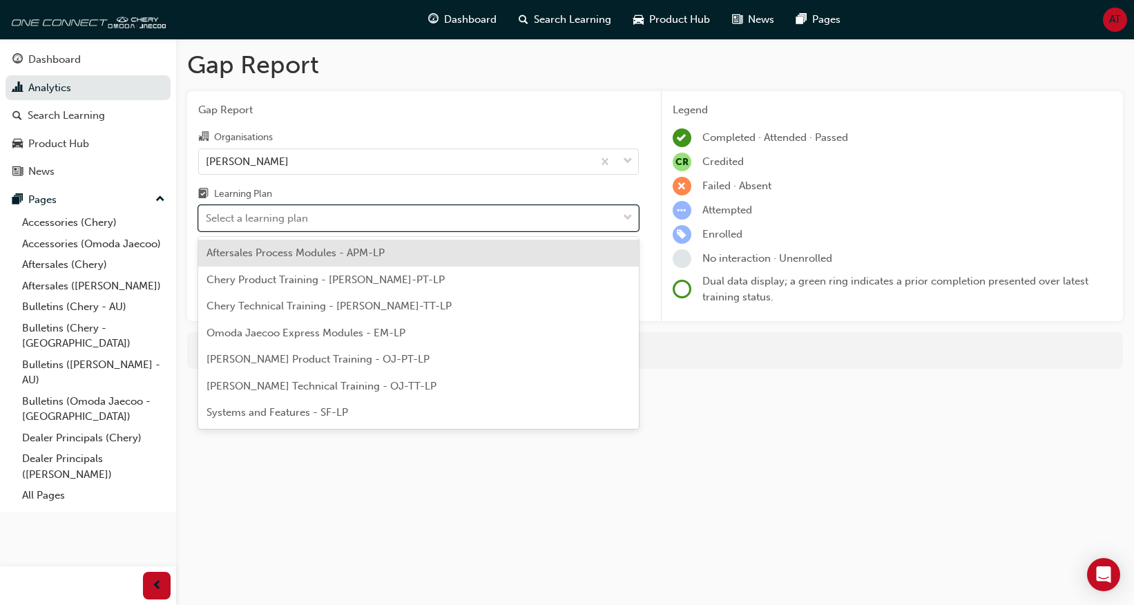
click at [598, 218] on div "Select a learning plan" at bounding box center [408, 219] width 419 height 24
click at [207, 218] on input "Learning Plan option Aftersales Process Modules - APM-LP focused, 1 of 7. 7 res…" at bounding box center [206, 218] width 1 height 12
click at [498, 253] on div "Aftersales Process Modules - APM-LP" at bounding box center [418, 253] width 441 height 27
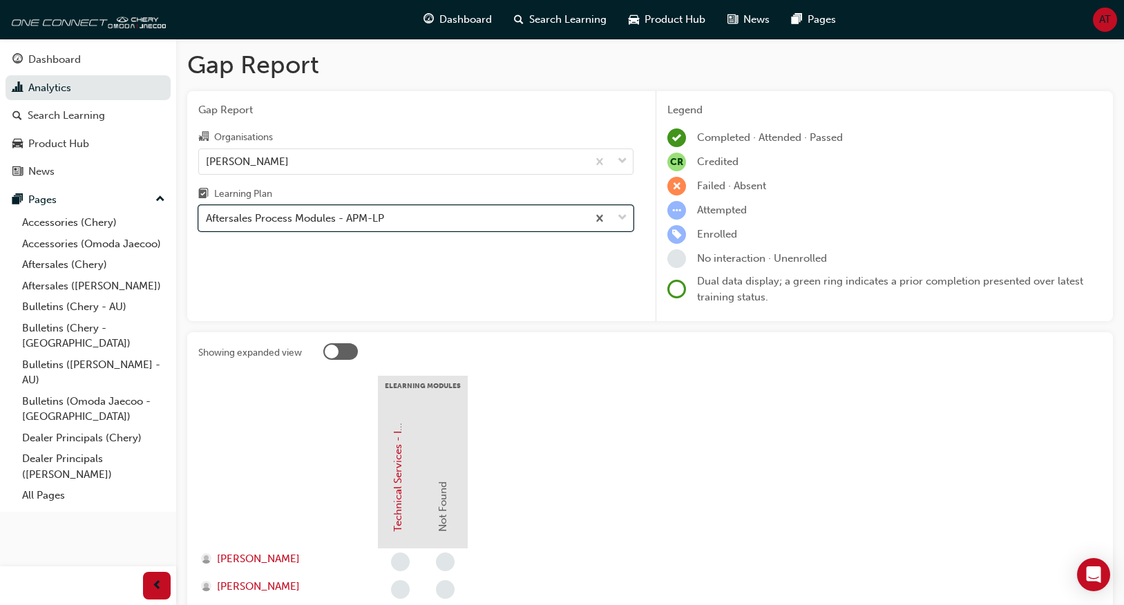
click at [463, 223] on div "Aftersales Process Modules - APM-LP" at bounding box center [393, 219] width 388 height 24
click at [207, 223] on input "Learning Plan option Aftersales Process Modules - APM-LP, selected. 0 results a…" at bounding box center [206, 218] width 1 height 12
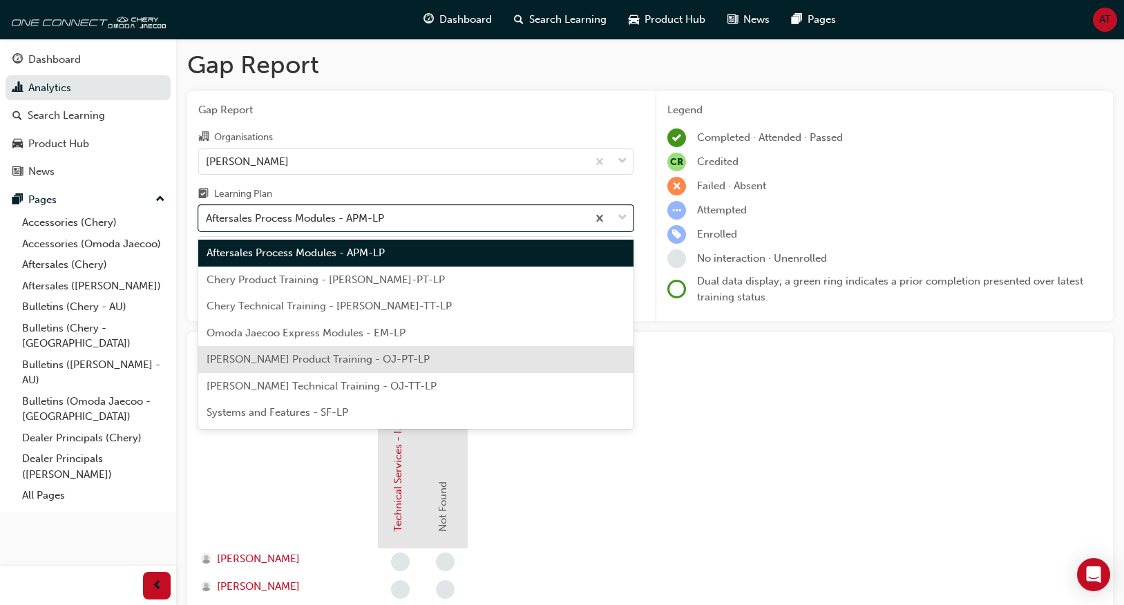
click at [456, 364] on div "[PERSON_NAME] Product Training - OJ-PT-LP" at bounding box center [415, 359] width 435 height 27
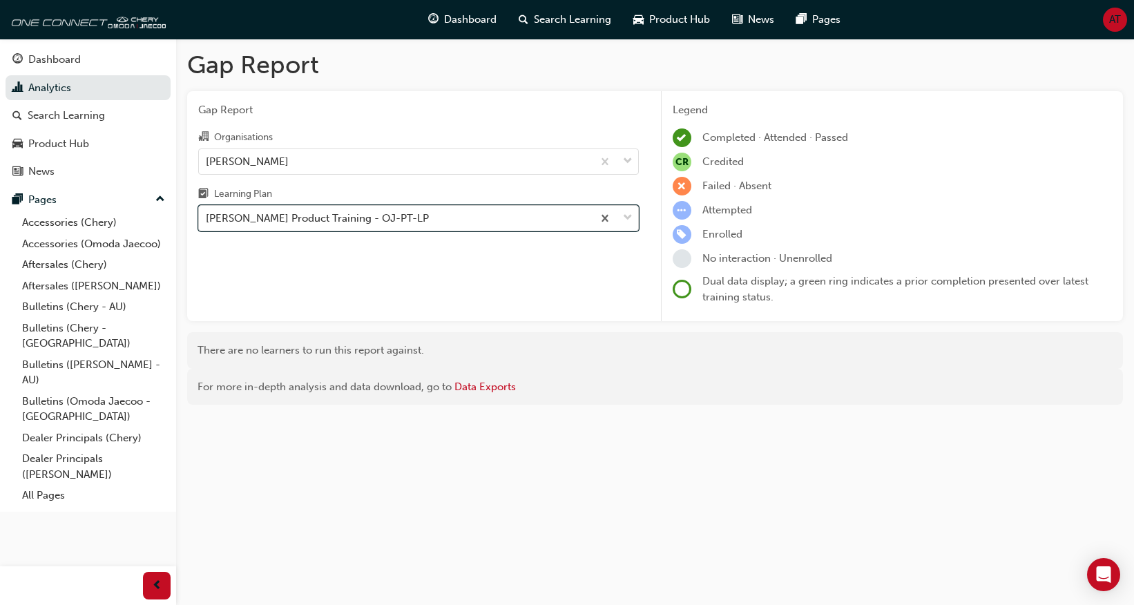
click at [463, 217] on div "[PERSON_NAME] Product Training - OJ-PT-LP" at bounding box center [396, 219] width 394 height 24
click at [207, 217] on input "Learning Plan option [PERSON_NAME] Product Training - OJ-PT-LP, selected. 0 res…" at bounding box center [206, 218] width 1 height 12
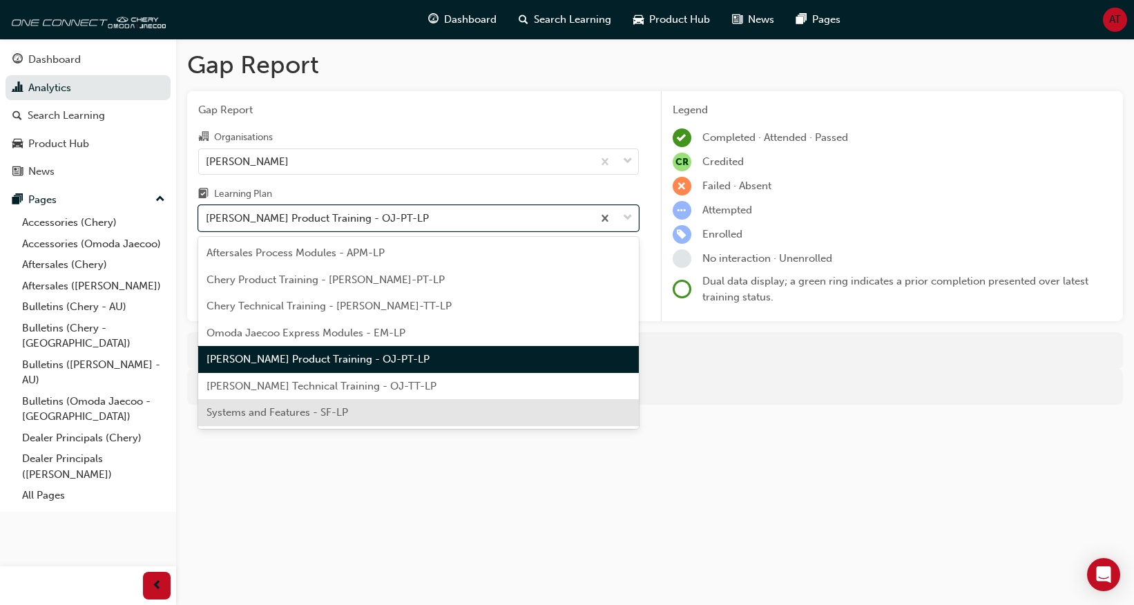
click at [363, 403] on div "Systems and Features - SF-LP" at bounding box center [418, 412] width 441 height 27
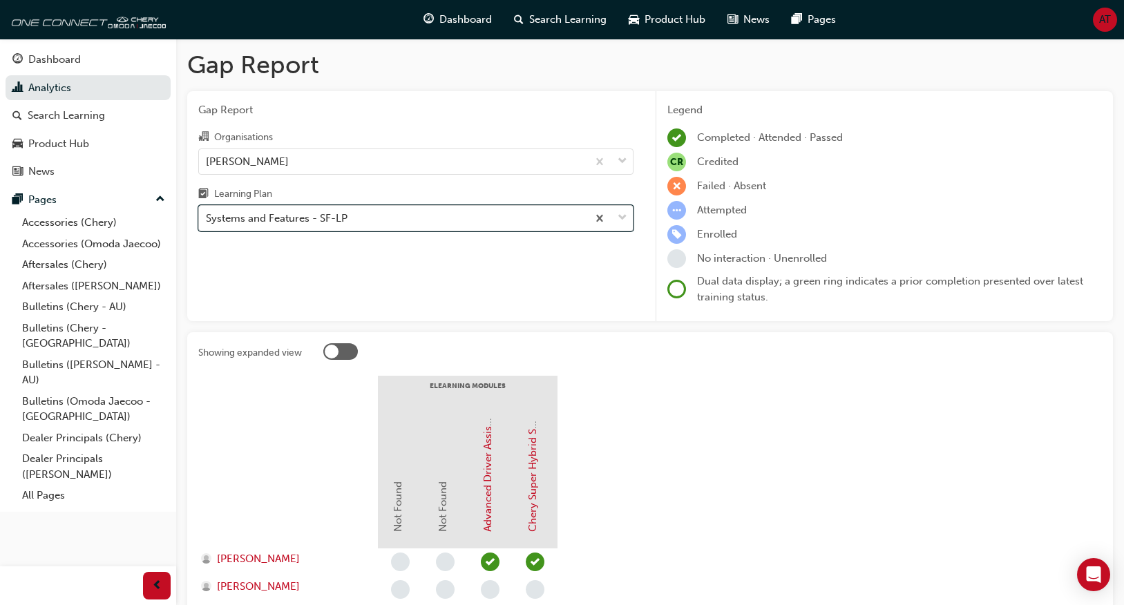
click at [452, 220] on div "Systems and Features - SF-LP" at bounding box center [393, 219] width 388 height 24
click at [207, 220] on input "Learning Plan option Systems and Features - SF-LP, selected. 0 results availabl…" at bounding box center [206, 218] width 1 height 12
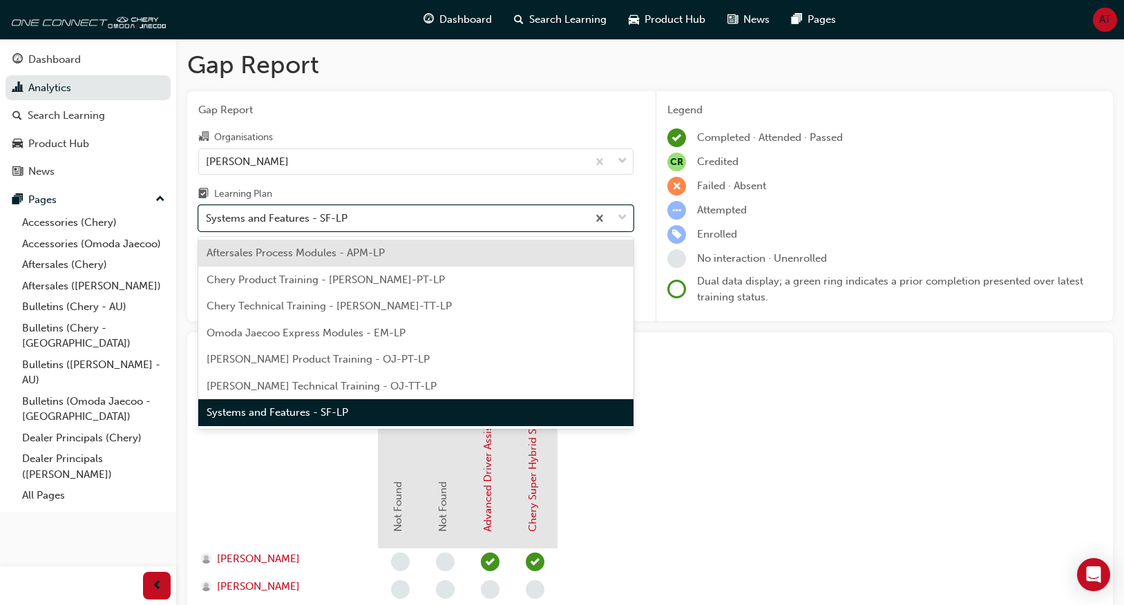
click at [439, 245] on div "Aftersales Process Modules - APM-LP" at bounding box center [415, 253] width 435 height 27
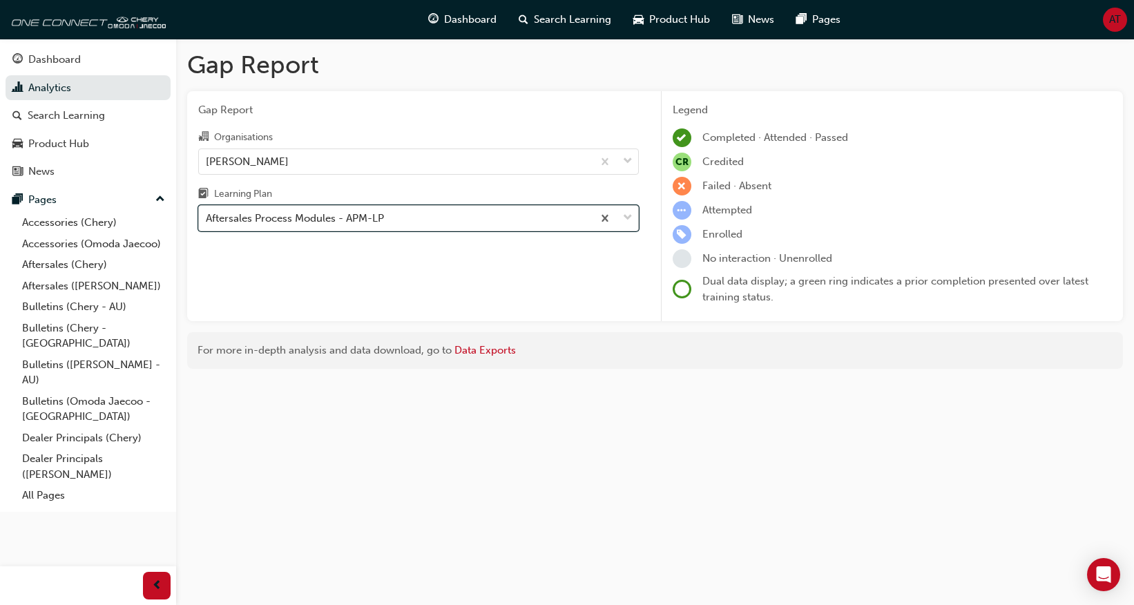
click at [452, 224] on div "Aftersales Process Modules - APM-LP" at bounding box center [396, 219] width 394 height 24
click at [207, 224] on input "Learning Plan option Aftersales Process Modules - APM-LP, selected. 0 results a…" at bounding box center [206, 218] width 1 height 12
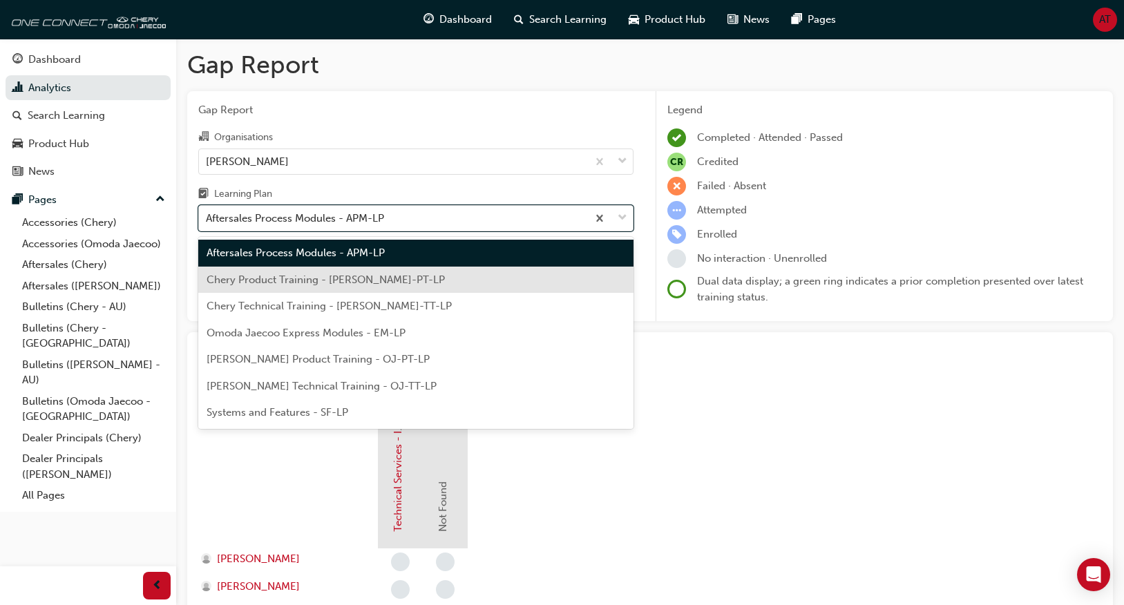
click at [432, 273] on div "Chery Product Training - [PERSON_NAME]-PT-LP" at bounding box center [415, 280] width 435 height 27
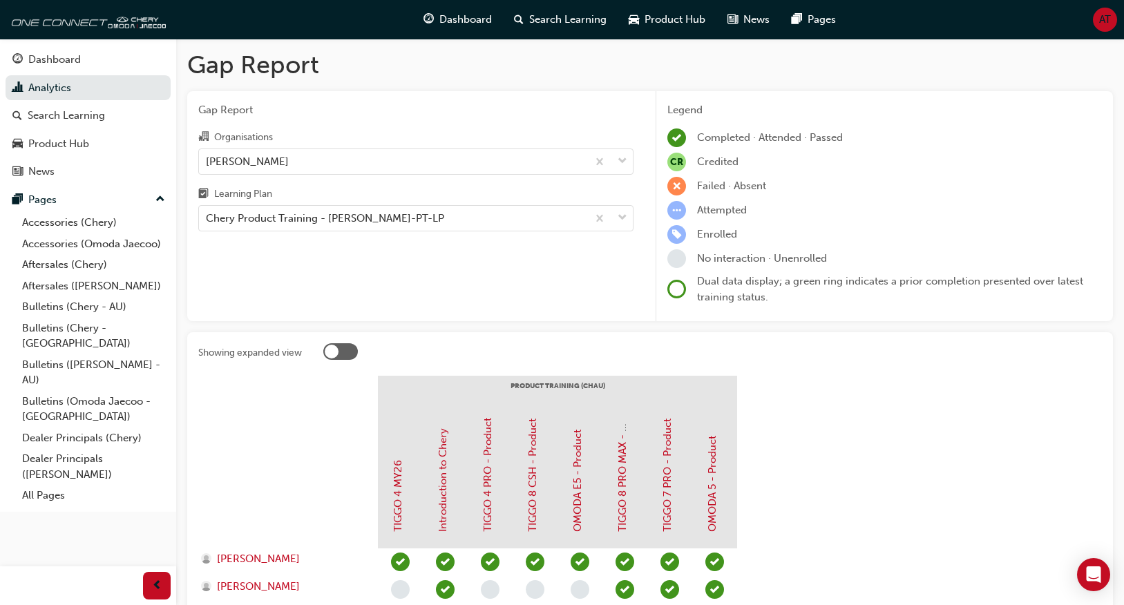
click at [1108, 166] on div "Legend Completed · Attended · Passed CR Credited Failed · Absent Attempted Enro…" at bounding box center [883, 206] width 457 height 231
click at [1013, 144] on div "Completed · Attended · Passed" at bounding box center [884, 137] width 434 height 19
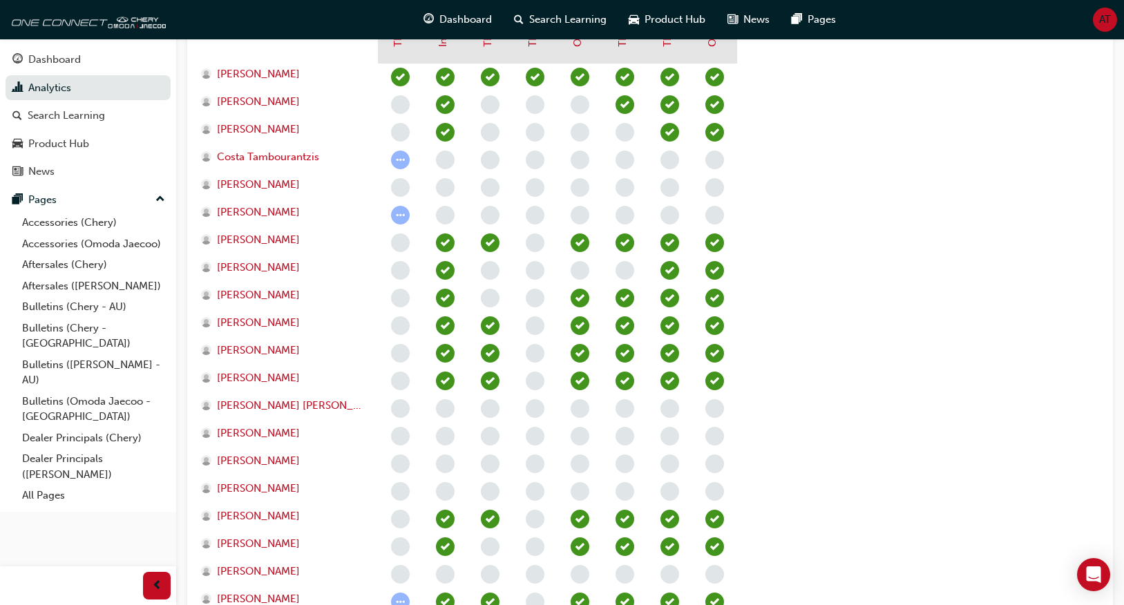
scroll to position [475, 0]
